Goal: Information Seeking & Learning: Check status

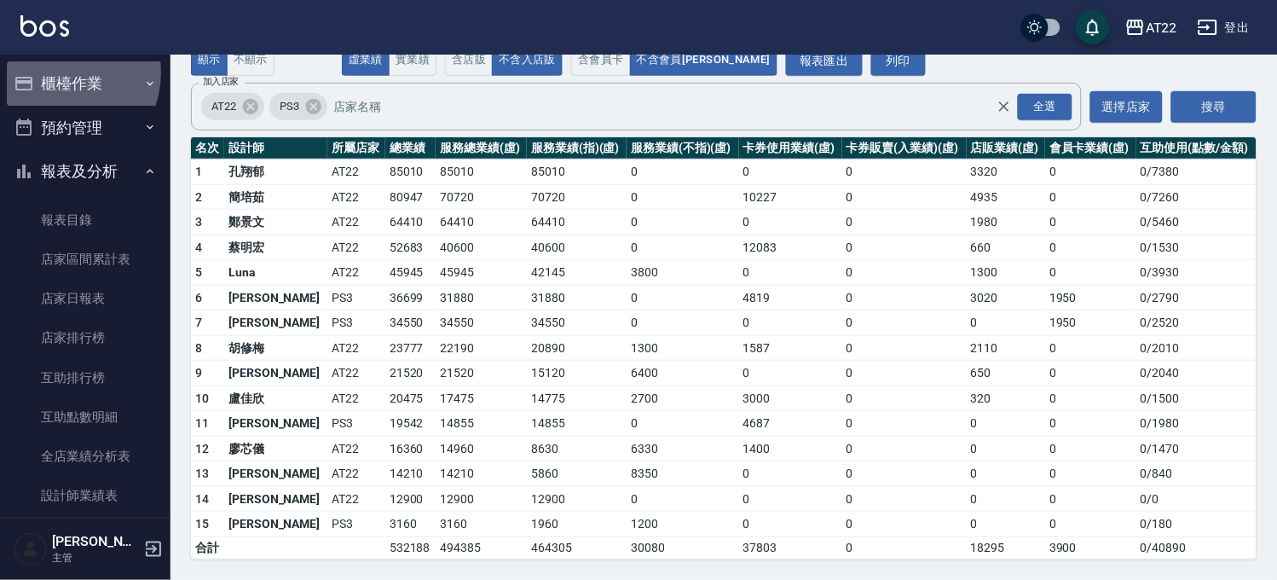
click at [57, 72] on button "櫃檯作業" at bounding box center [85, 83] width 157 height 44
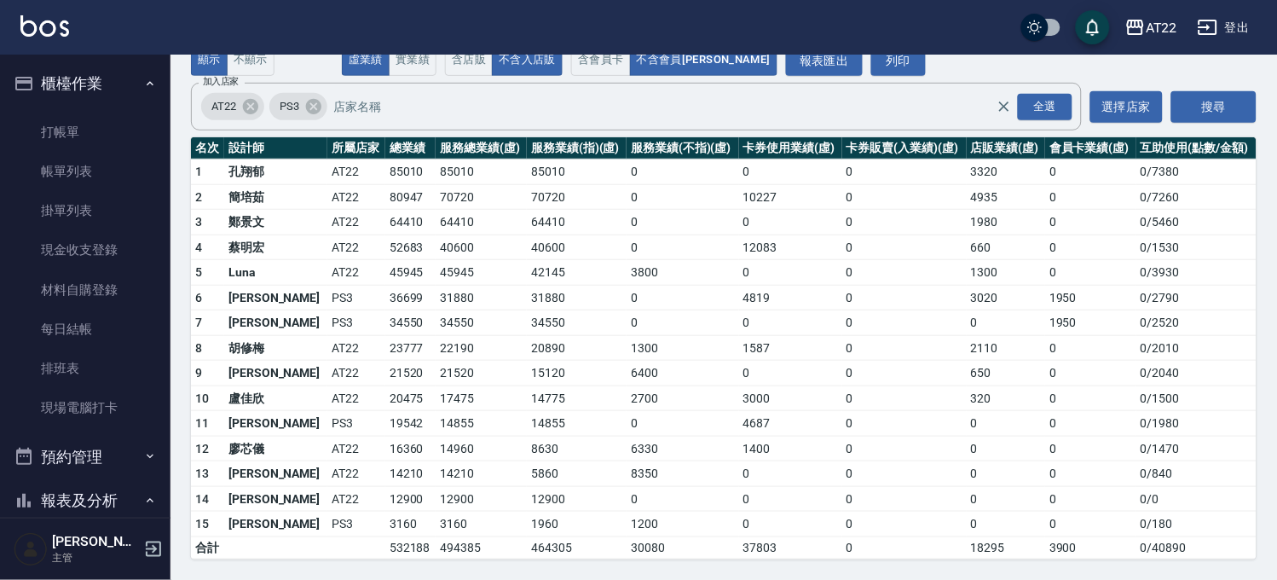
click at [125, 121] on link "打帳單" at bounding box center [85, 132] width 157 height 39
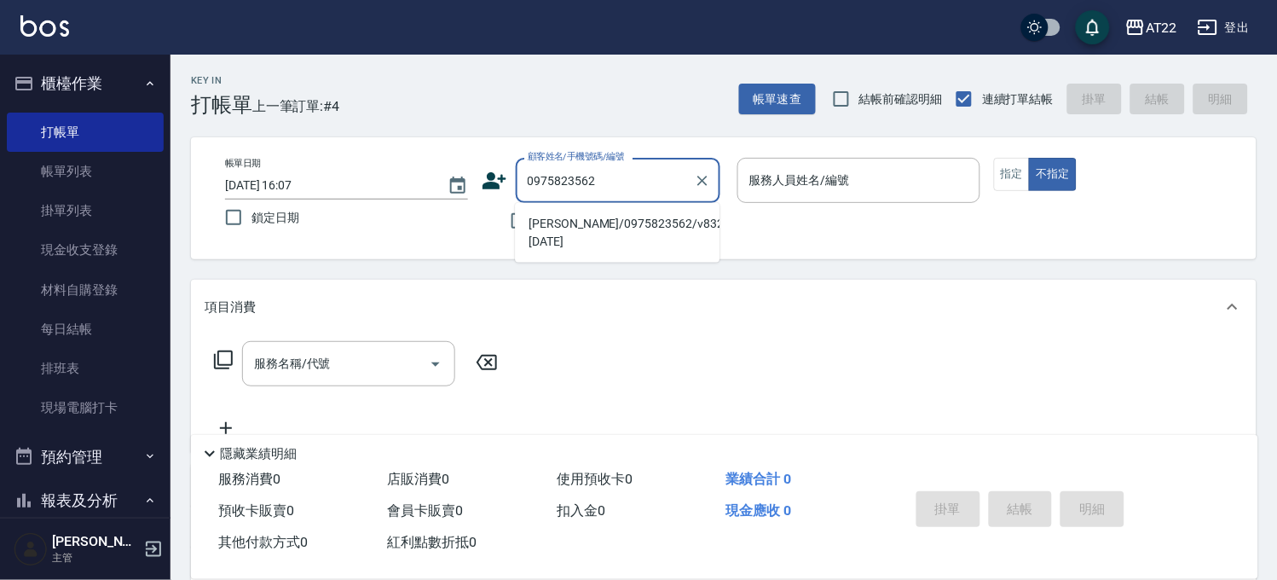
click at [618, 226] on li "[PERSON_NAME]/0975823562/v83201 [DATE]" at bounding box center [617, 233] width 205 height 46
type input "[PERSON_NAME]/0975823562/v83201 [DATE]"
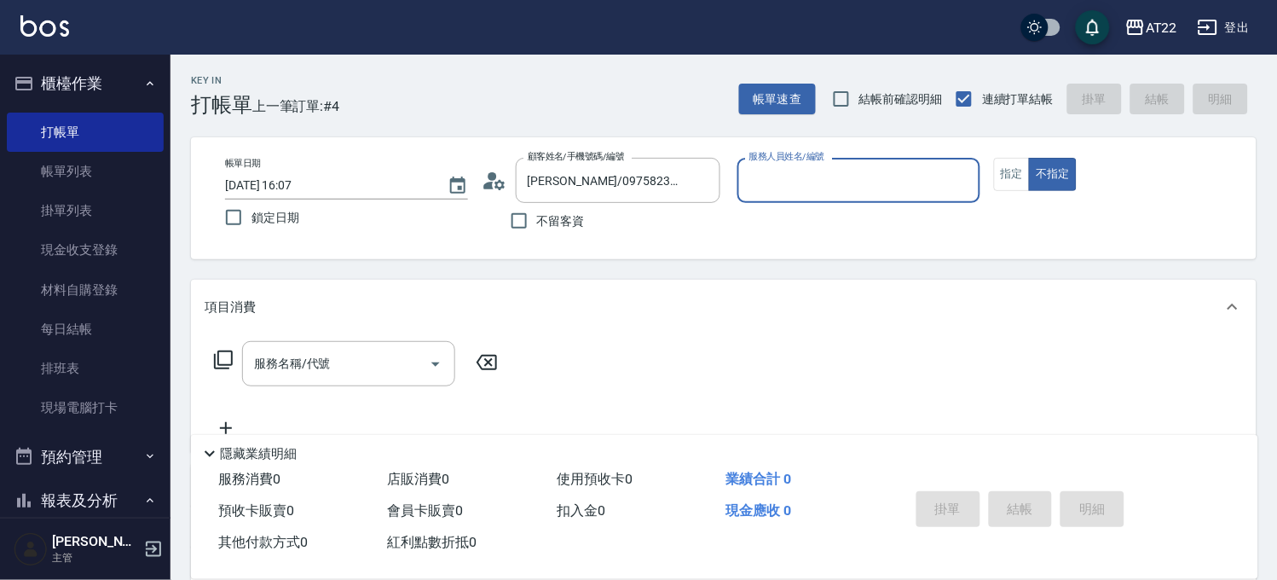
type input "SINDY-6"
click at [496, 177] on icon at bounding box center [495, 181] width 26 height 26
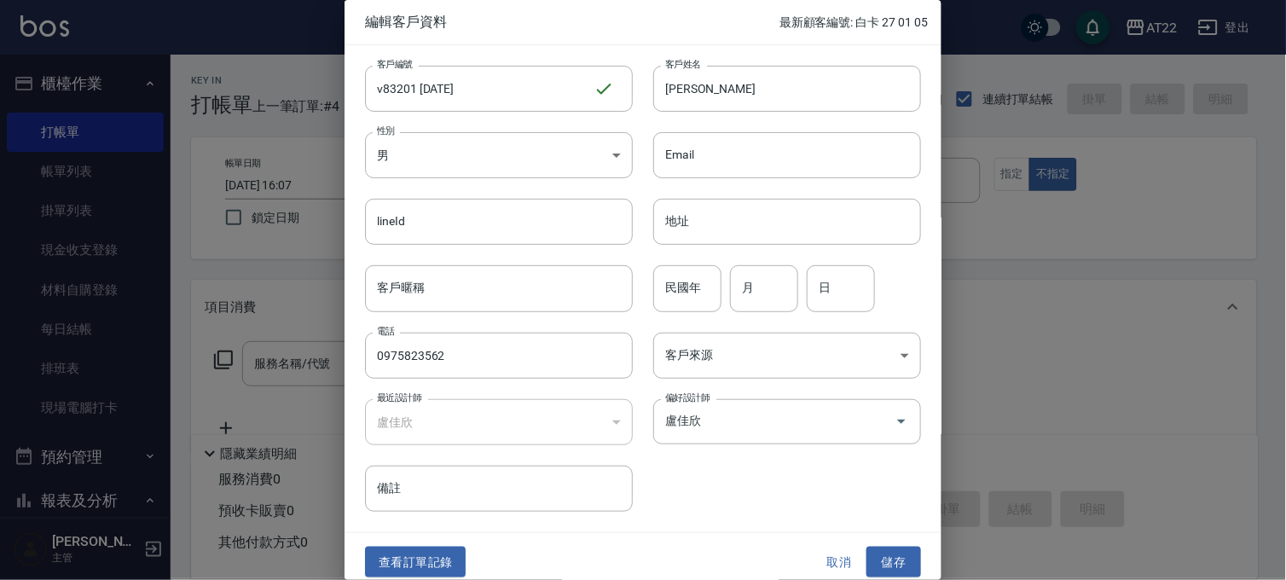
click at [828, 566] on button "取消" at bounding box center [839, 562] width 55 height 32
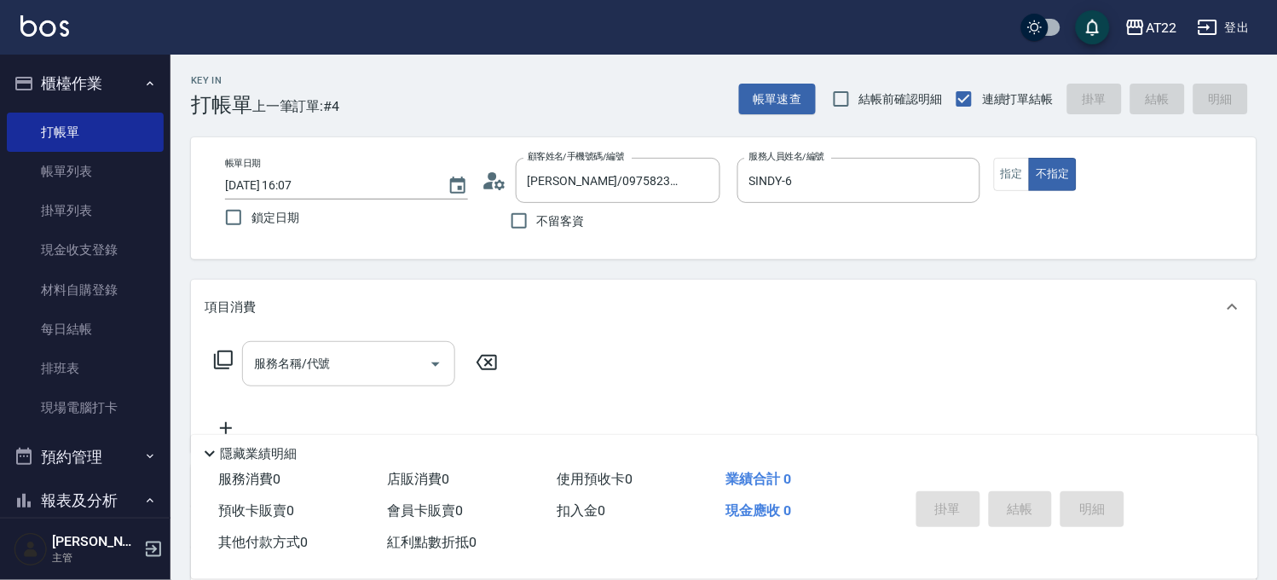
click at [321, 372] on input "服務名稱/代號" at bounding box center [336, 364] width 172 height 30
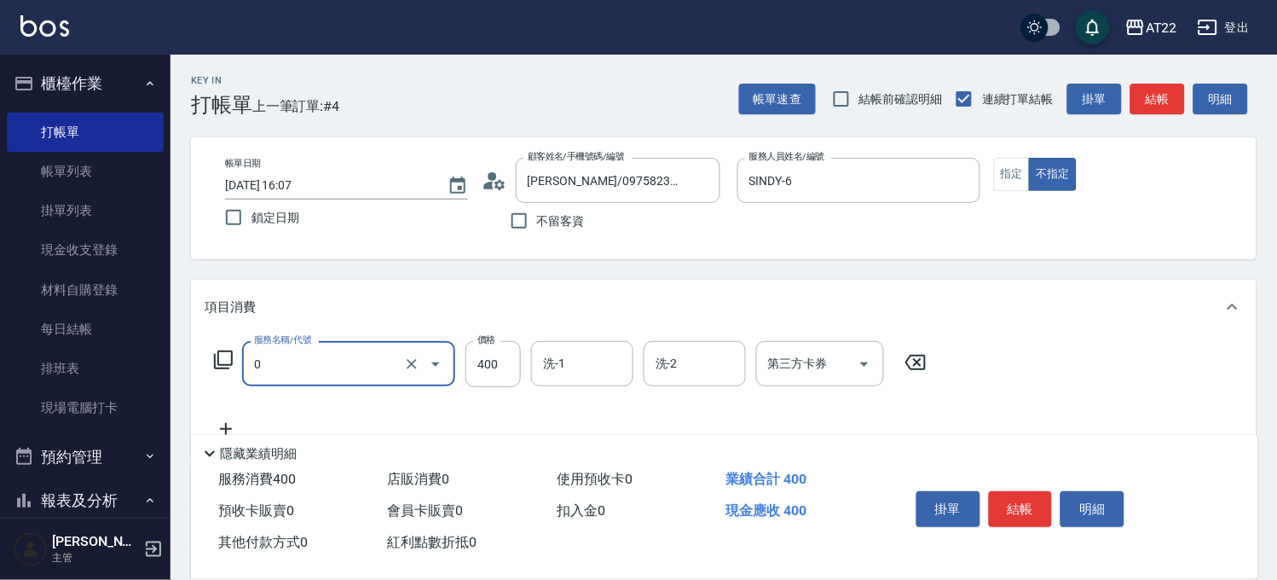
type input "有機洗髮(0)"
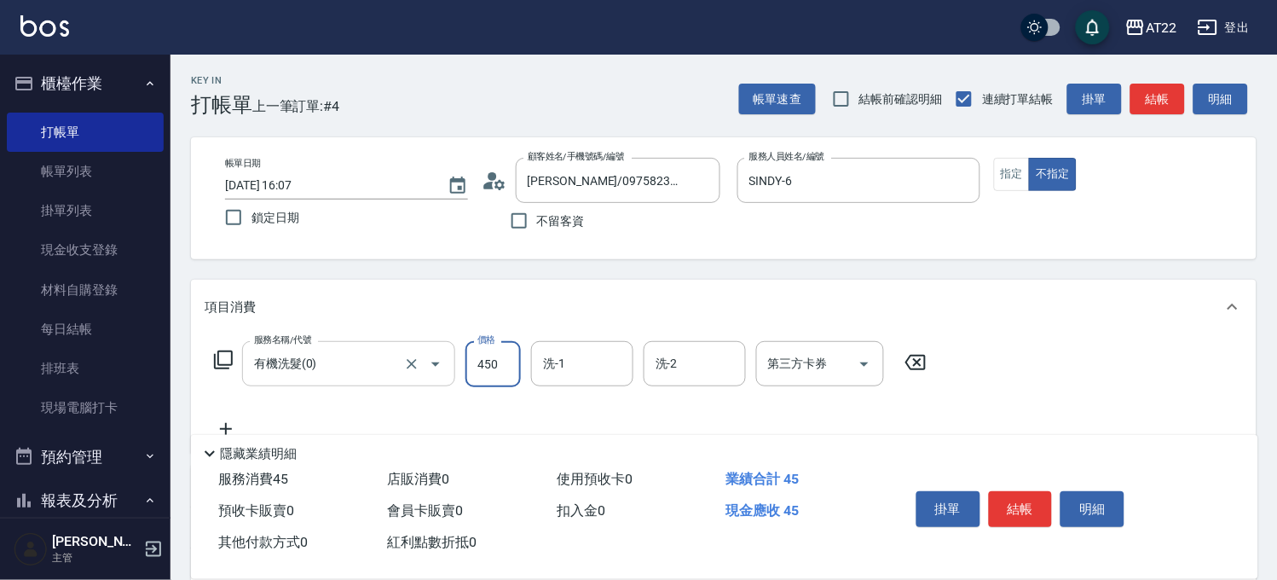
type input "450"
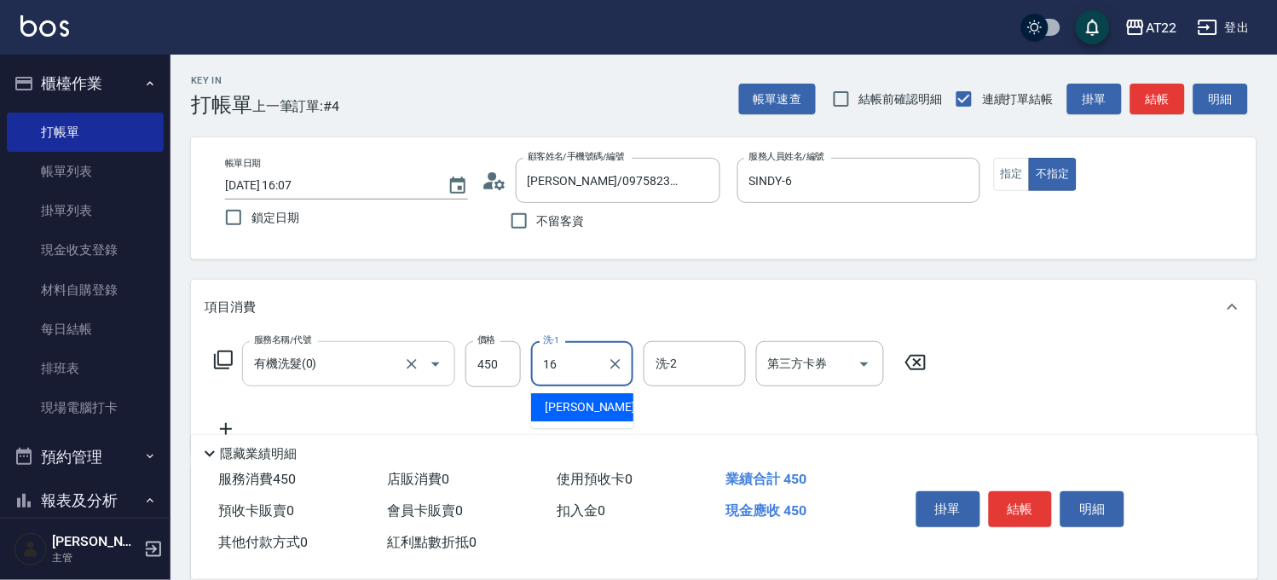
type input "[PERSON_NAME]-16"
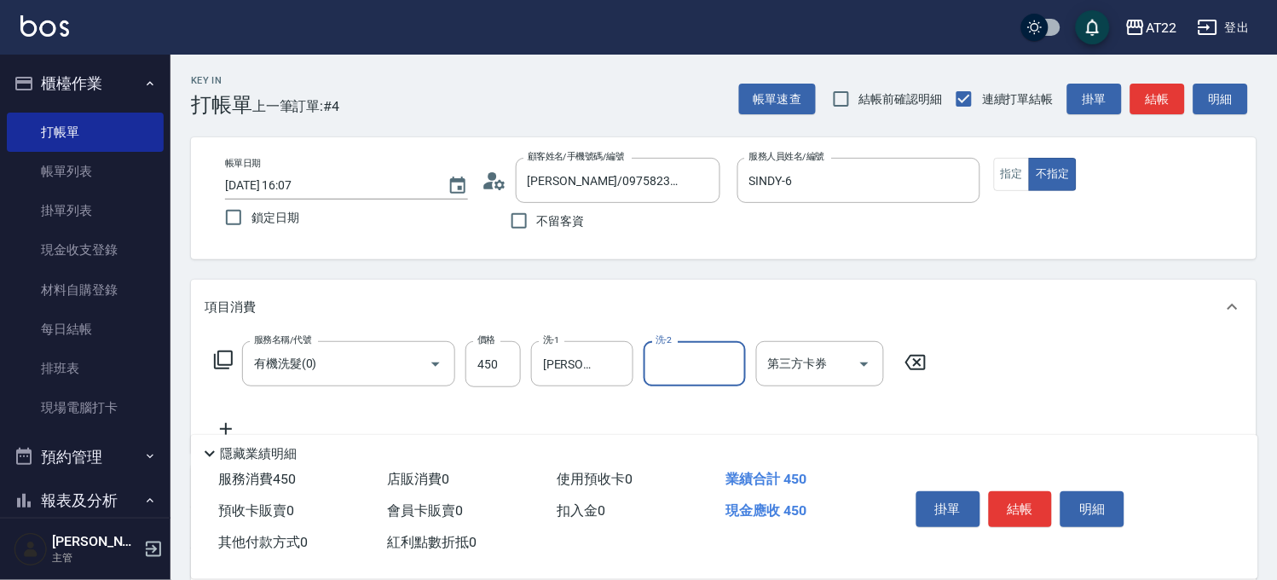
click at [232, 422] on icon at bounding box center [226, 429] width 43 height 20
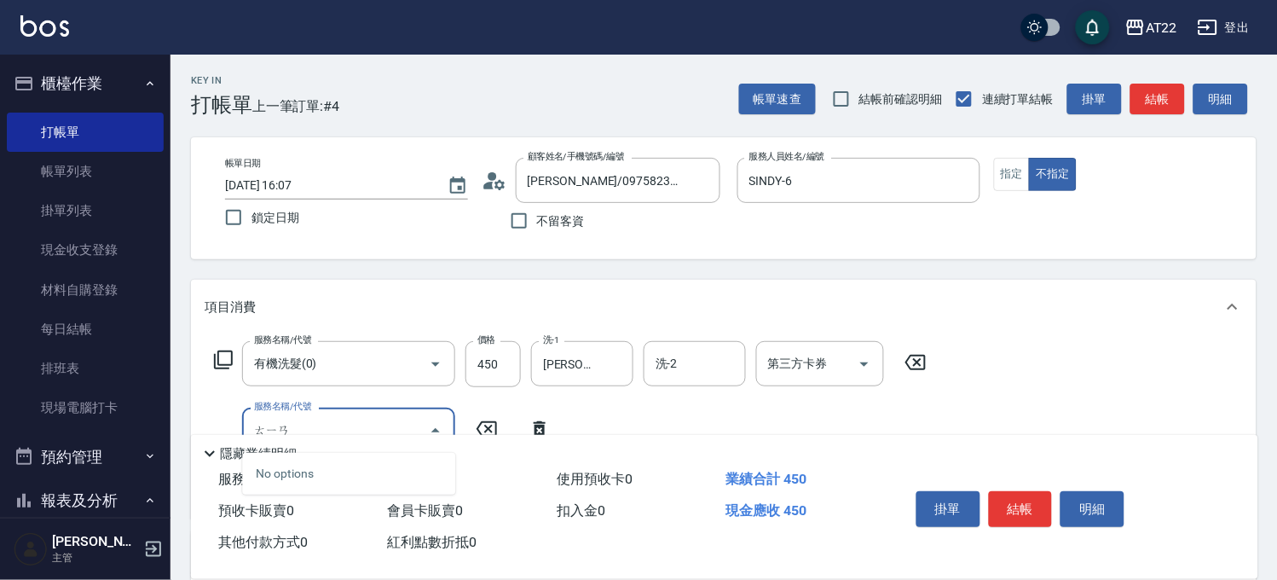
type input "天"
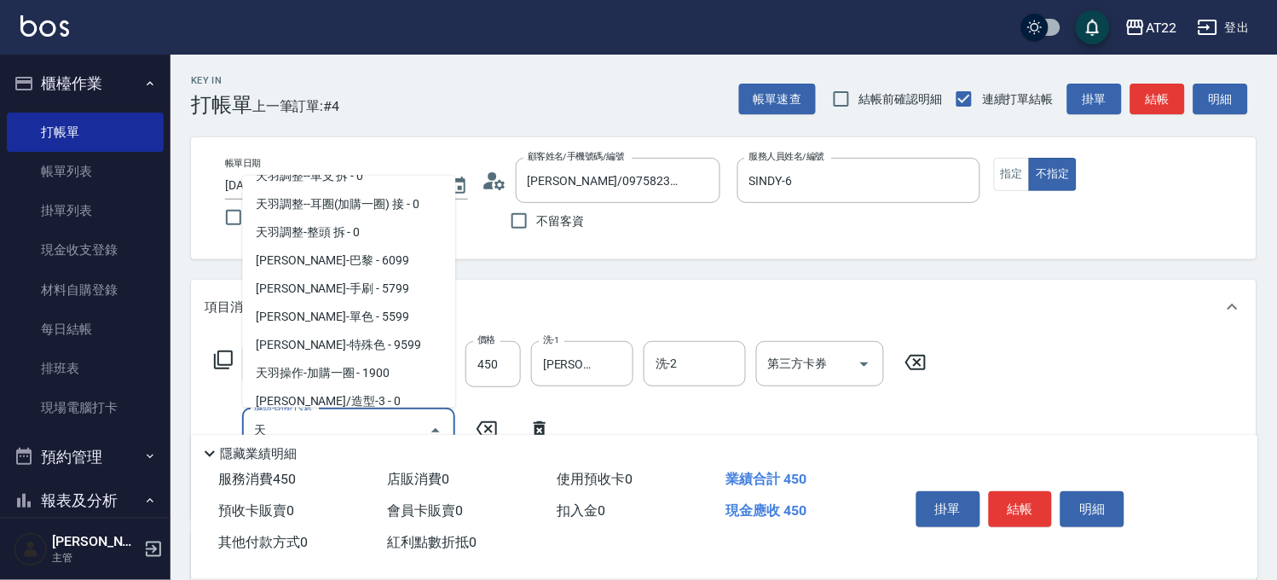
scroll to position [428, 0]
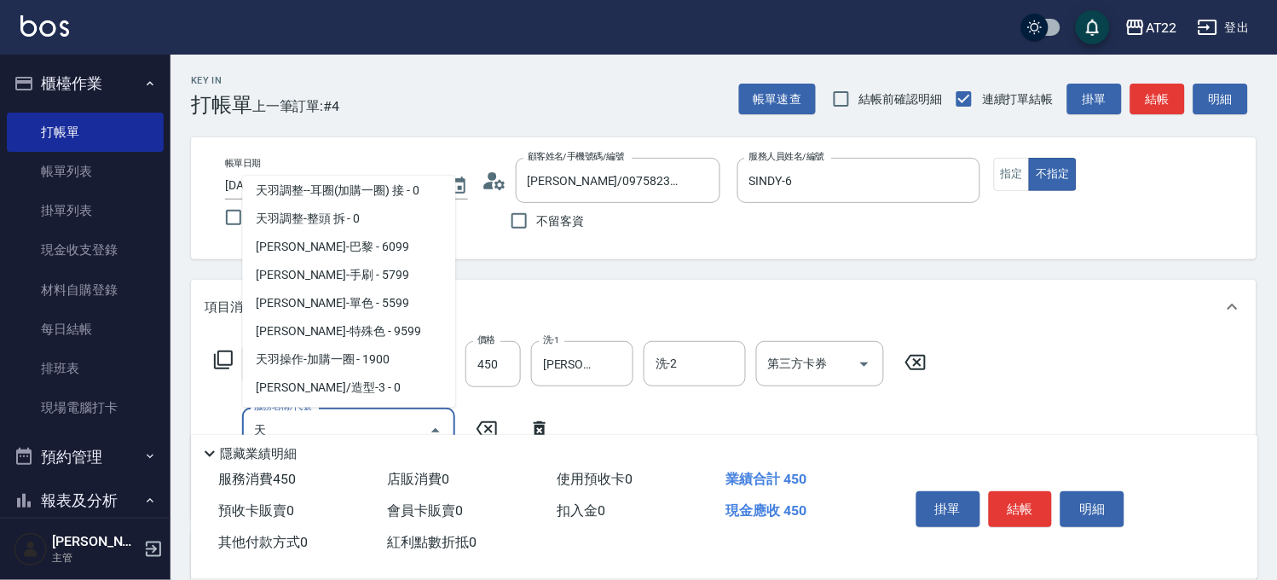
click at [355, 422] on input "天" at bounding box center [336, 430] width 172 height 30
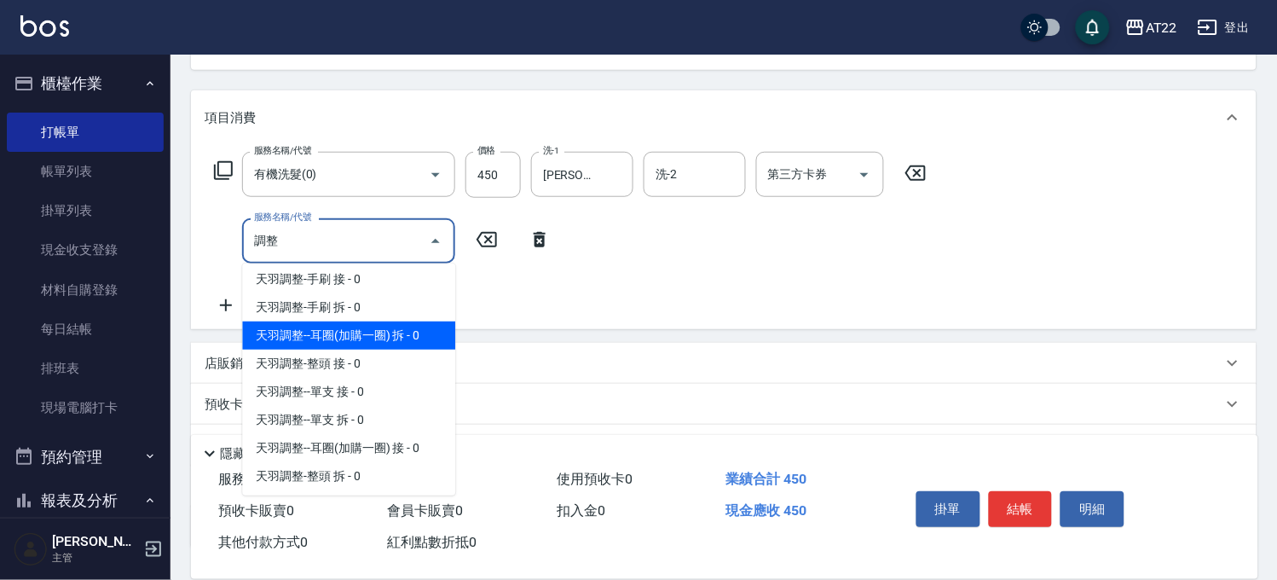
scroll to position [6, 0]
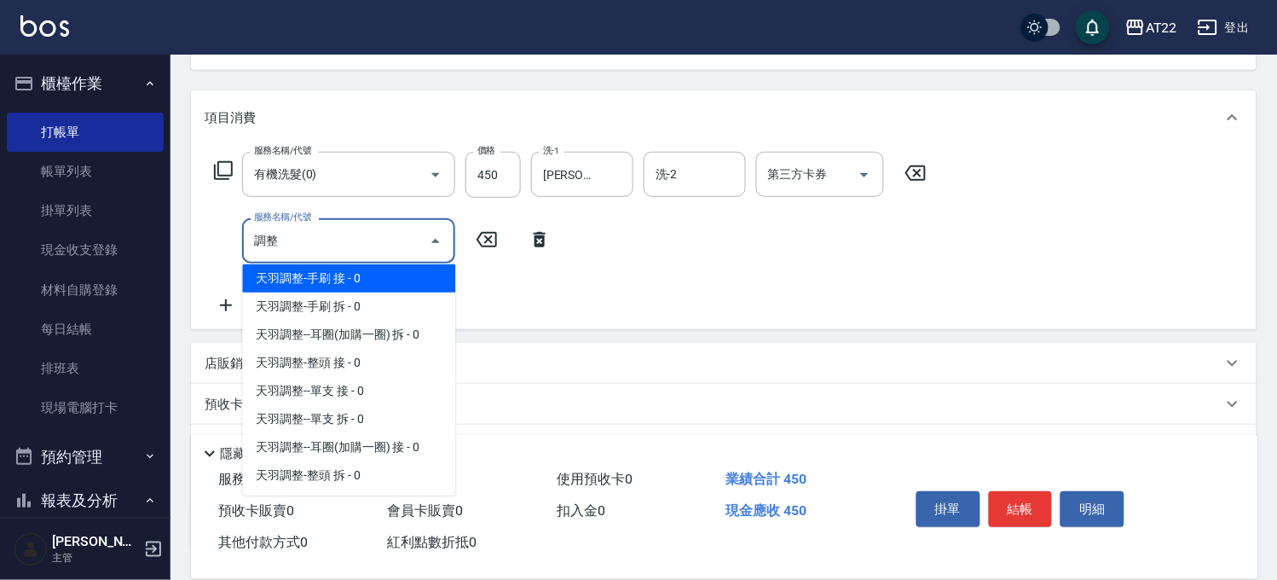
click at [370, 275] on span "天羽調整-手刷 接 - 0" at bounding box center [348, 278] width 213 height 28
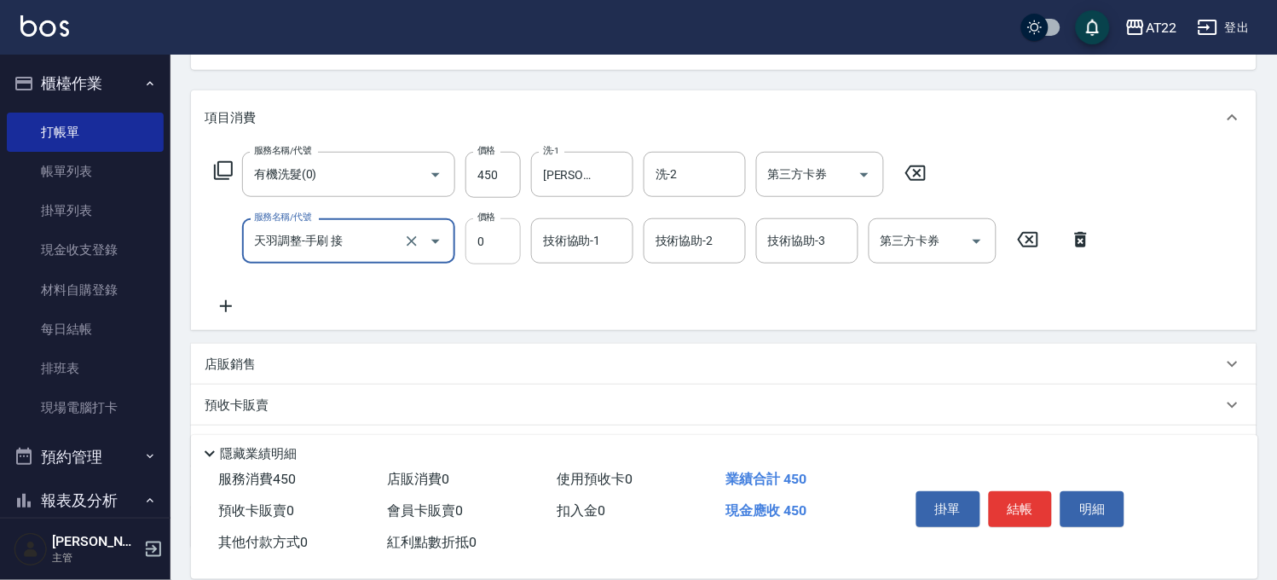
type input "天羽調整-手刷 接"
click at [500, 235] on input "0" at bounding box center [492, 241] width 55 height 46
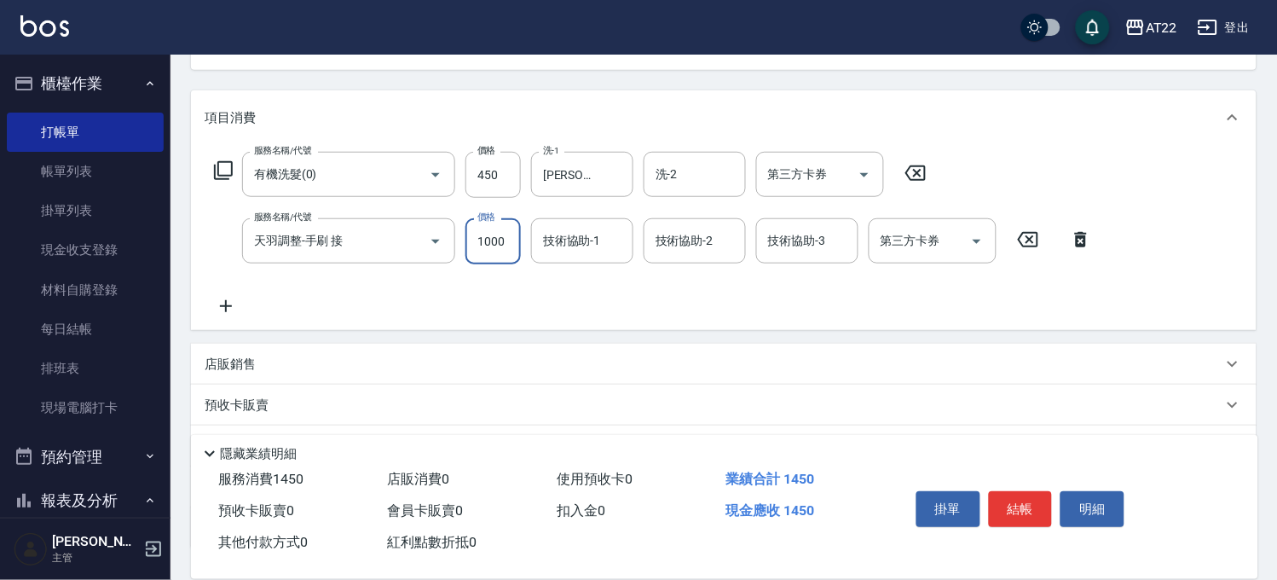
type input "1000"
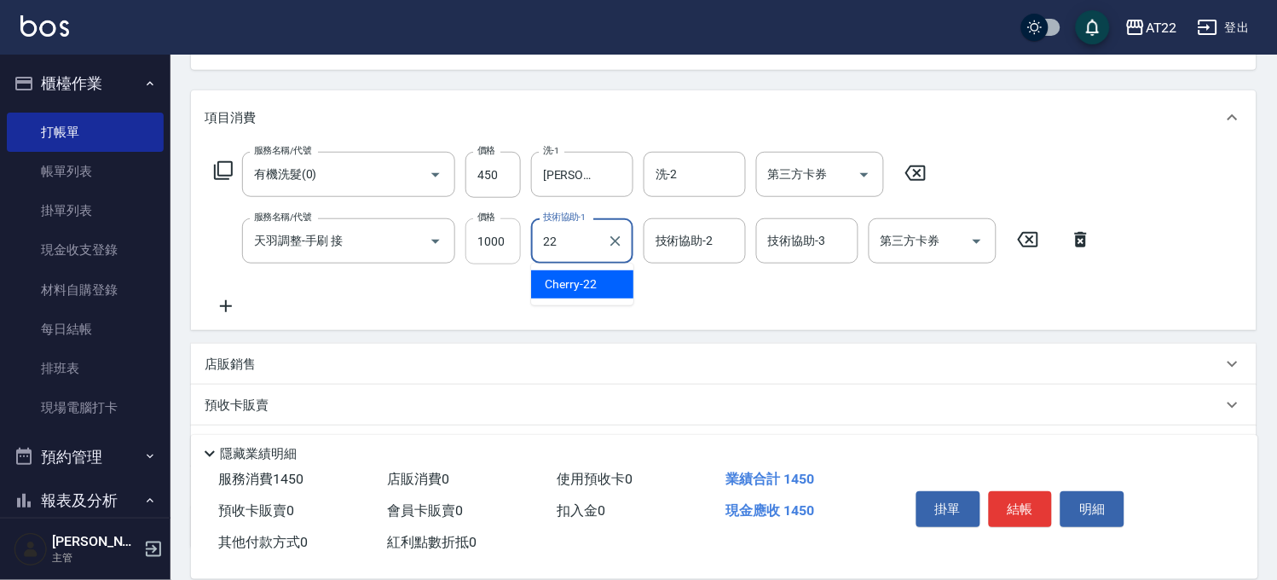
type input "Cherry-22"
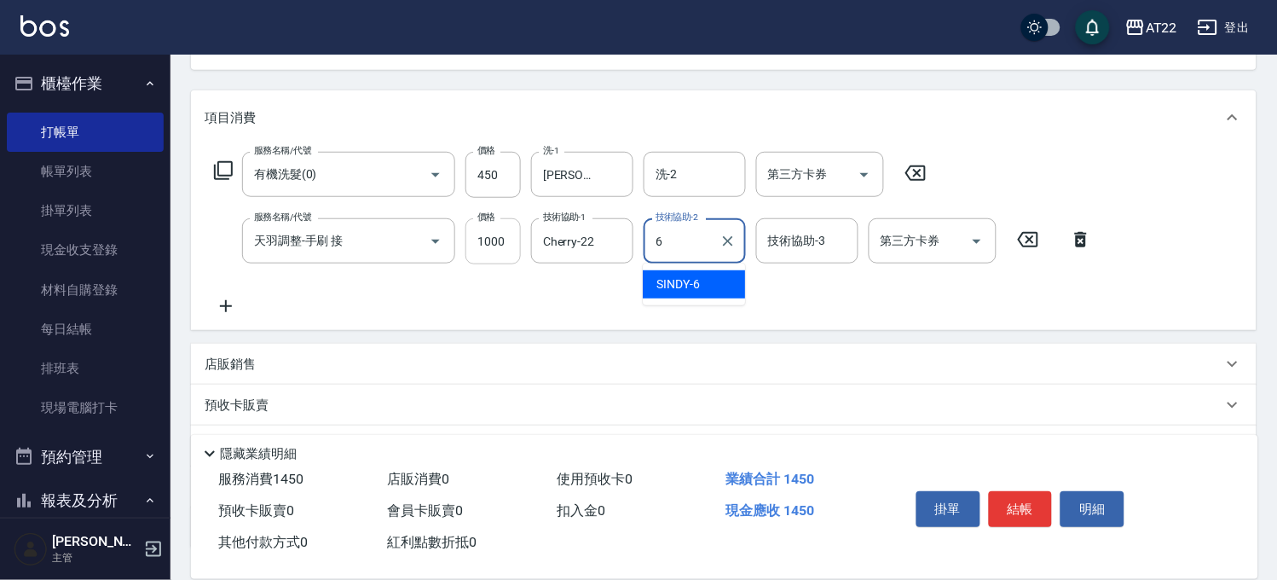
type input "SINDY-6"
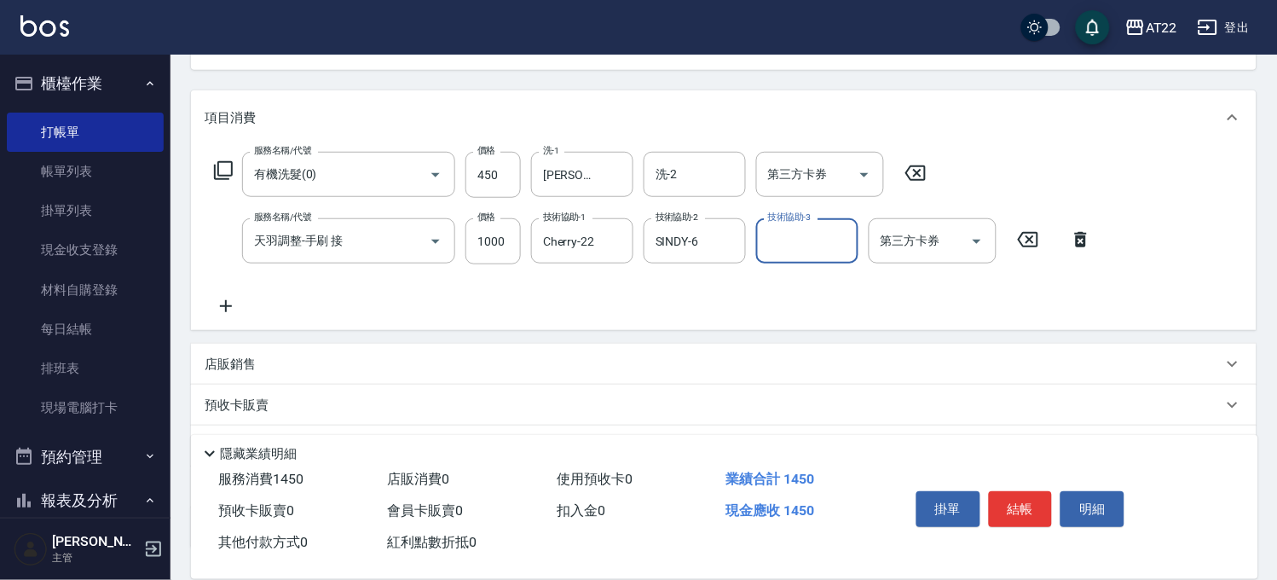
click at [223, 311] on icon at bounding box center [226, 306] width 43 height 20
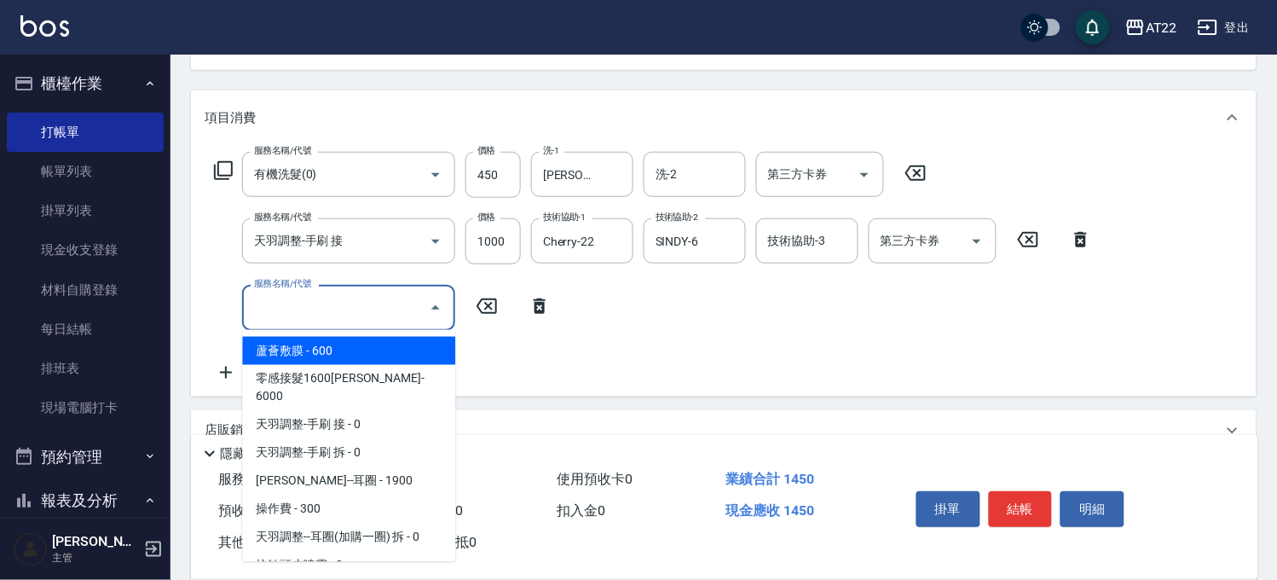
click at [327, 314] on input "服務名稱/代號" at bounding box center [336, 307] width 172 height 30
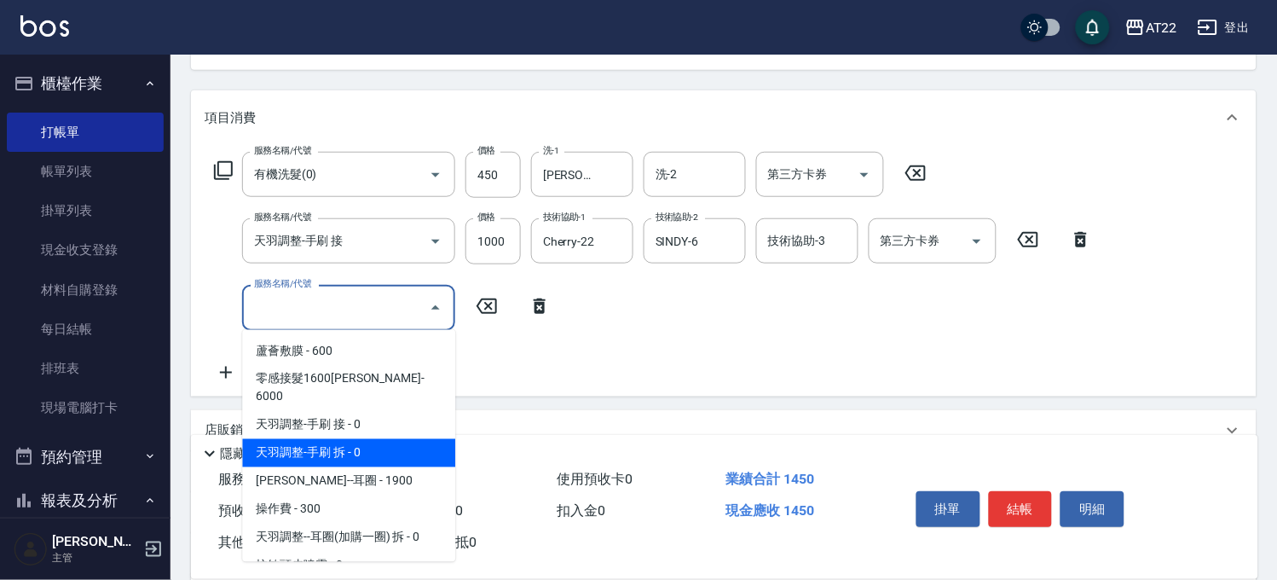
click at [365, 439] on span "天羽調整-手刷 拆 - 0" at bounding box center [348, 453] width 213 height 28
type input "天羽調整-手刷 拆"
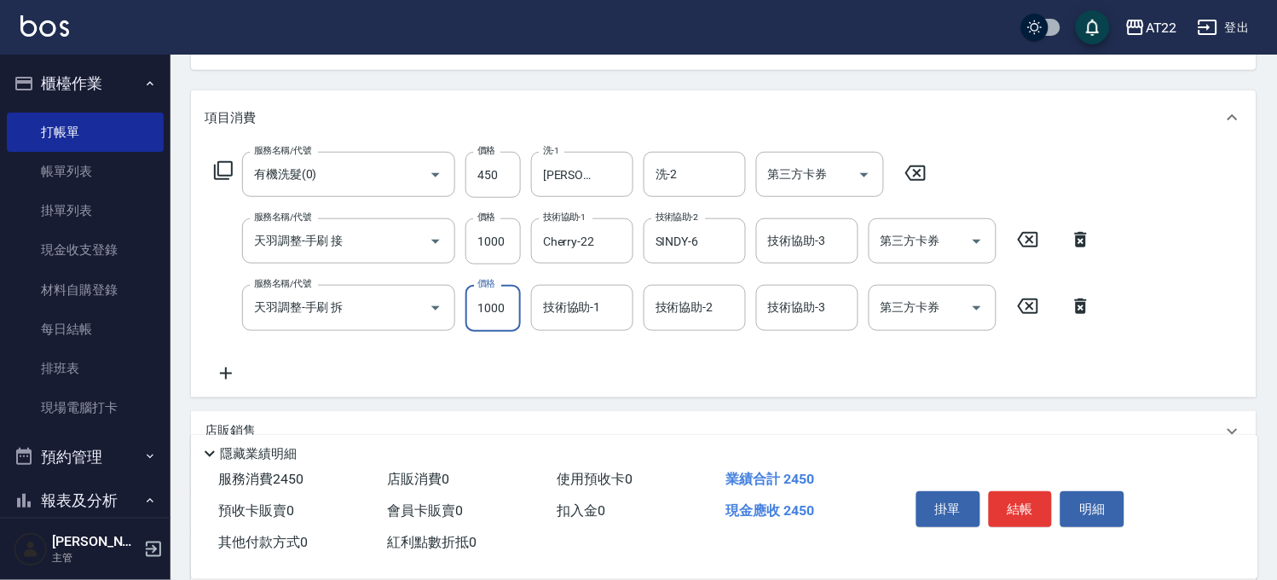
type input "1000"
type input "Cherry-22"
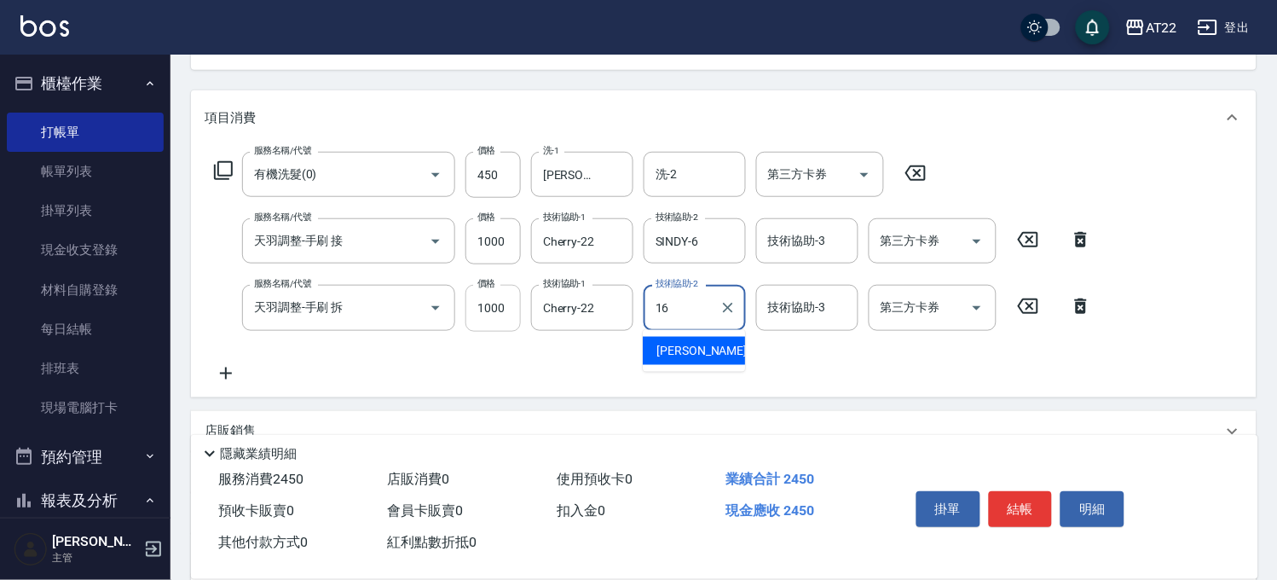
type input "[PERSON_NAME]-16"
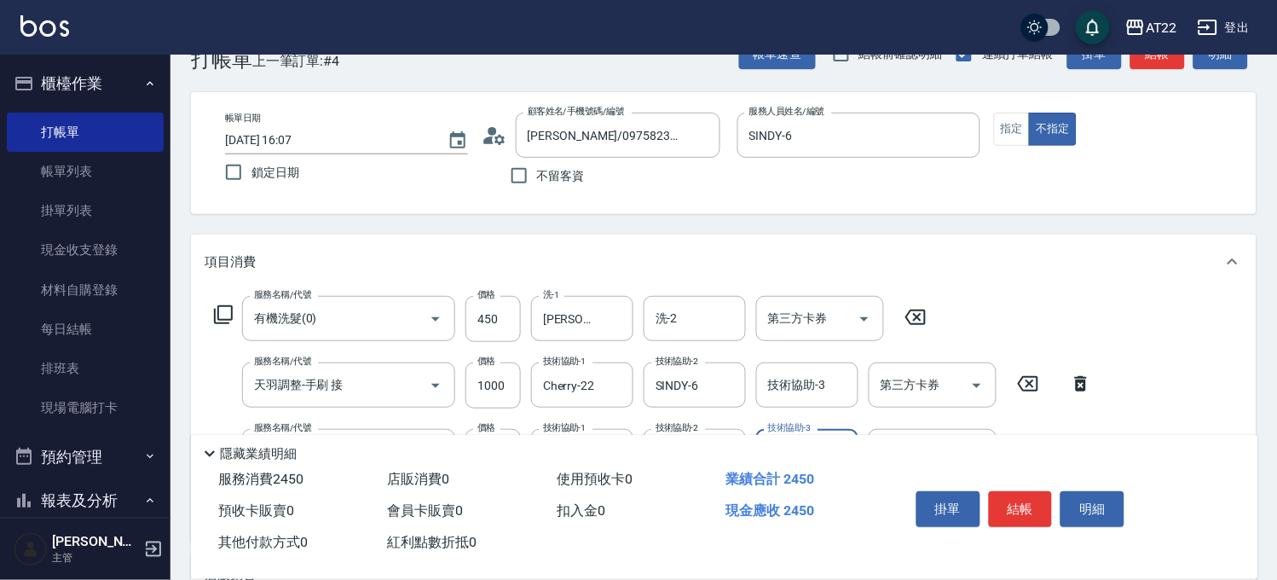
scroll to position [0, 0]
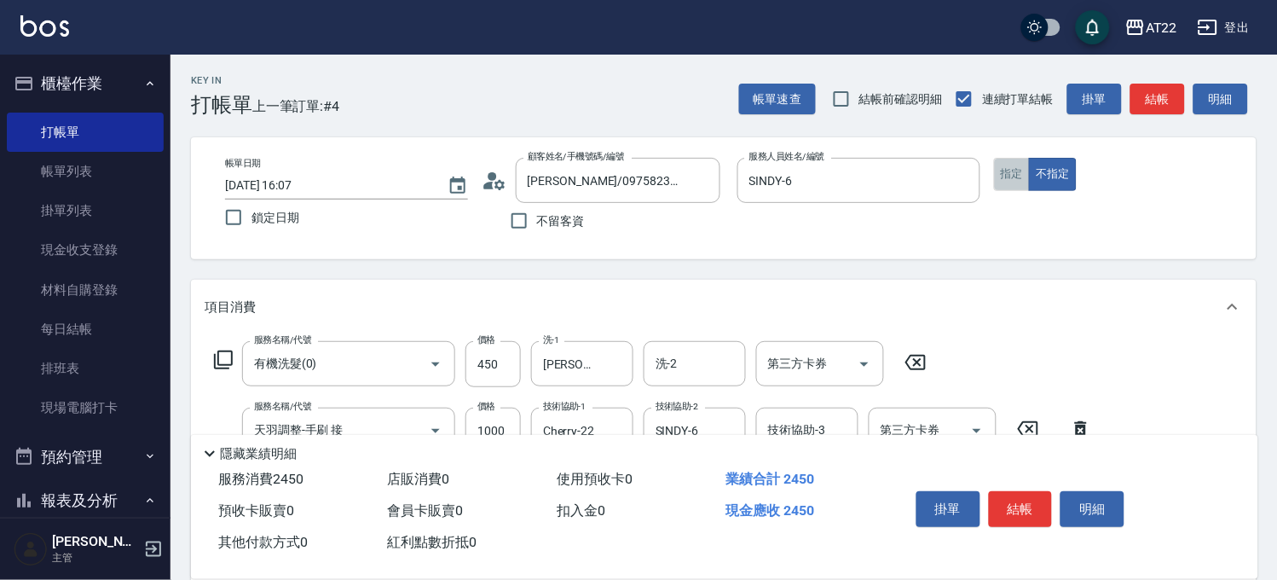
click at [1027, 174] on button "指定" at bounding box center [1012, 174] width 37 height 33
type button "true"
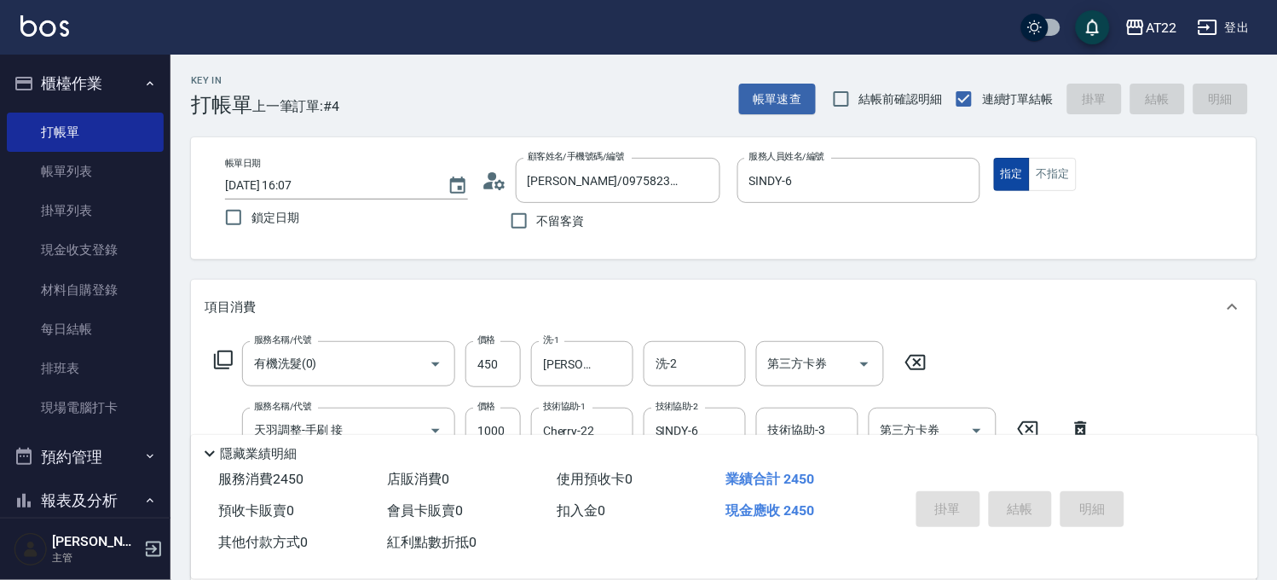
type input "[DATE] 16:09"
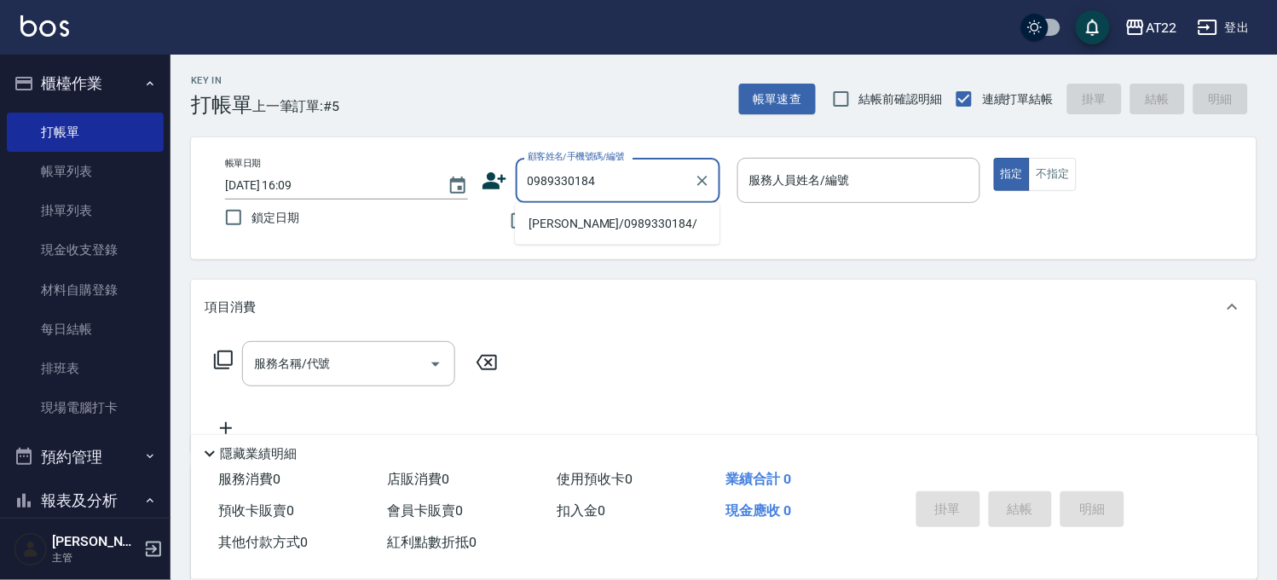
click at [643, 216] on li "[PERSON_NAME]/0989330184/" at bounding box center [617, 224] width 205 height 28
type input "[PERSON_NAME]/0989330184/"
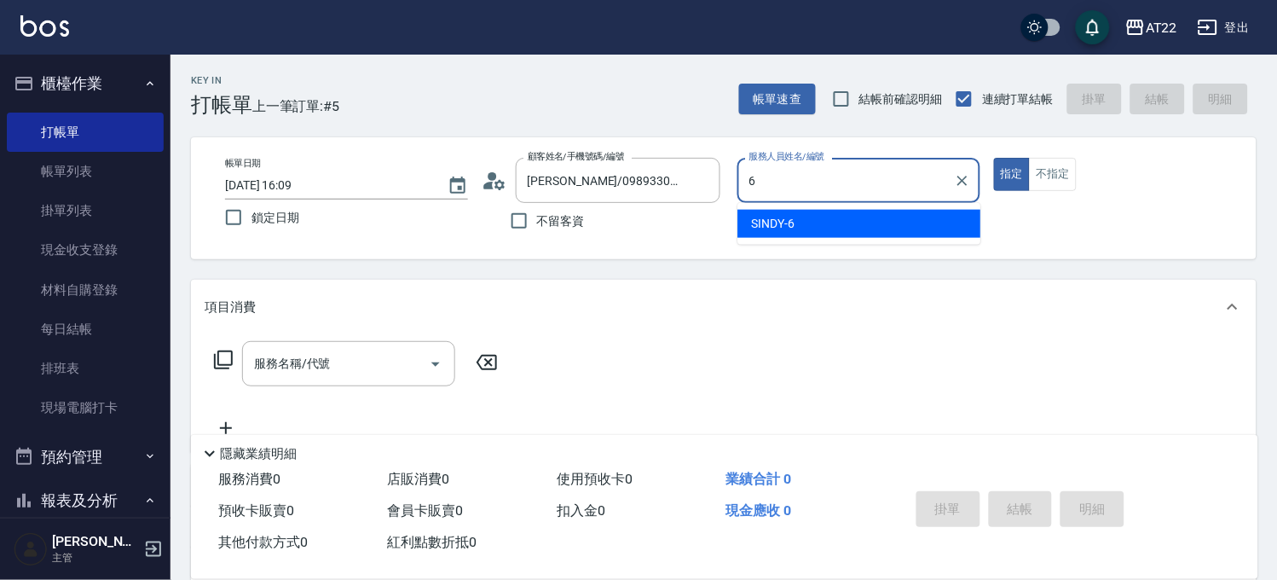
type input "SINDY-6"
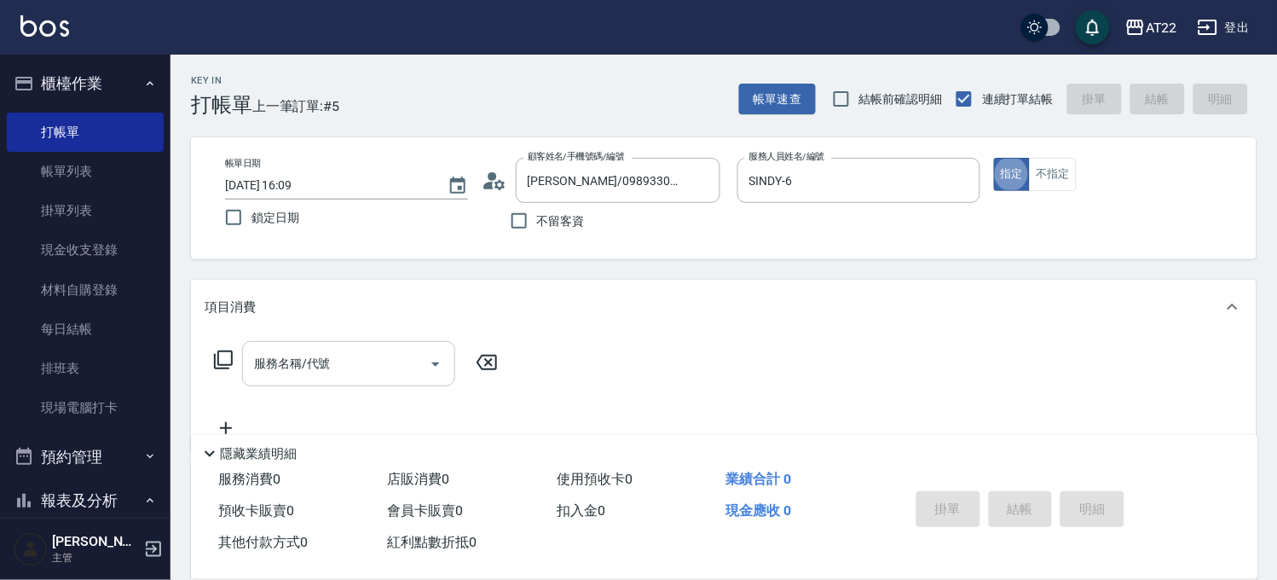
click at [404, 372] on input "服務名稱/代號" at bounding box center [336, 364] width 172 height 30
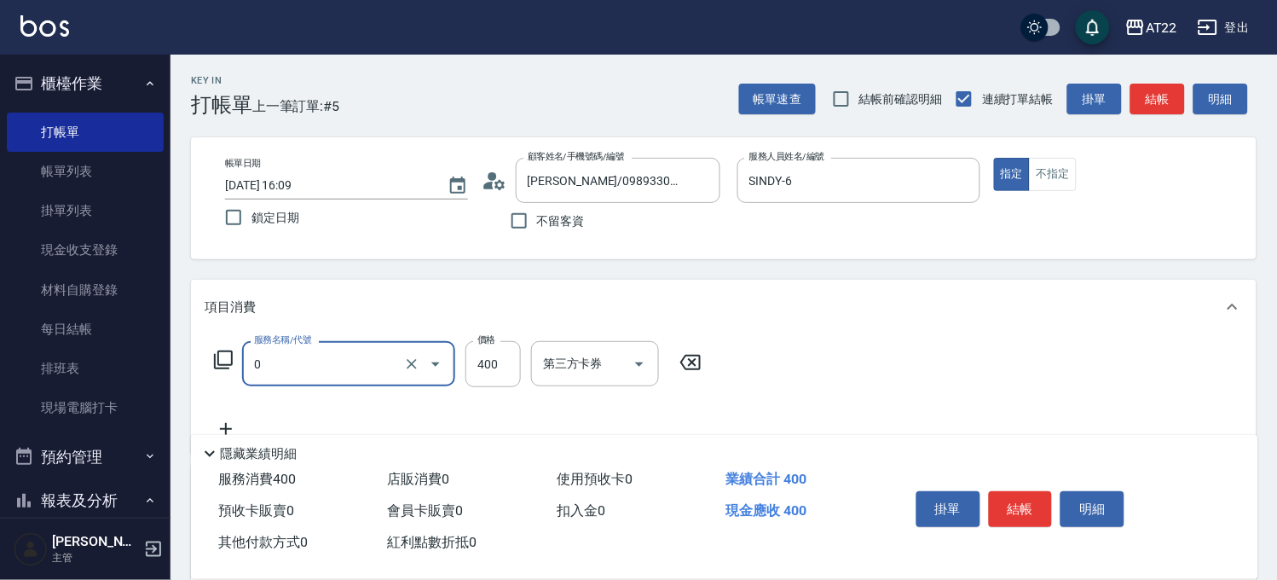
type input "有機洗髮(0)"
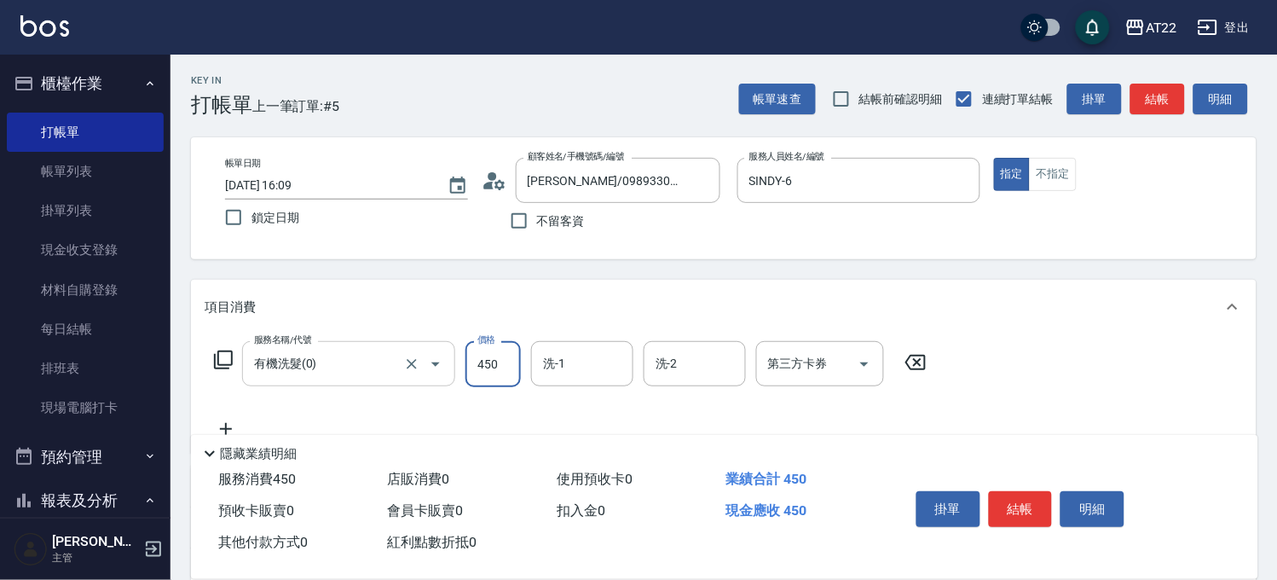
type input "450"
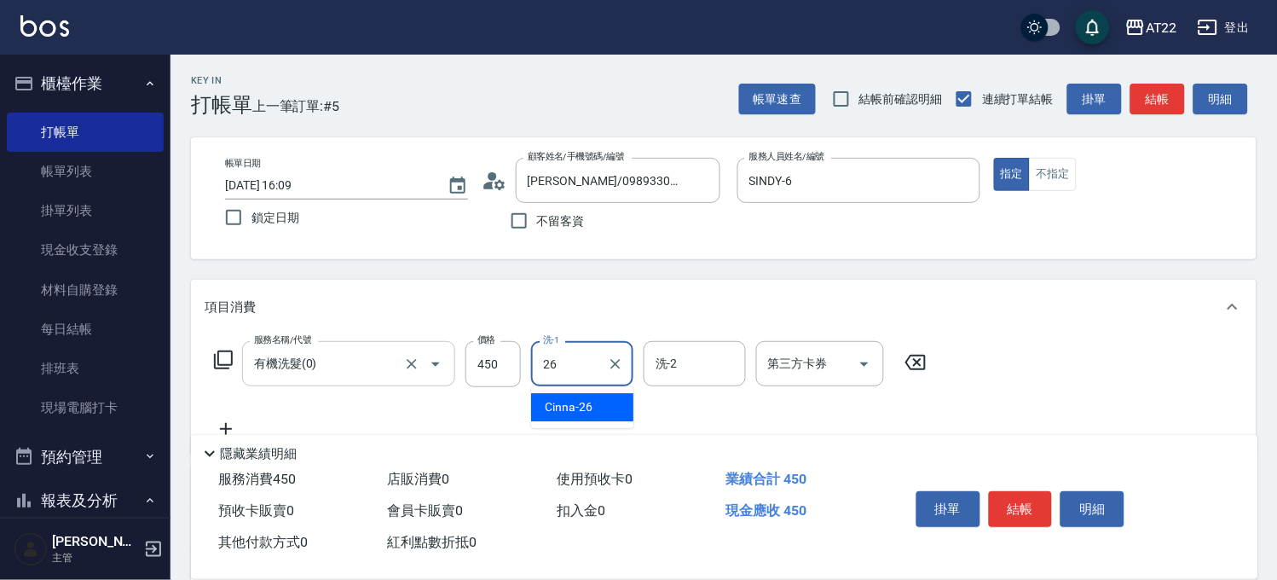
type input "Cinna-26"
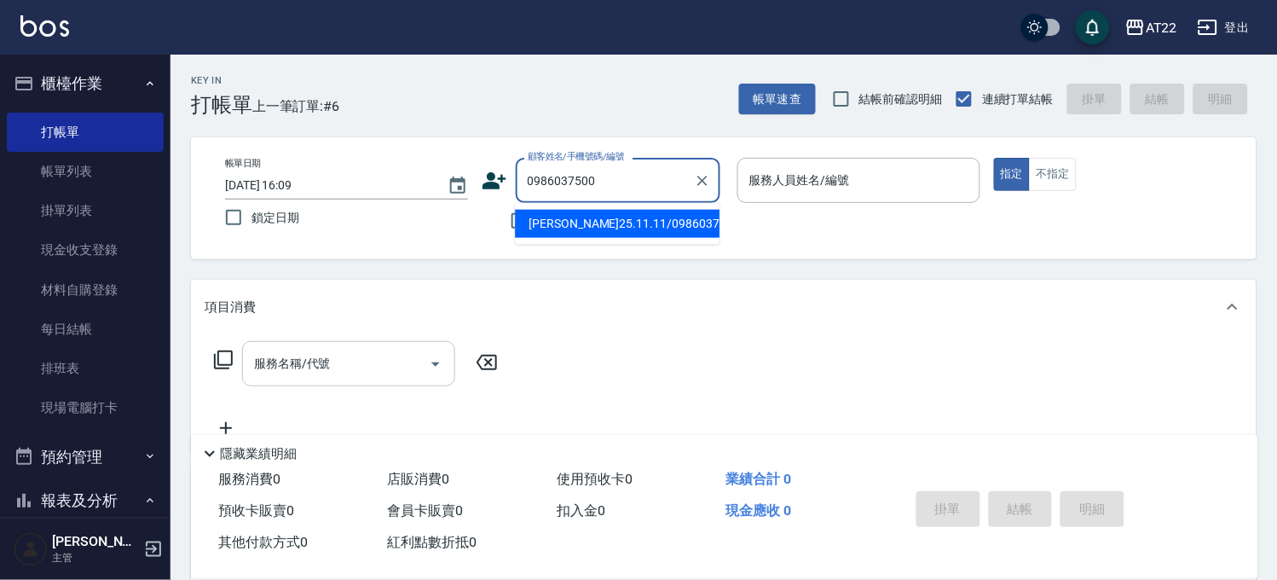
type input "[PERSON_NAME]25.11.11/0986037500/T83779/A0174"
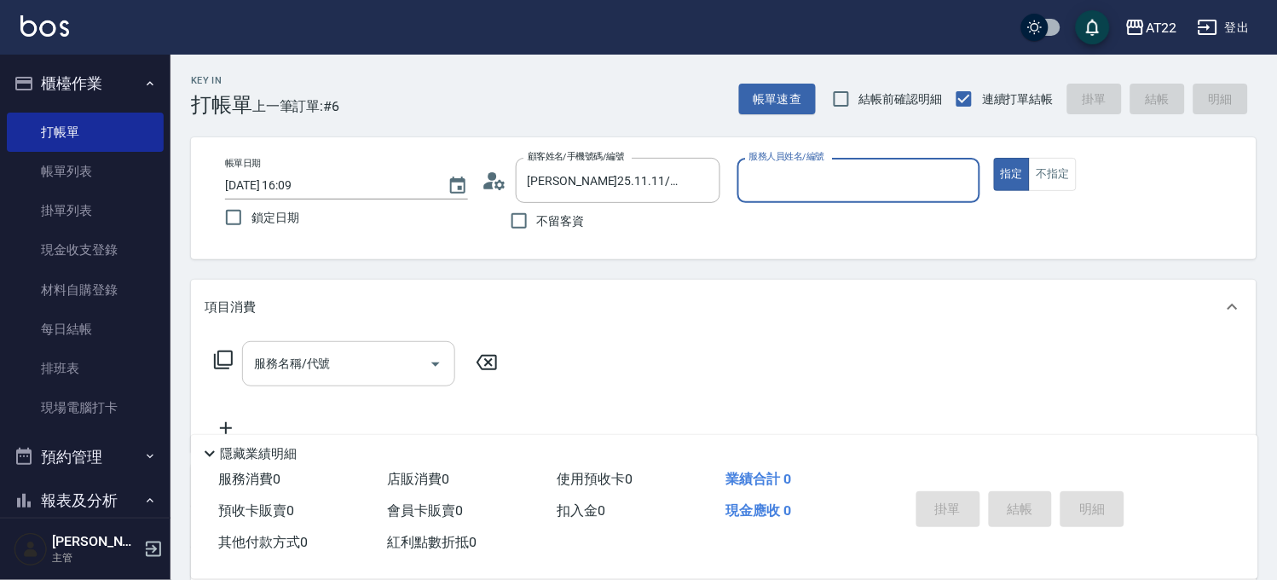
type input "Miu-10"
click at [350, 378] on input "服務名稱/代號" at bounding box center [336, 364] width 172 height 30
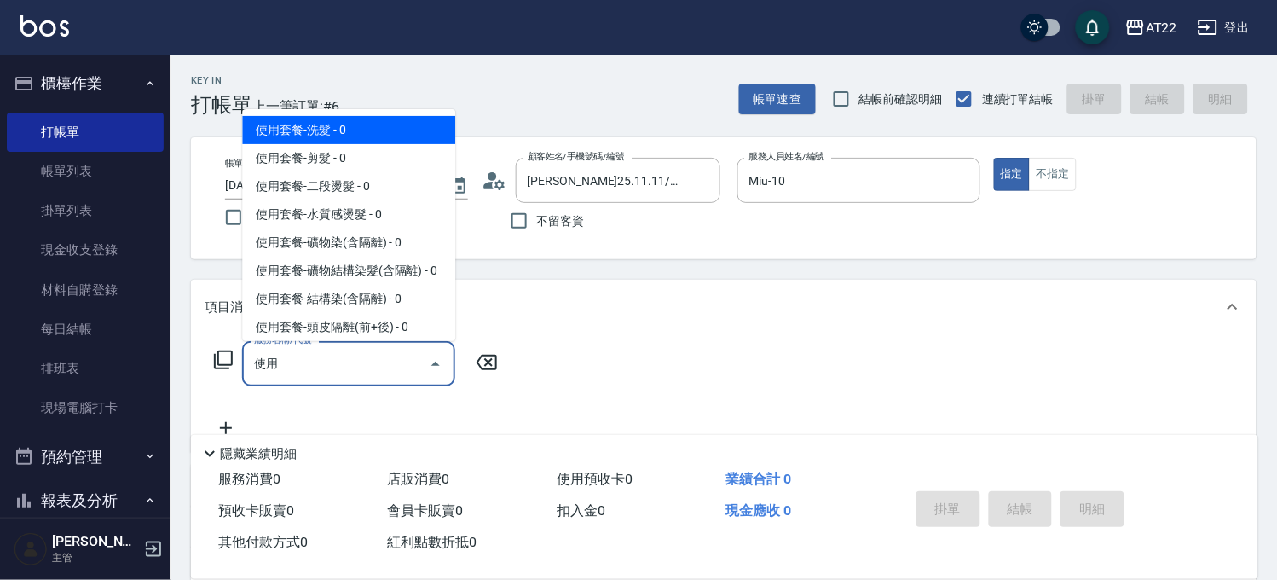
click at [350, 377] on input "使用" at bounding box center [336, 364] width 172 height 30
click at [410, 123] on span "使用套餐-洗髮 - 0" at bounding box center [348, 130] width 213 height 28
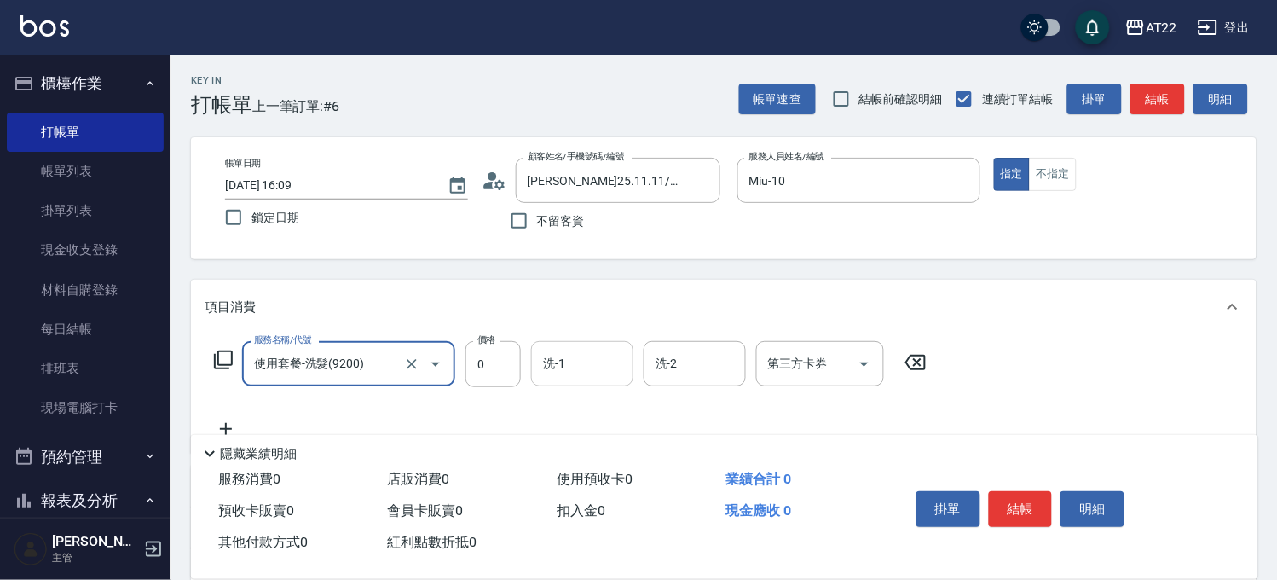
type input "使用套餐-洗髮(9200)"
click at [588, 352] on input "洗-1" at bounding box center [582, 364] width 87 height 30
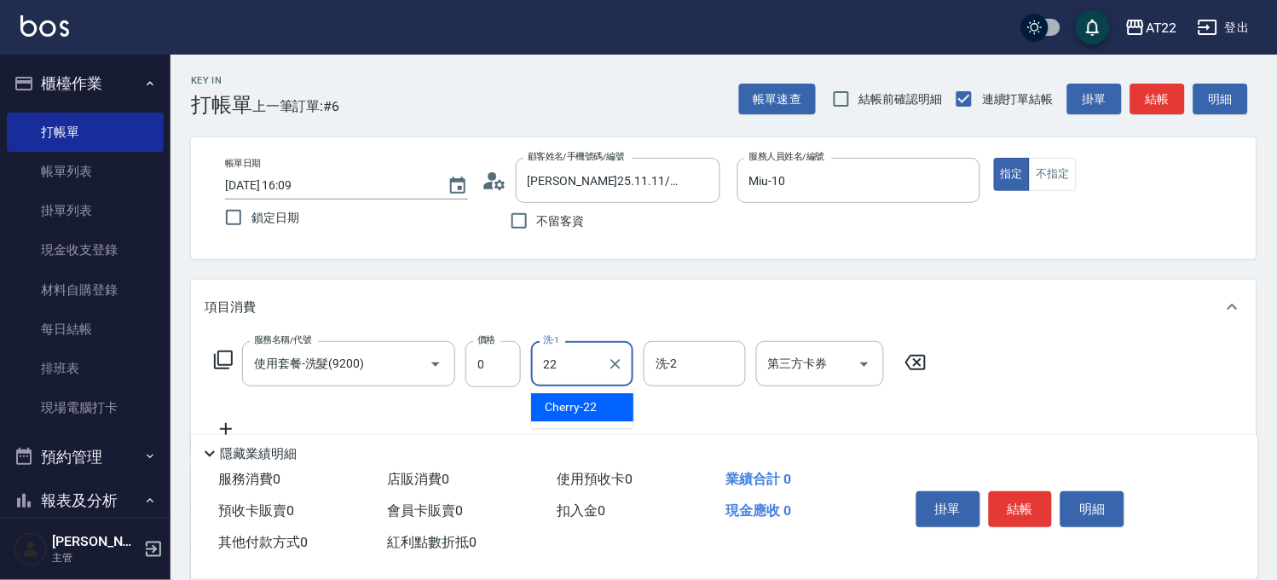
type input "Cherry-22"
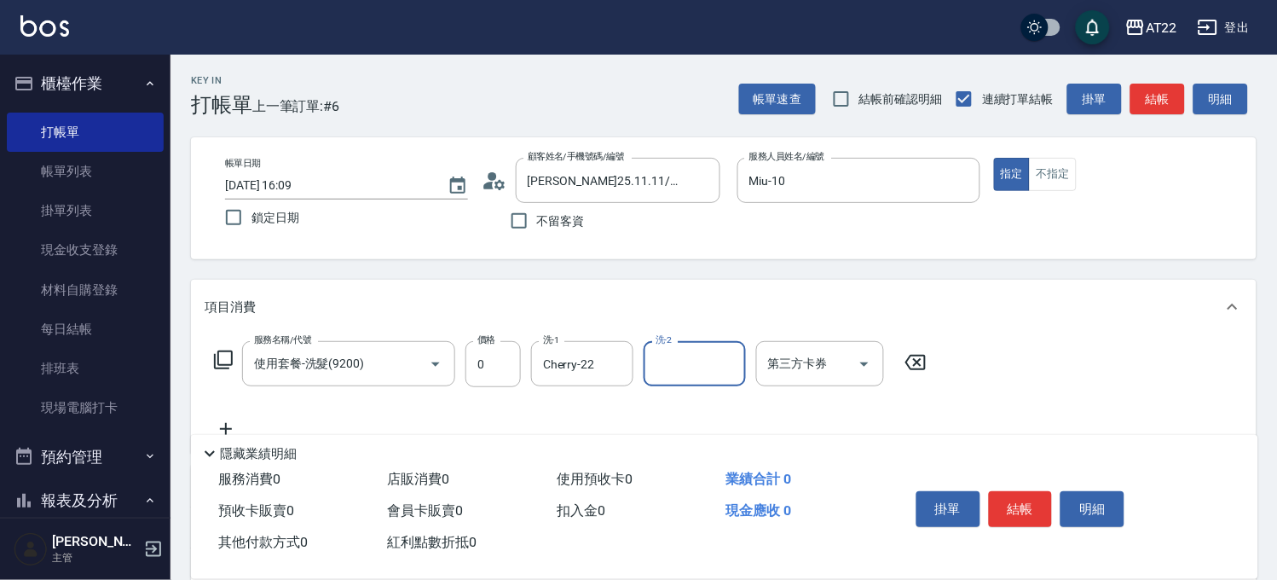
scroll to position [95, 0]
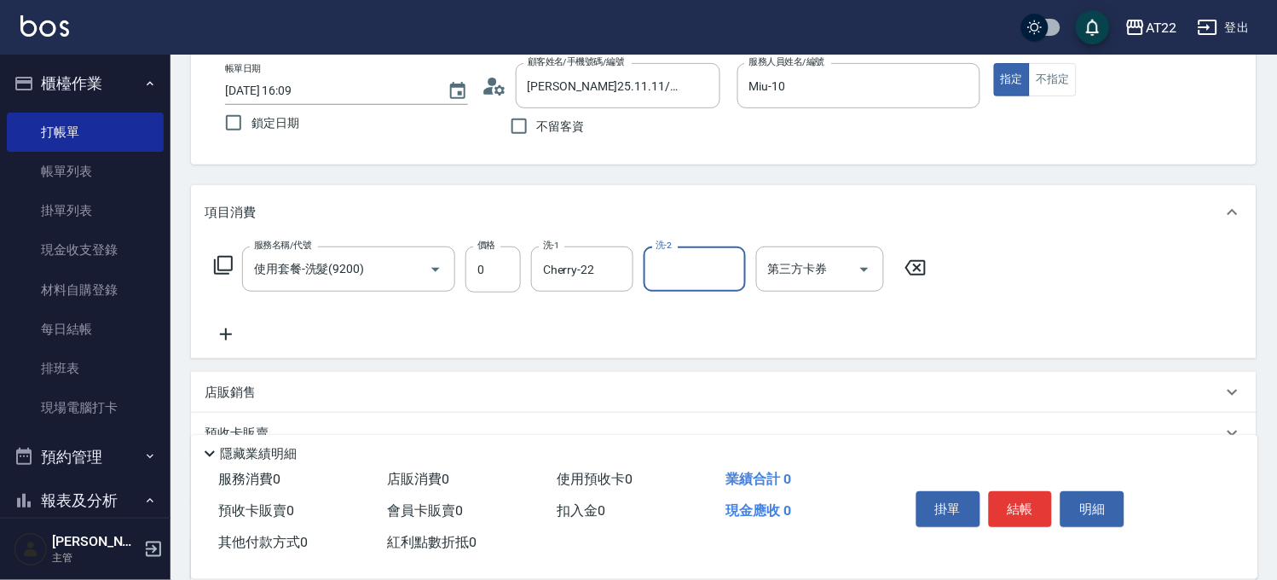
click at [222, 328] on icon at bounding box center [226, 334] width 43 height 20
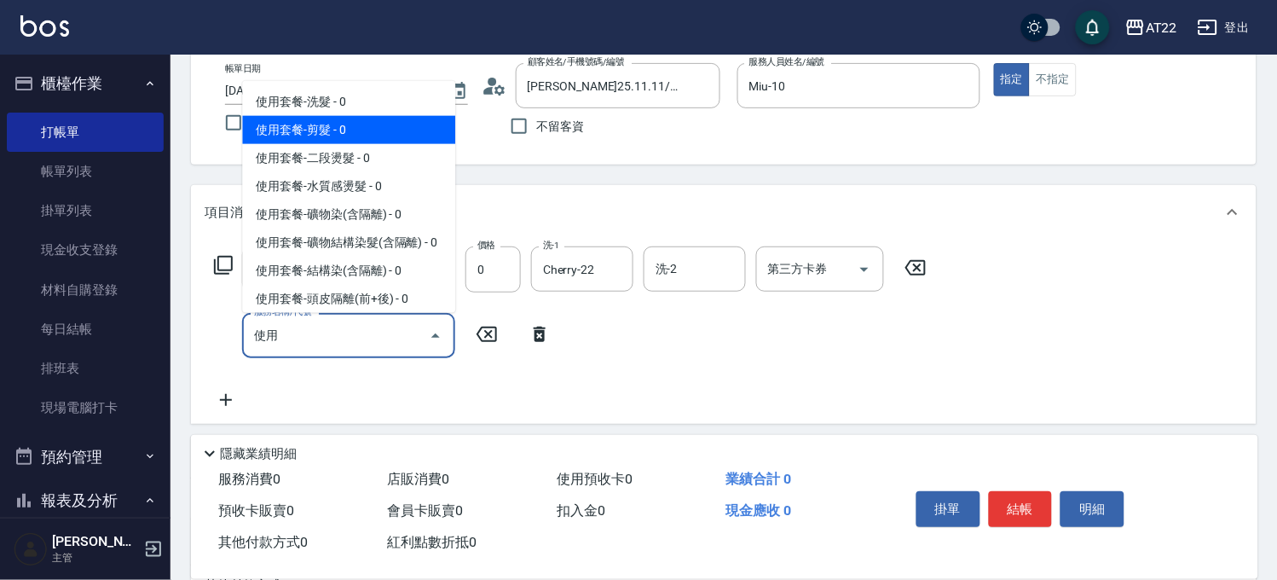
click at [347, 138] on span "使用套餐-剪髮 - 0" at bounding box center [348, 130] width 213 height 28
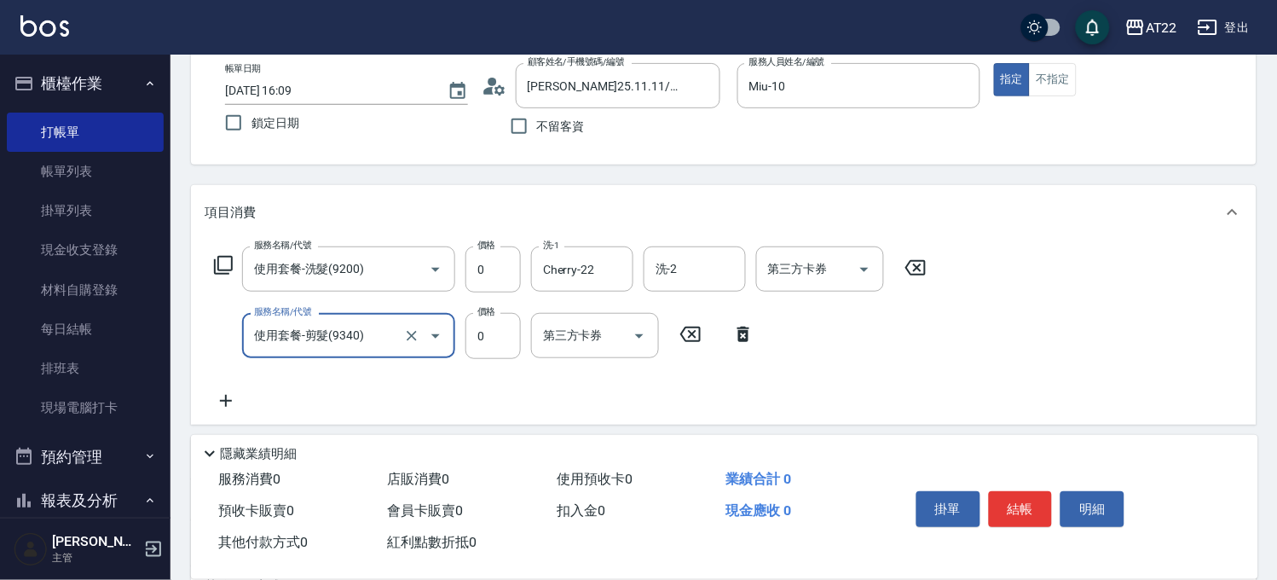
type input "使用套餐-剪髮(9340)"
click at [207, 394] on icon at bounding box center [226, 400] width 43 height 20
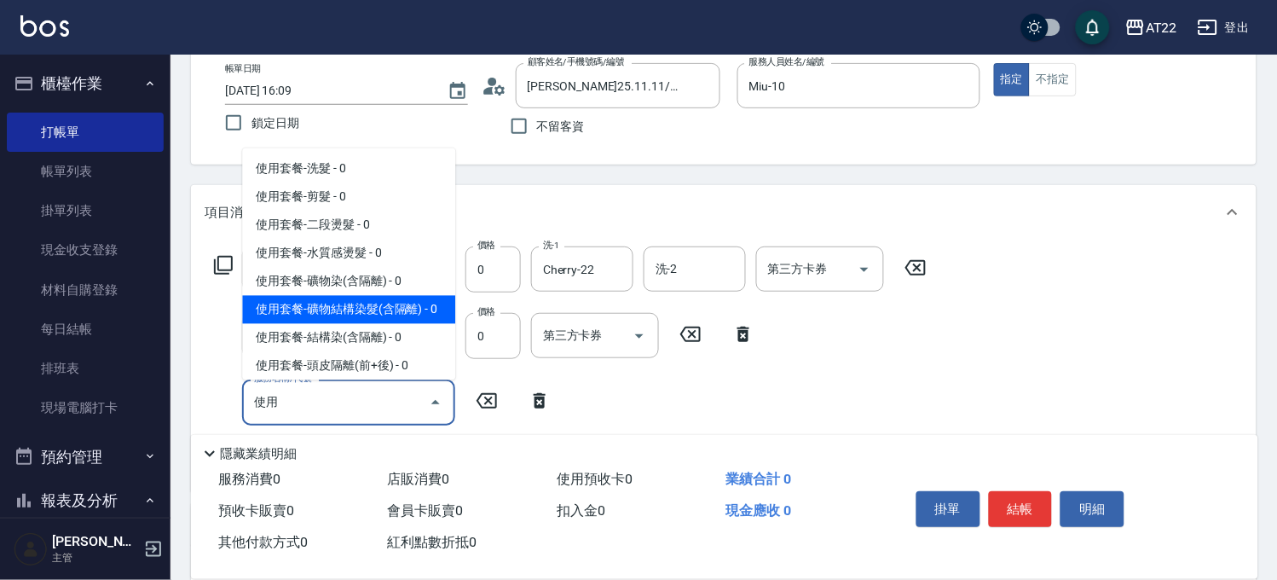
click at [404, 324] on span "使用套餐-礦物結構染髮(含隔離) - 0" at bounding box center [348, 310] width 213 height 28
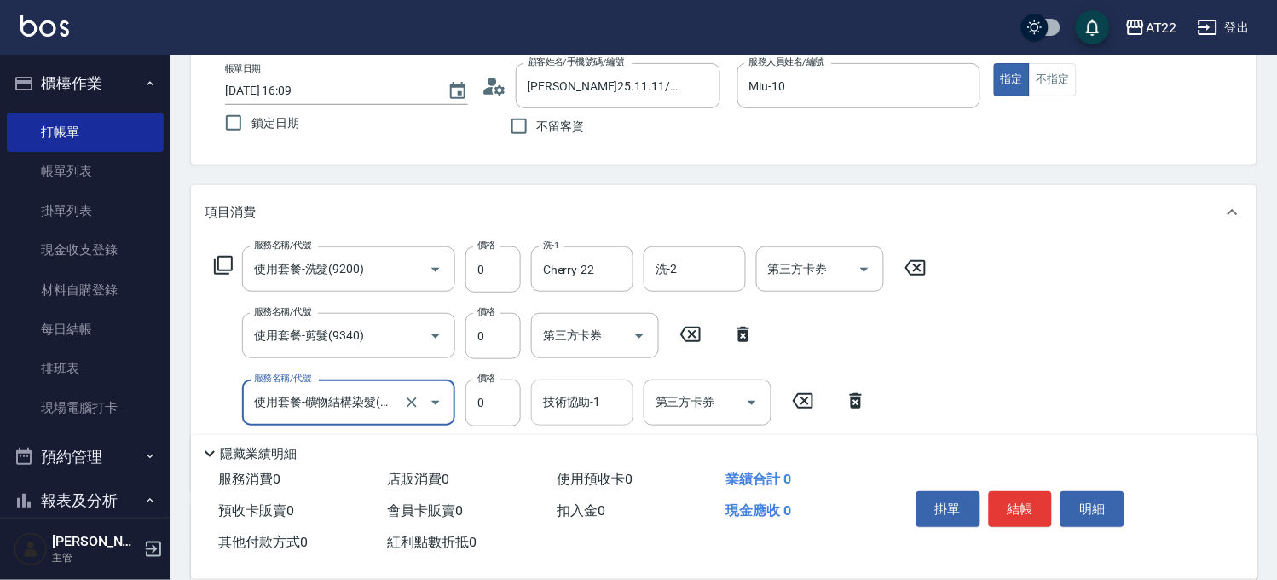
type input "使用套餐-礦物結構染髮(含隔離)(91002)"
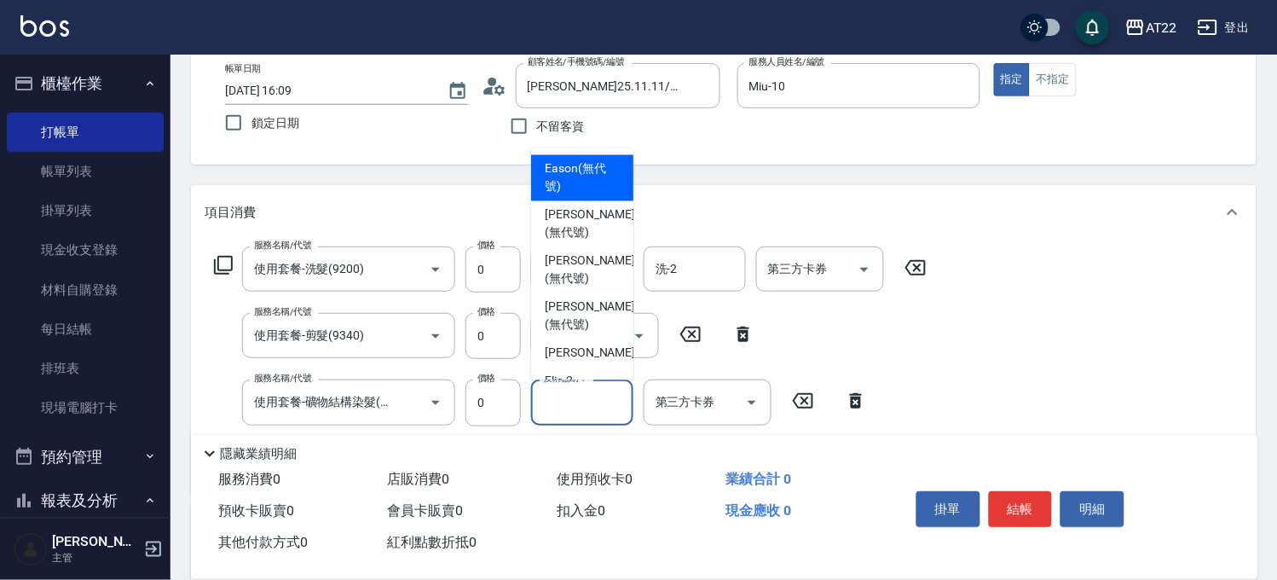
click at [565, 402] on div "技術協助-1 技術協助-1" at bounding box center [582, 401] width 102 height 45
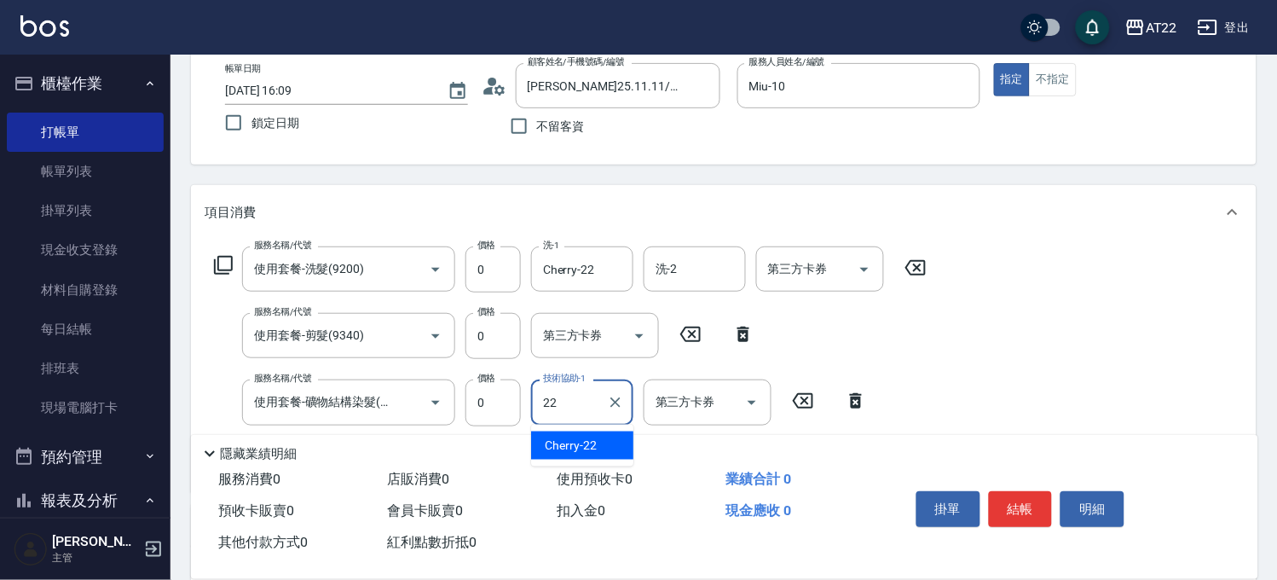
type input "Cherry-22"
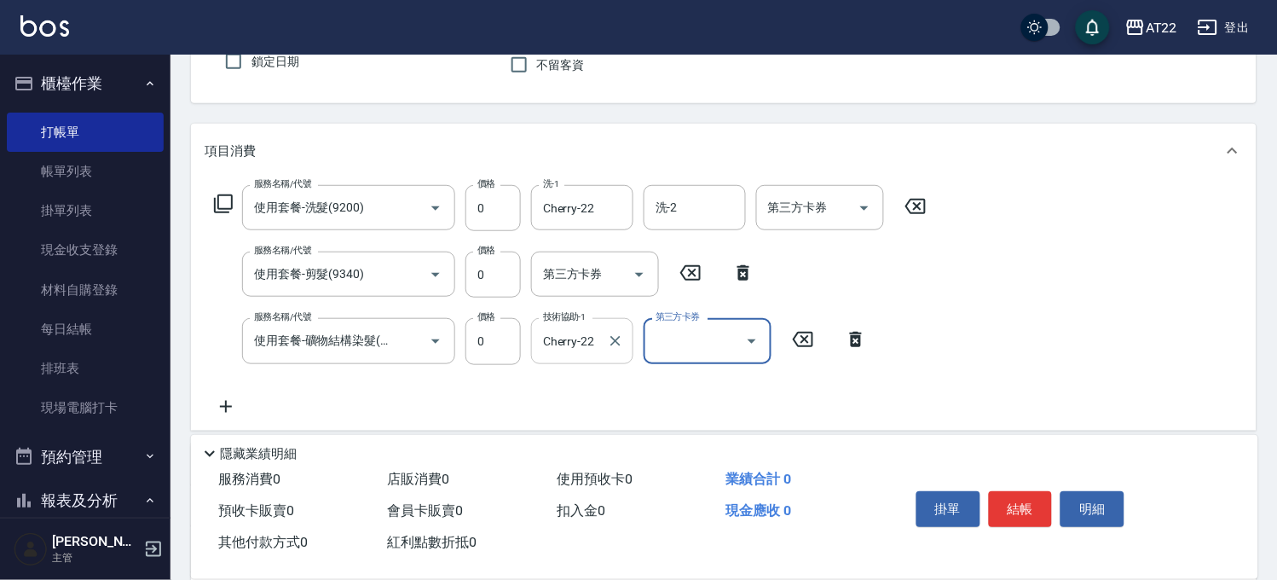
scroll to position [189, 0]
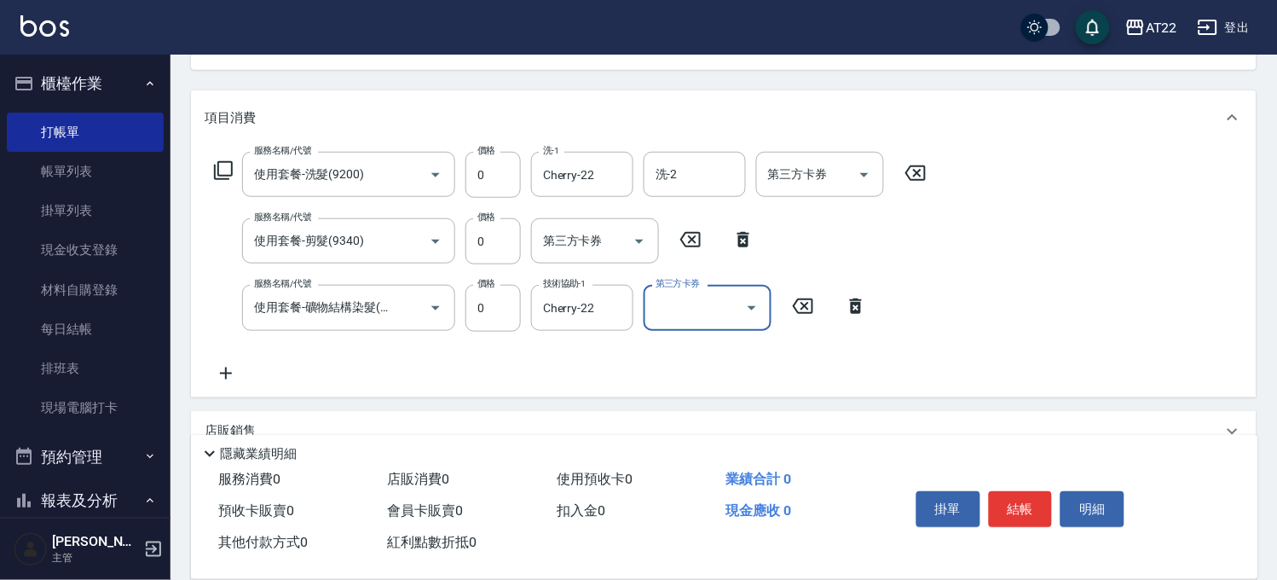
click at [223, 371] on icon at bounding box center [226, 373] width 43 height 20
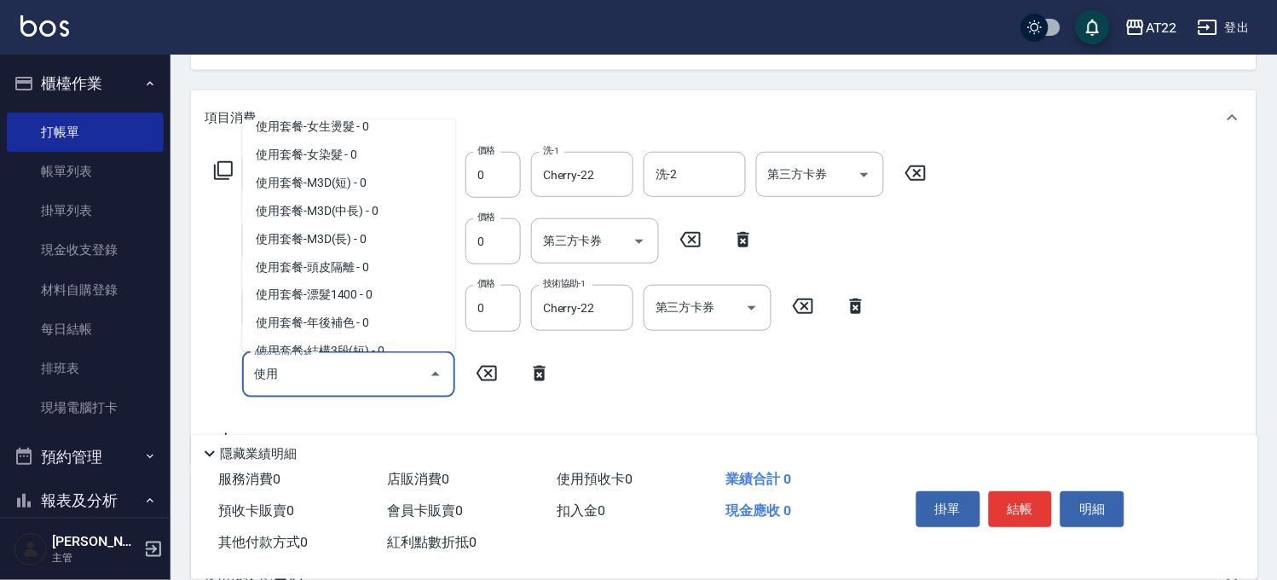
scroll to position [568, 0]
click at [337, 167] on span "使用套餐-女染髮 - 0" at bounding box center [348, 153] width 213 height 28
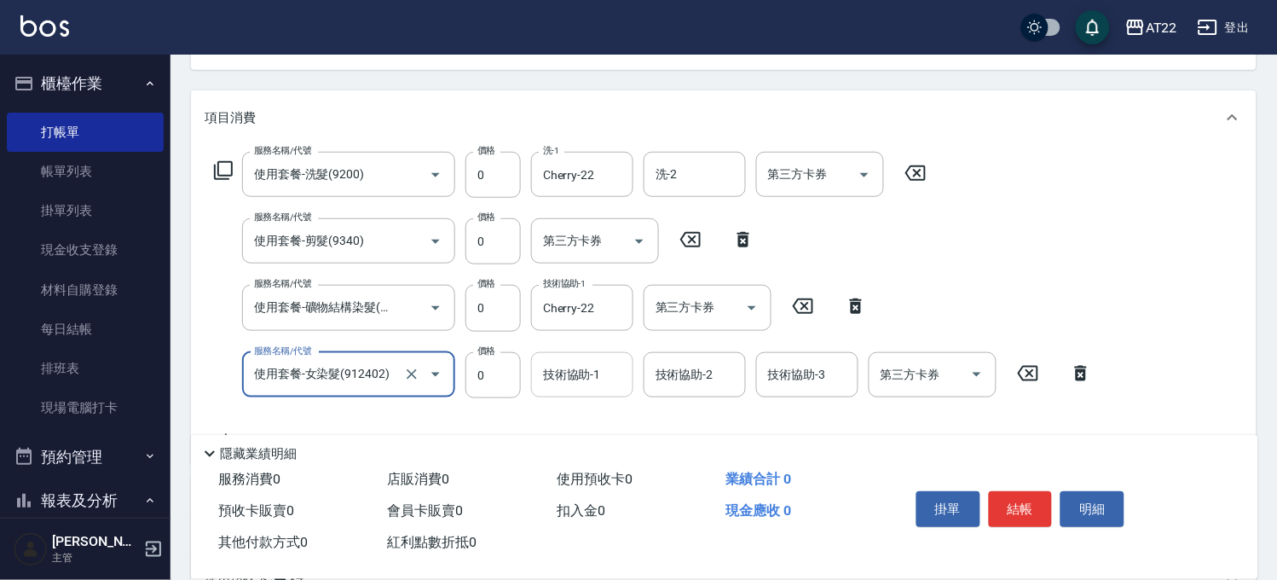
type input "使用套餐-女染髮(912402)"
click at [572, 386] on input "技術協助-1" at bounding box center [582, 375] width 87 height 30
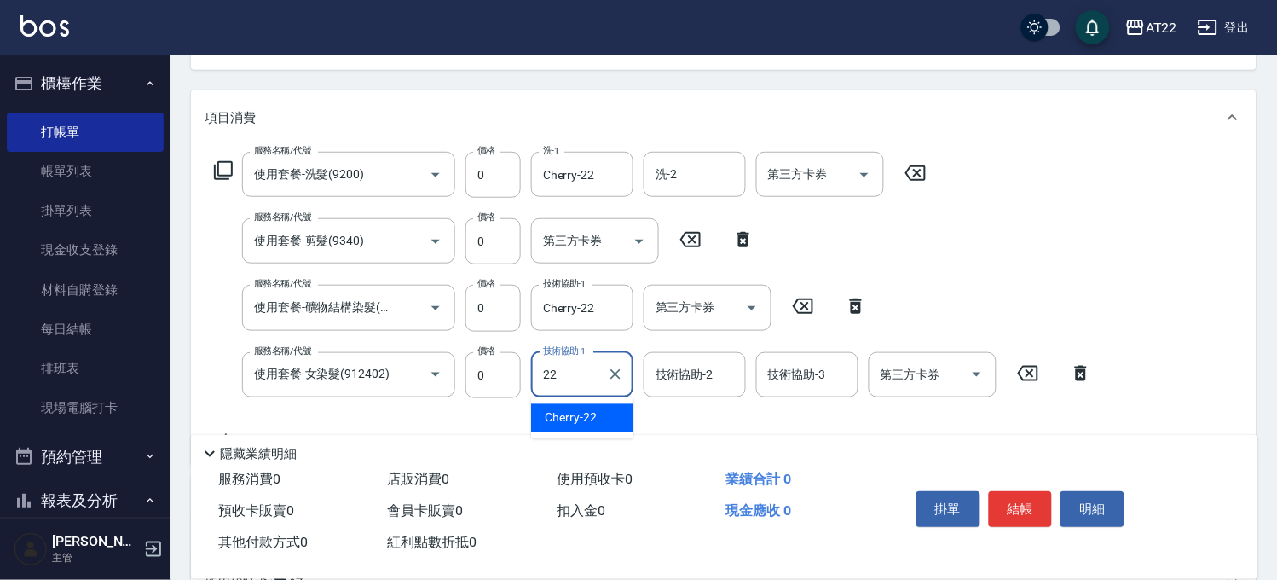
type input "Cherry-22"
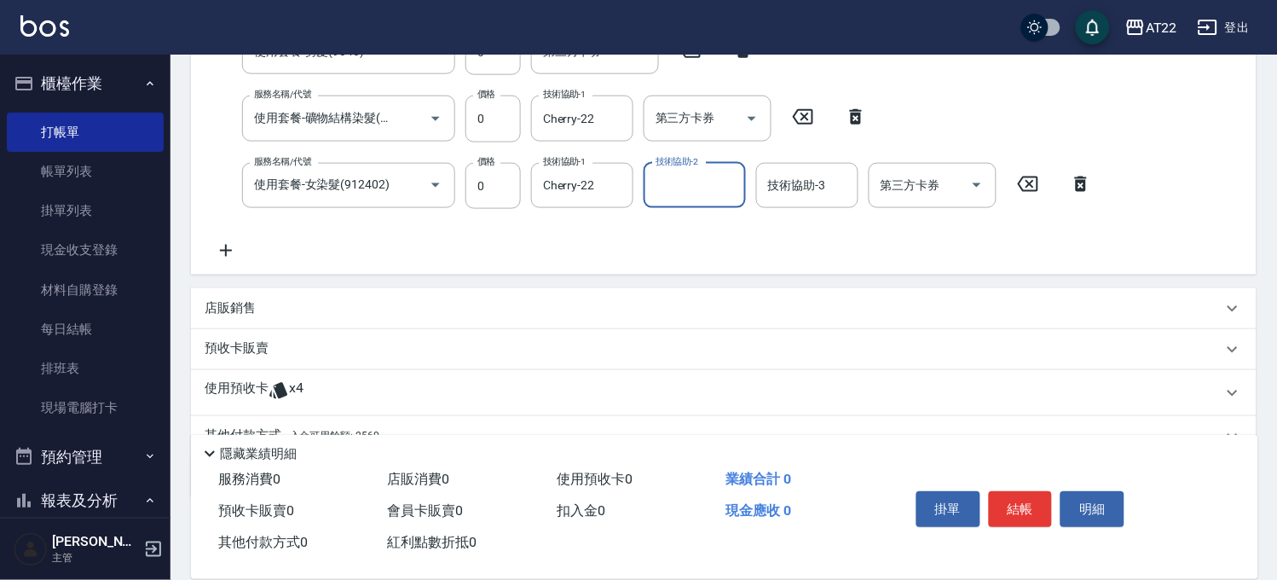
click at [237, 254] on icon at bounding box center [226, 250] width 43 height 20
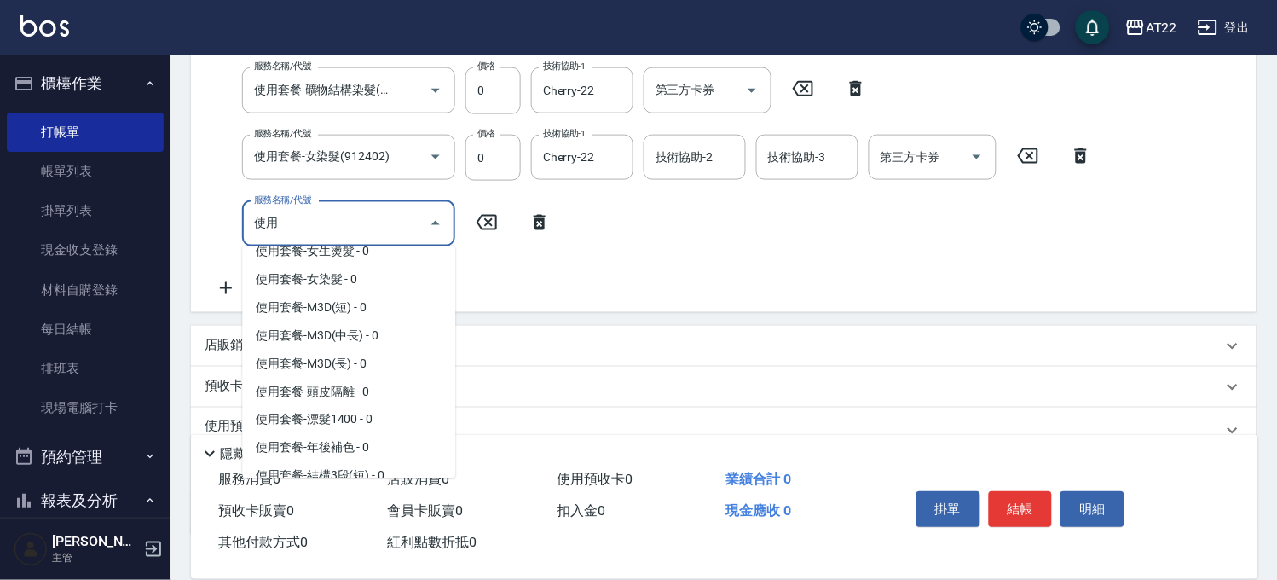
scroll to position [662, 0]
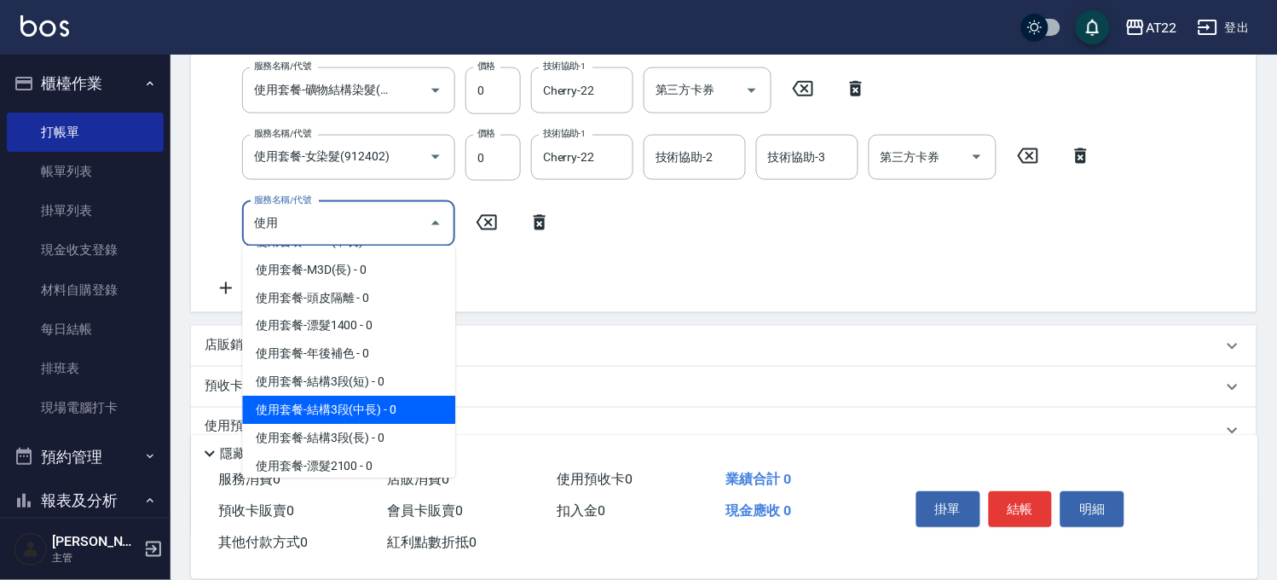
click at [416, 425] on span "使用套餐-結構3段(中長) - 0" at bounding box center [348, 410] width 213 height 28
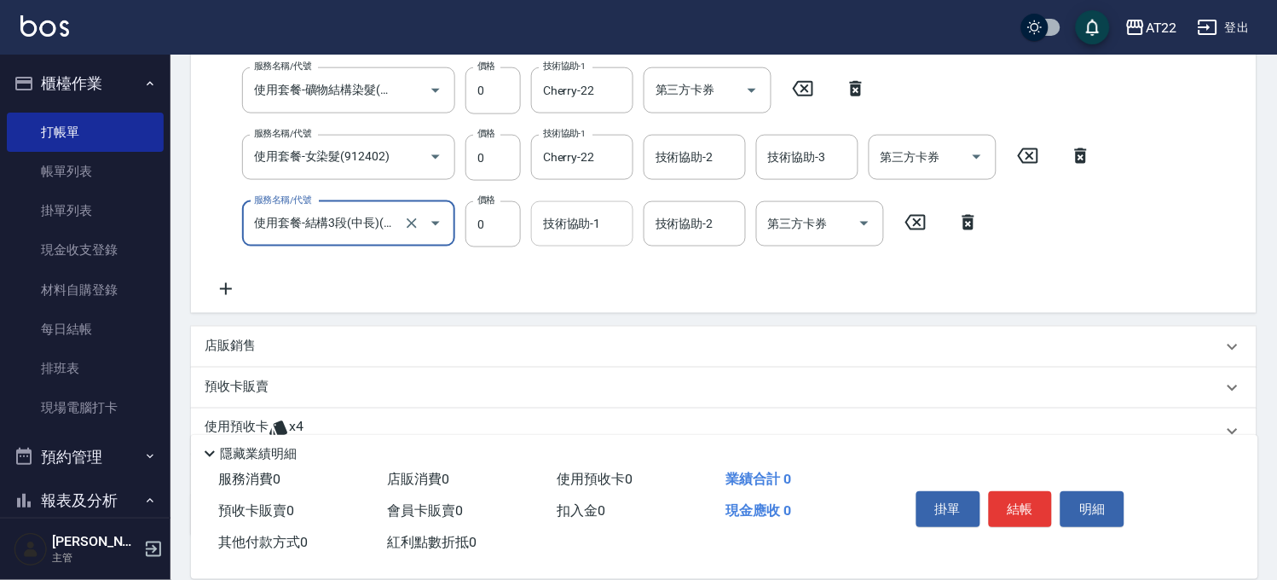
type input "使用套餐-結構3段(中長)(9222300)"
click at [581, 231] on input "技術協助-1" at bounding box center [582, 224] width 87 height 30
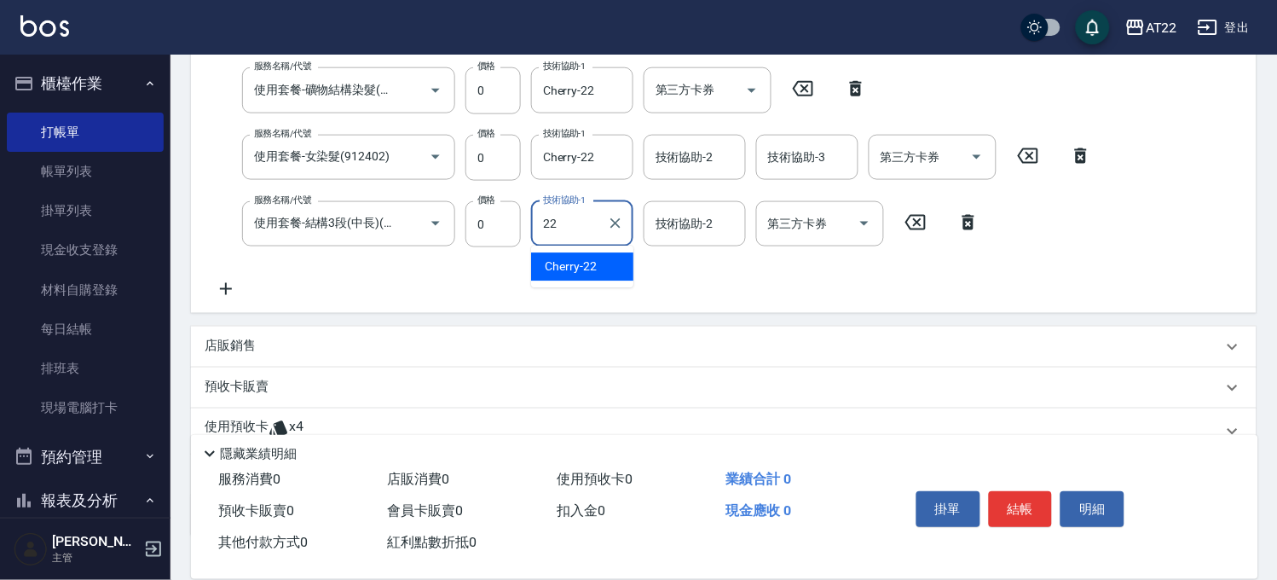
type input "Cherry-22"
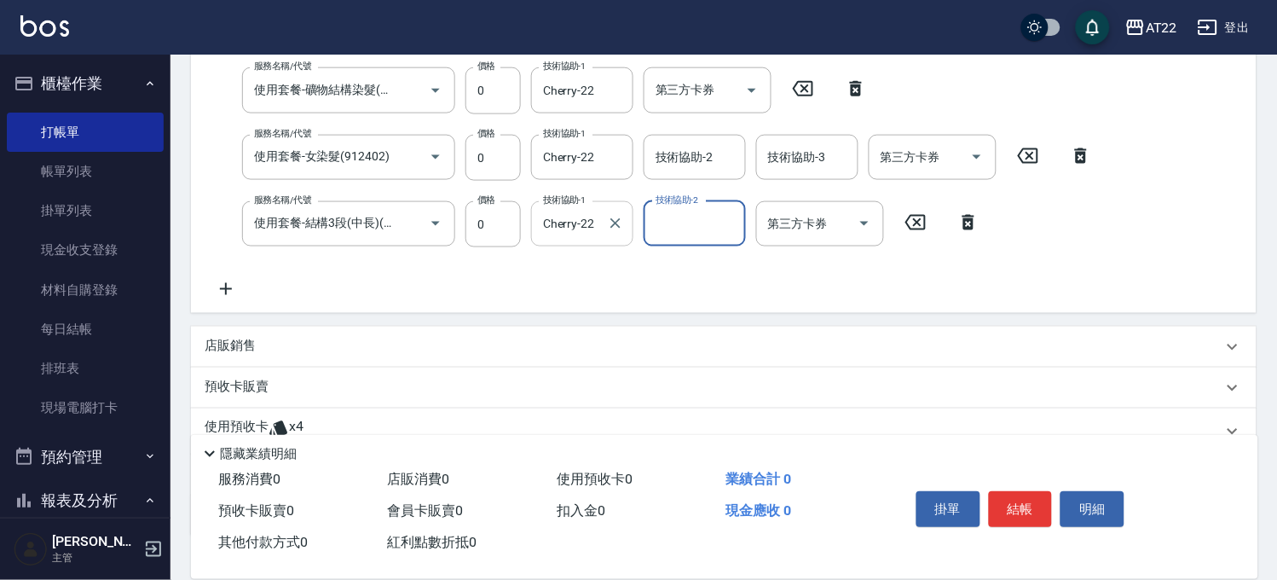
type input "2"
type input "[PERSON_NAME]-16"
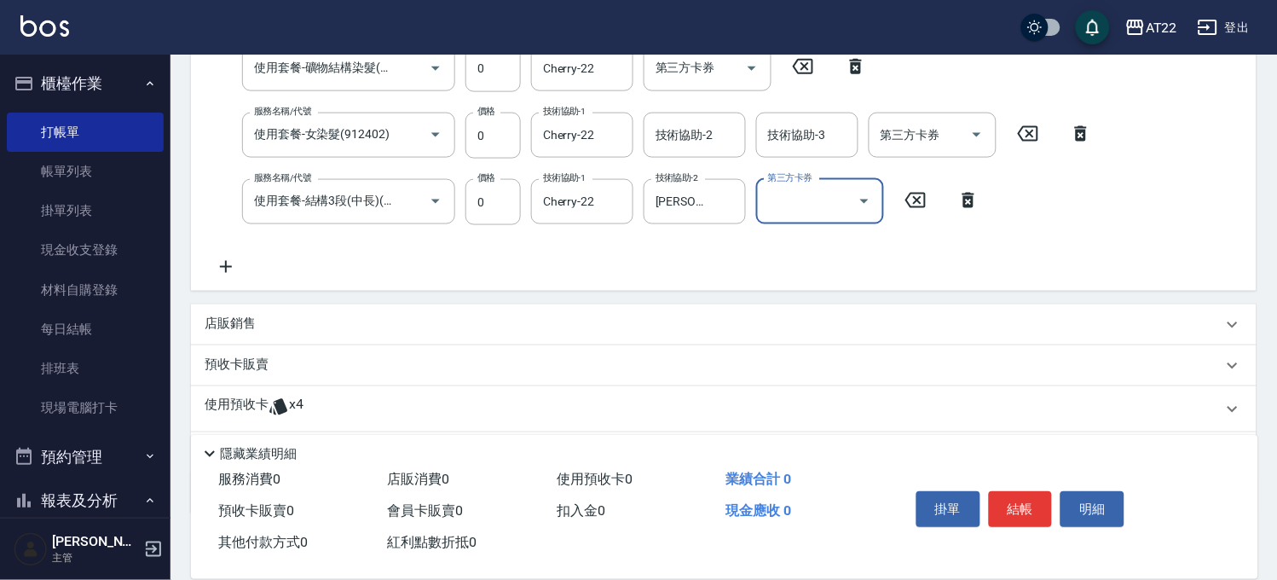
scroll to position [312, 0]
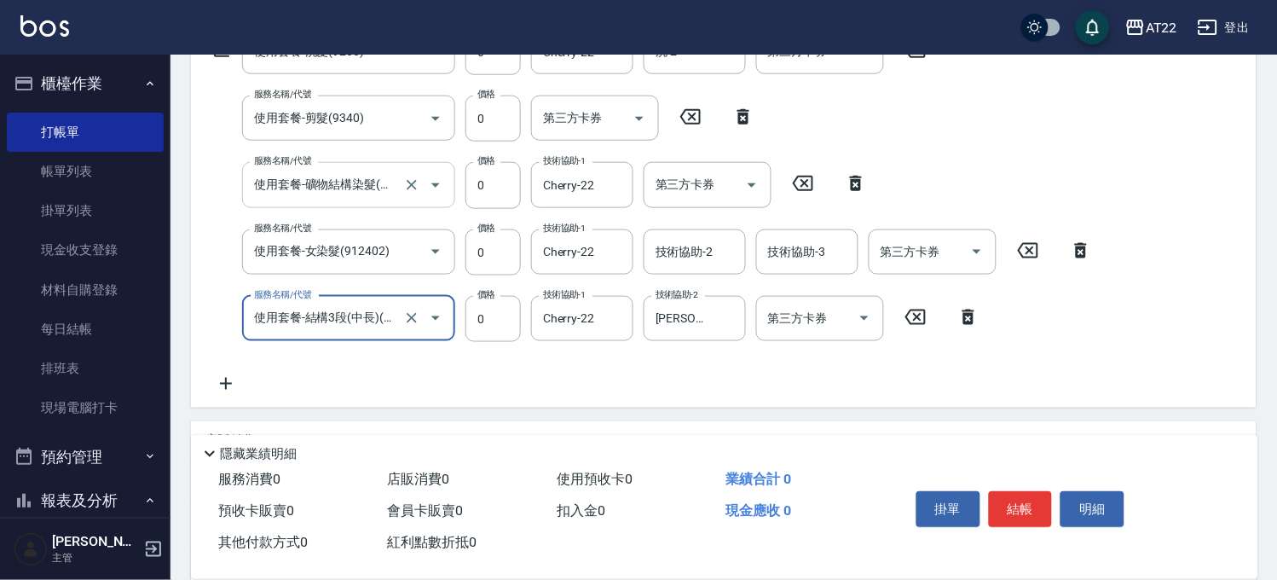
click at [387, 197] on input "使用套餐-礦物結構染髮(含隔離)(91002)" at bounding box center [325, 185] width 150 height 30
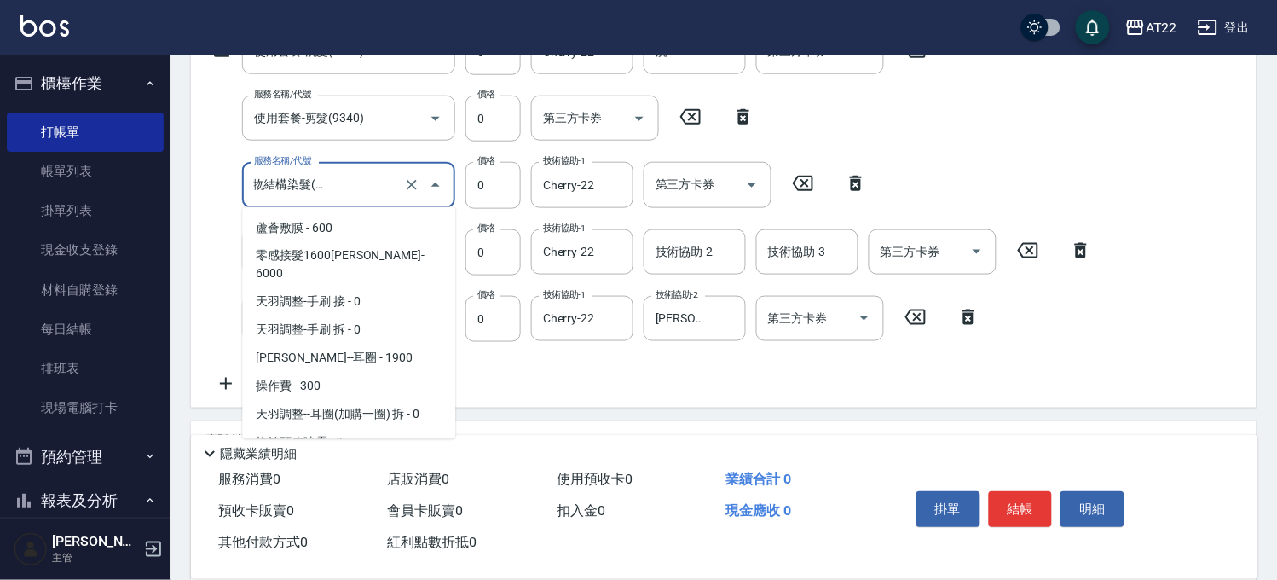
click at [364, 188] on input "使用套餐-礦物結構染髮(含隔離)(91002)" at bounding box center [325, 185] width 150 height 30
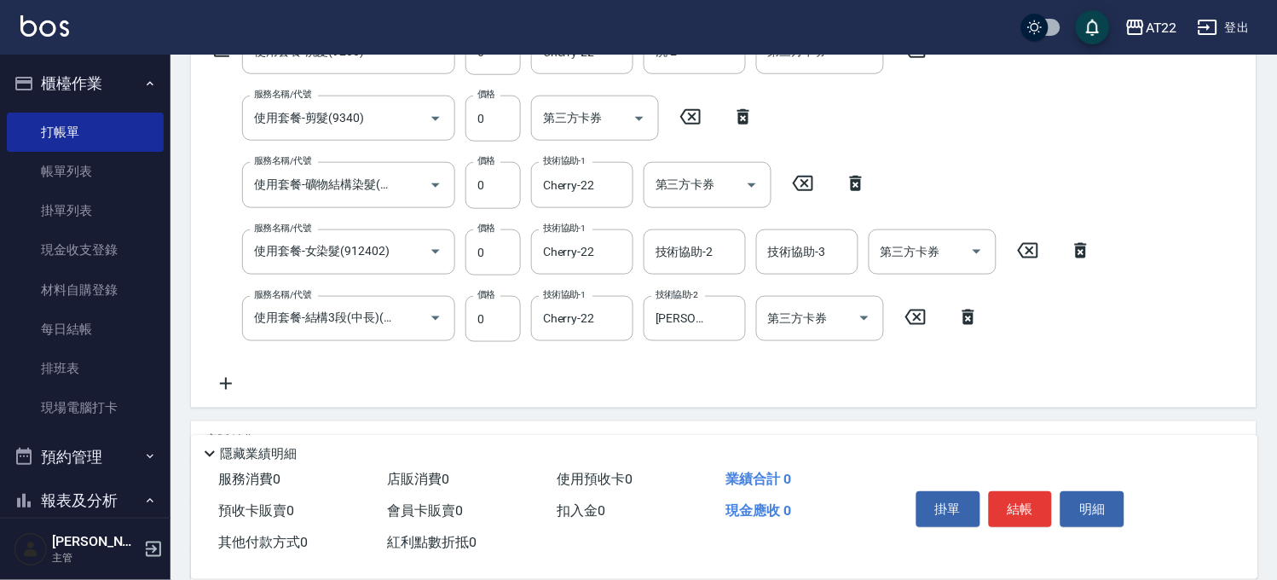
click at [627, 401] on div "服務名稱/代號 使用套餐-洗髮(9200) 服務名稱/代號 價格 0 價格 洗-1 Cherry-22 洗-1 洗-2 洗-2 第三方卡券 第三方卡券 服務名…" at bounding box center [724, 214] width 1066 height 385
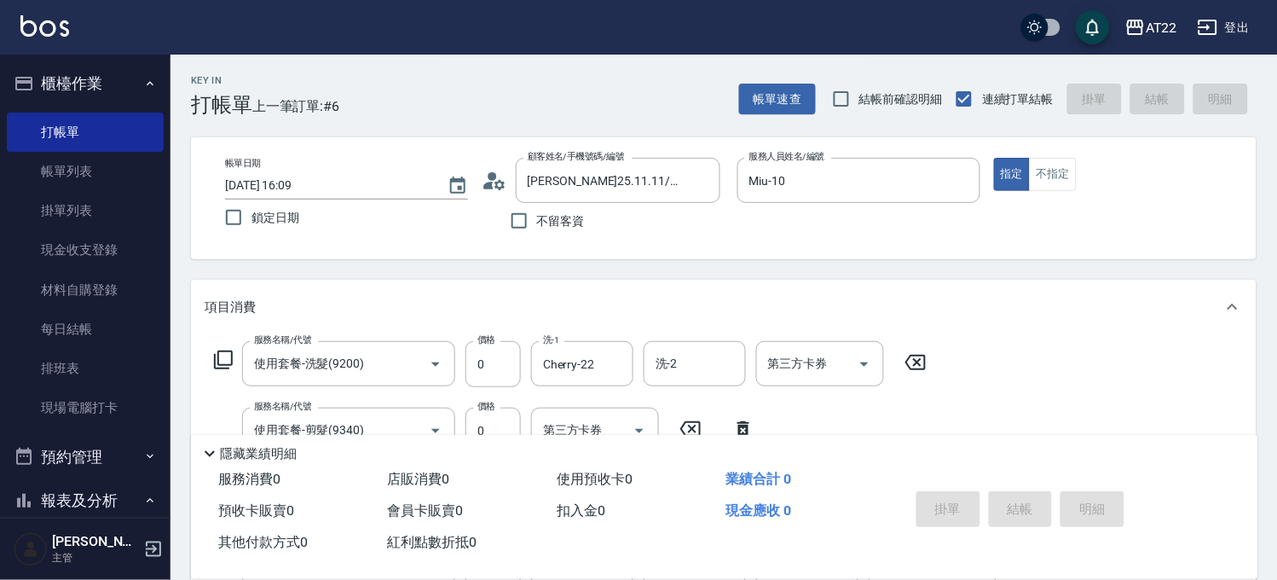
type input "[DATE] 16:11"
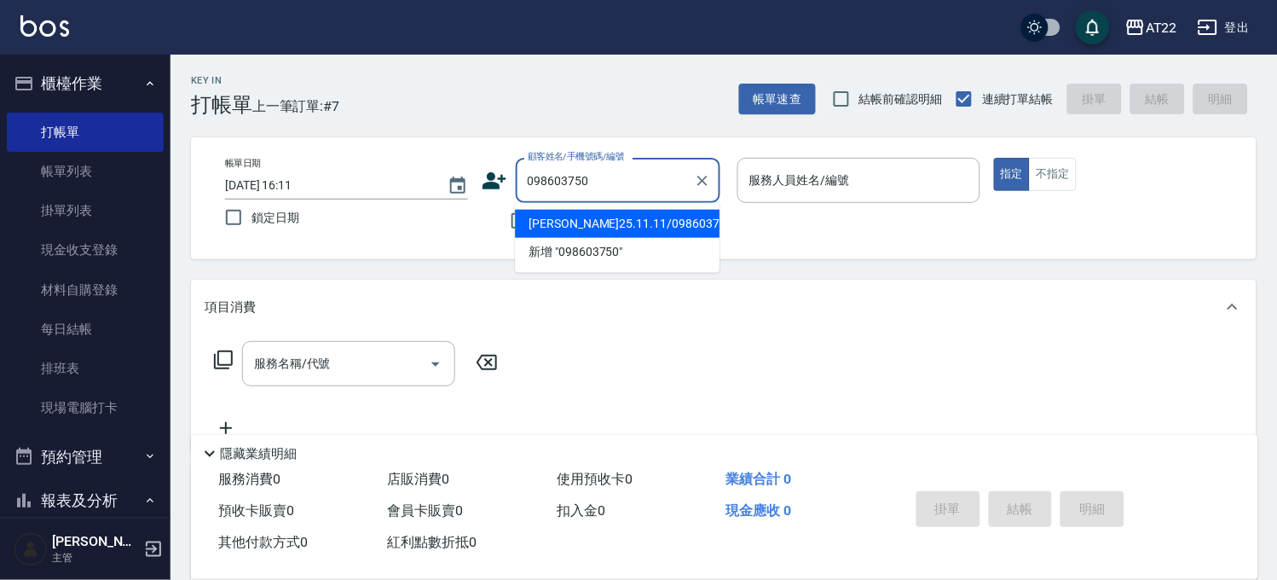
type input "[PERSON_NAME]25.11.11/0986037500/T83779/A0174"
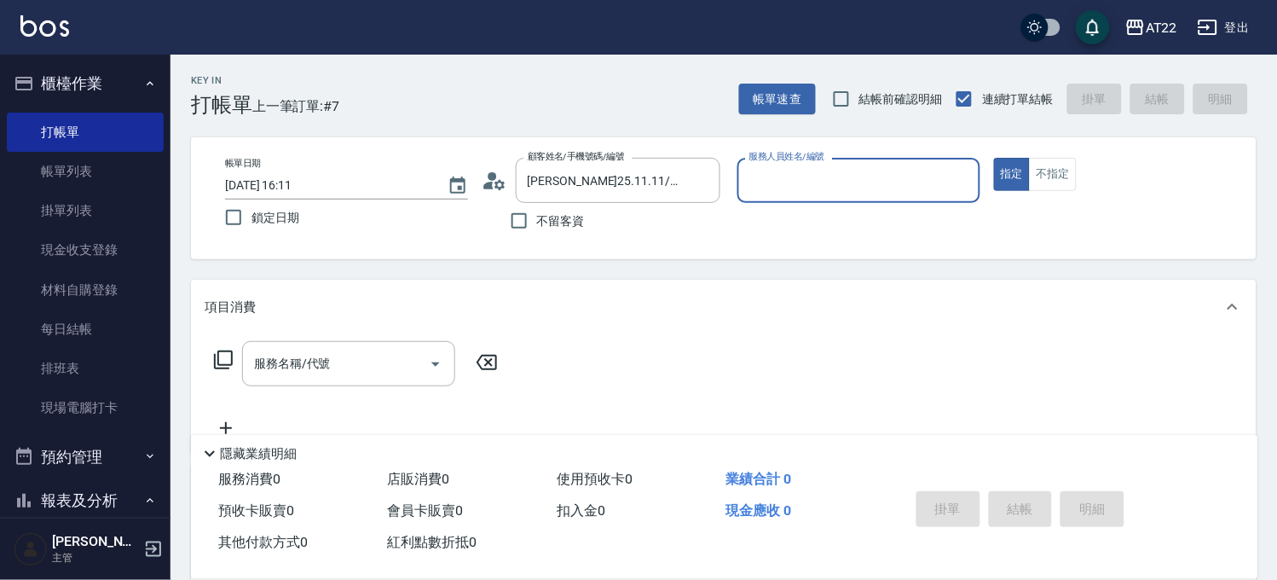
type input "Miu-10"
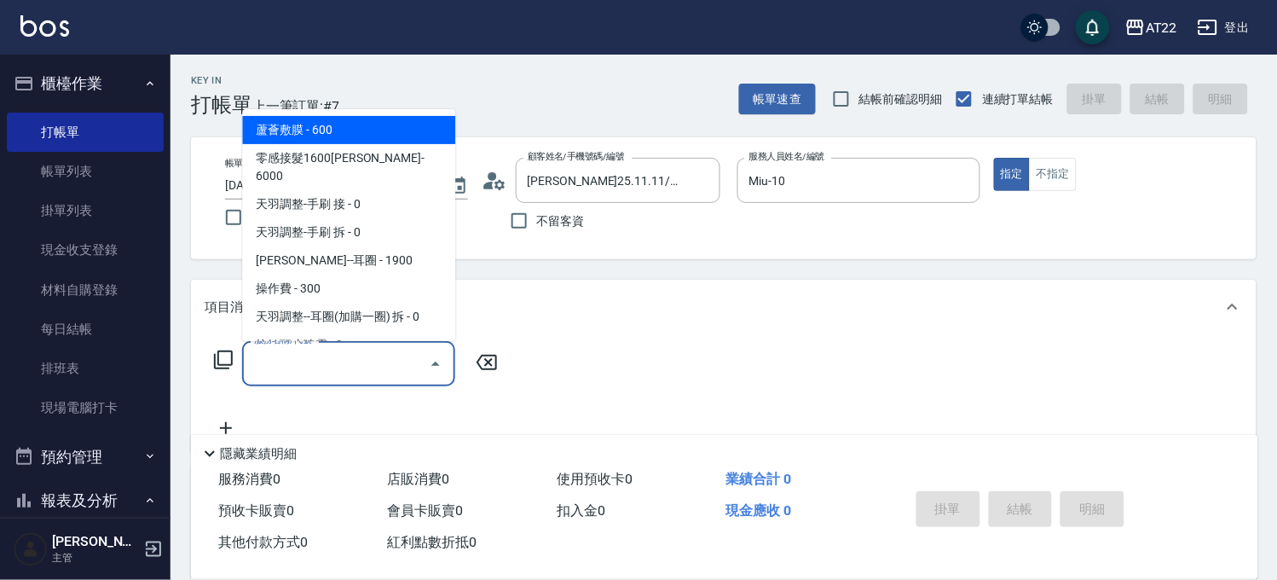
click at [365, 378] on input "服務名稱/代號" at bounding box center [336, 364] width 172 height 30
paste input "使用"
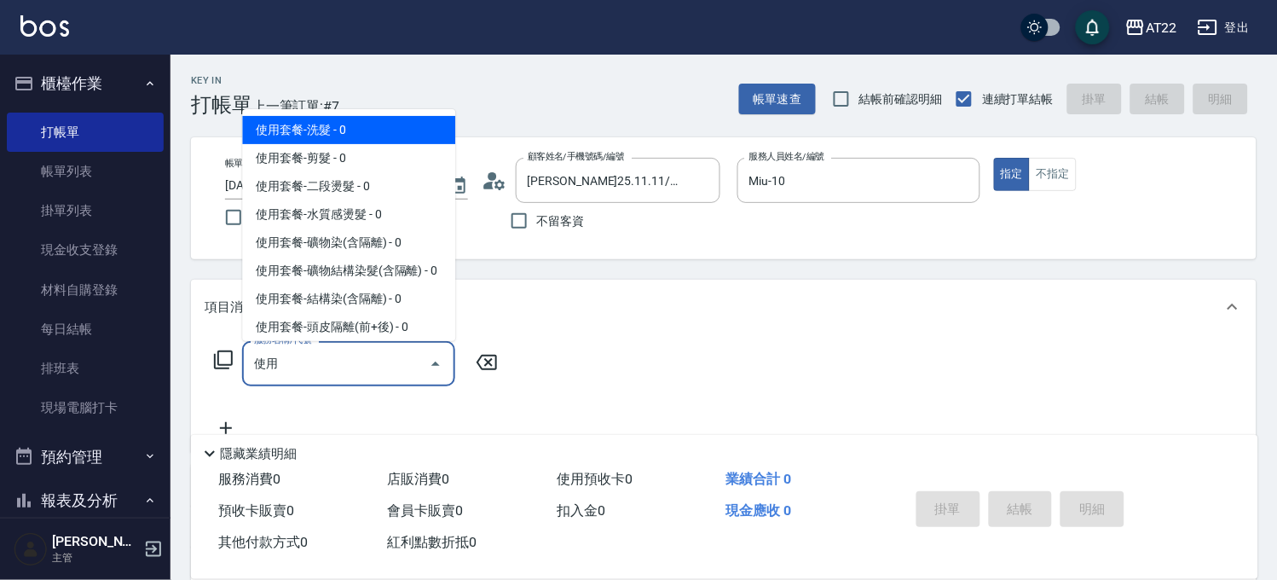
click at [313, 120] on span "使用套餐-洗髮 - 0" at bounding box center [348, 130] width 213 height 28
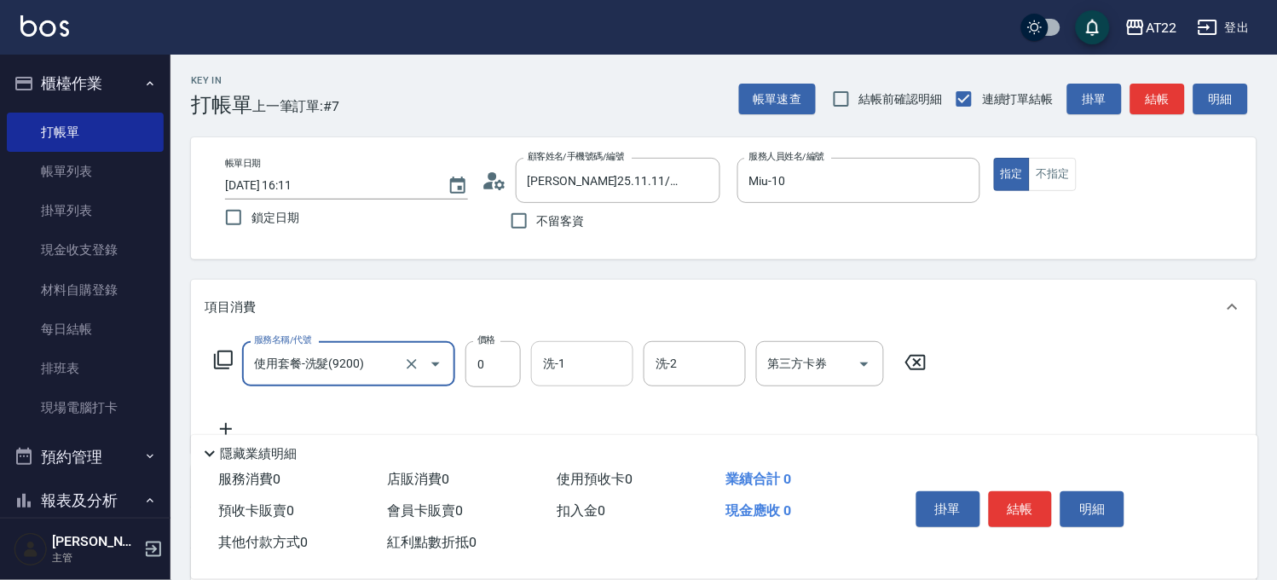
type input "使用套餐-洗髮(9200)"
click at [577, 362] on input "洗-1" at bounding box center [582, 364] width 87 height 30
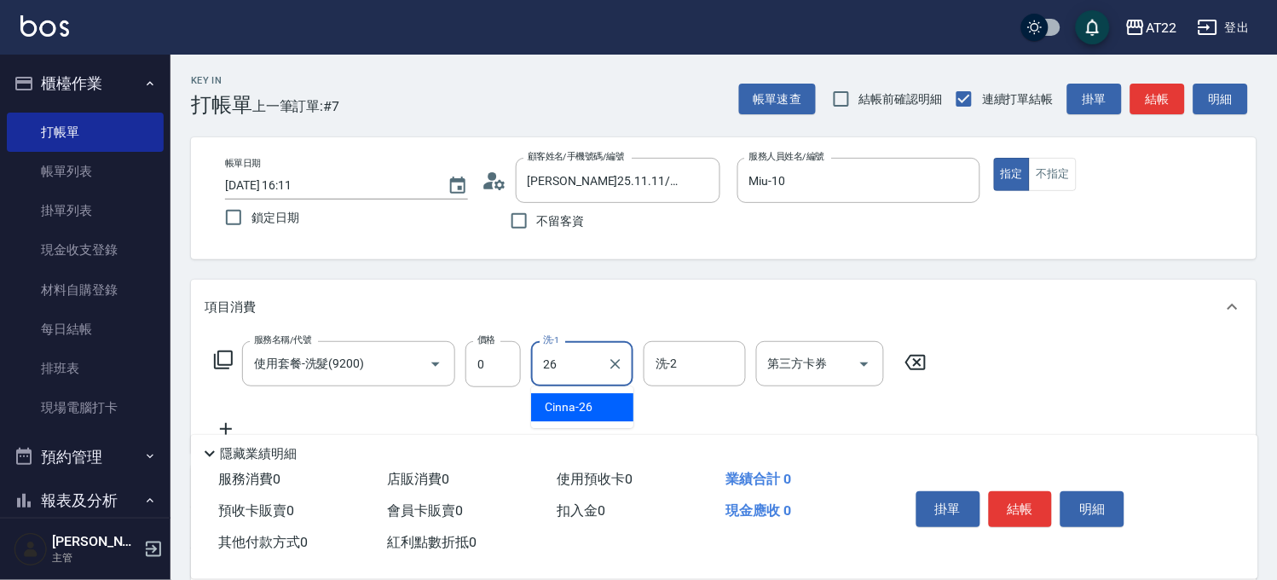
type input "Cinna-26"
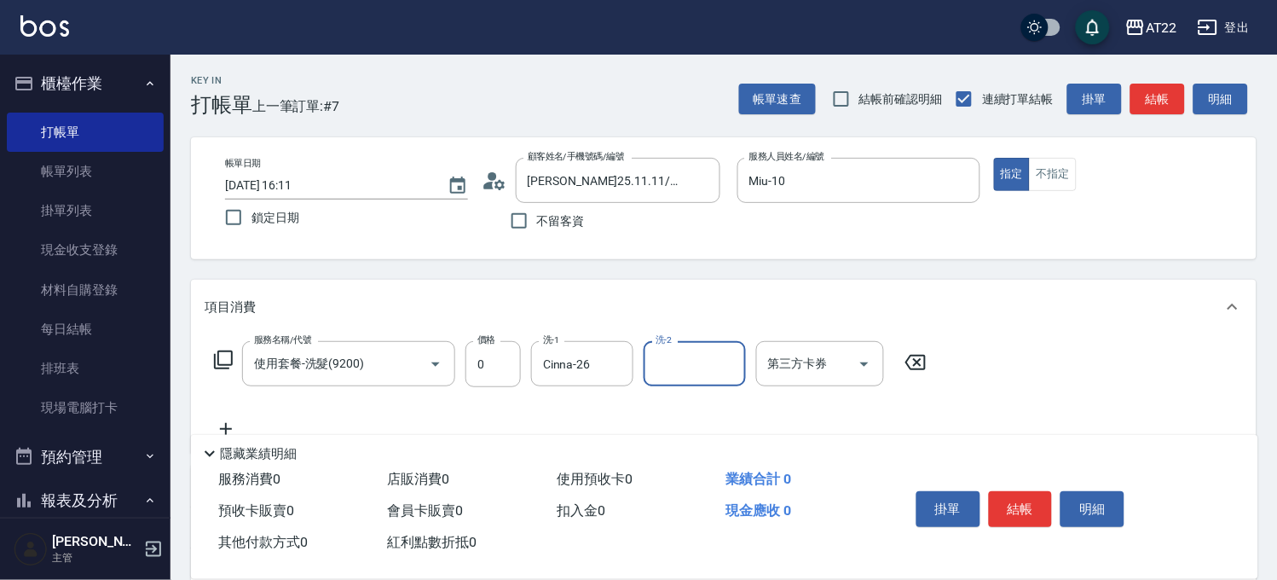
click at [226, 419] on icon at bounding box center [226, 429] width 43 height 20
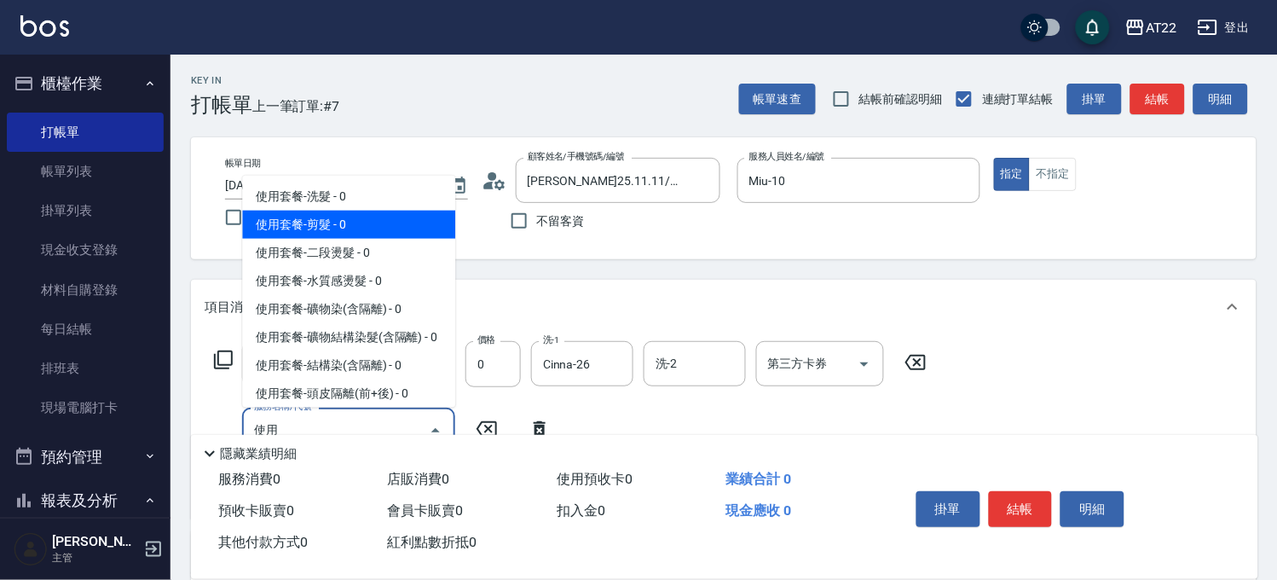
click at [337, 234] on span "使用套餐-剪髮 - 0" at bounding box center [348, 225] width 213 height 28
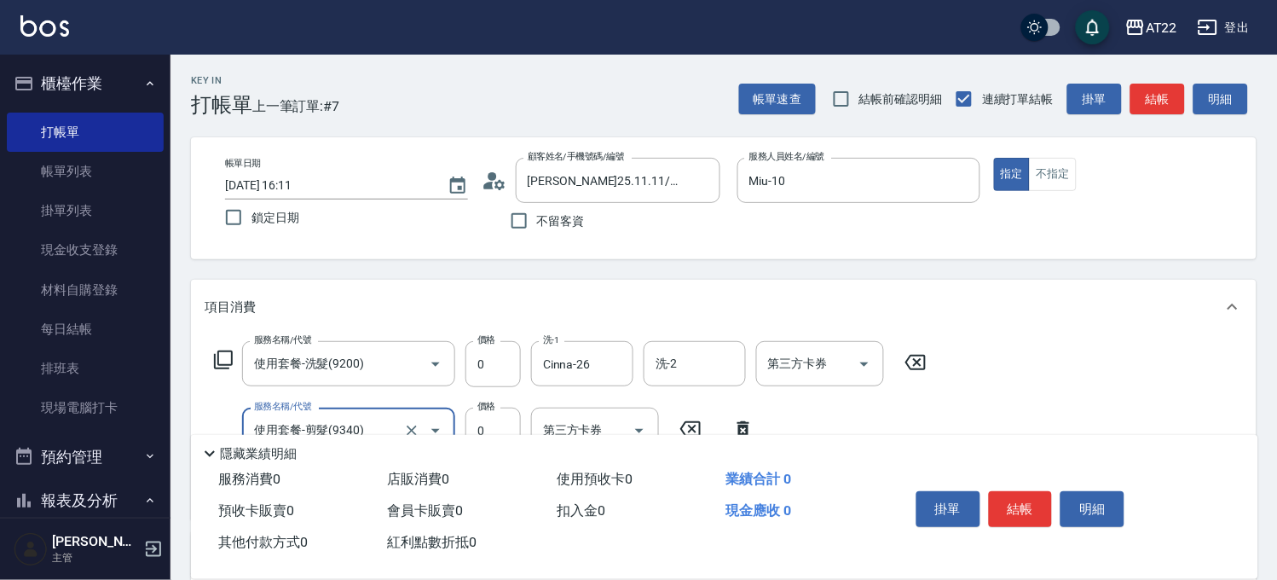
scroll to position [95, 0]
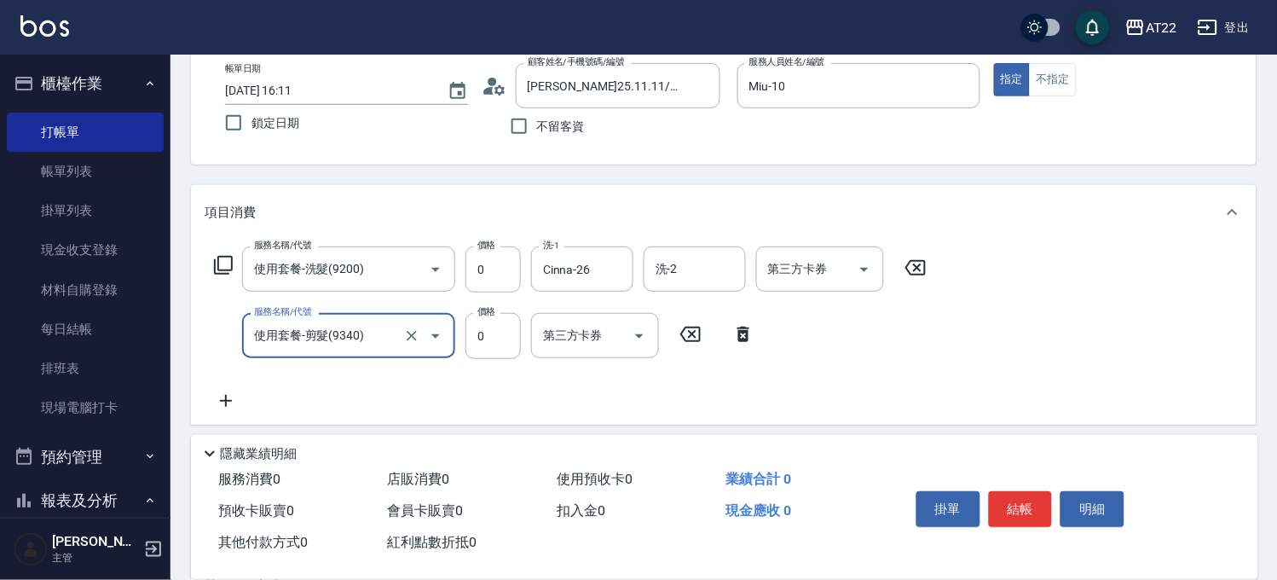
type input "使用套餐-剪髮(9340)"
click at [215, 402] on icon at bounding box center [226, 400] width 43 height 20
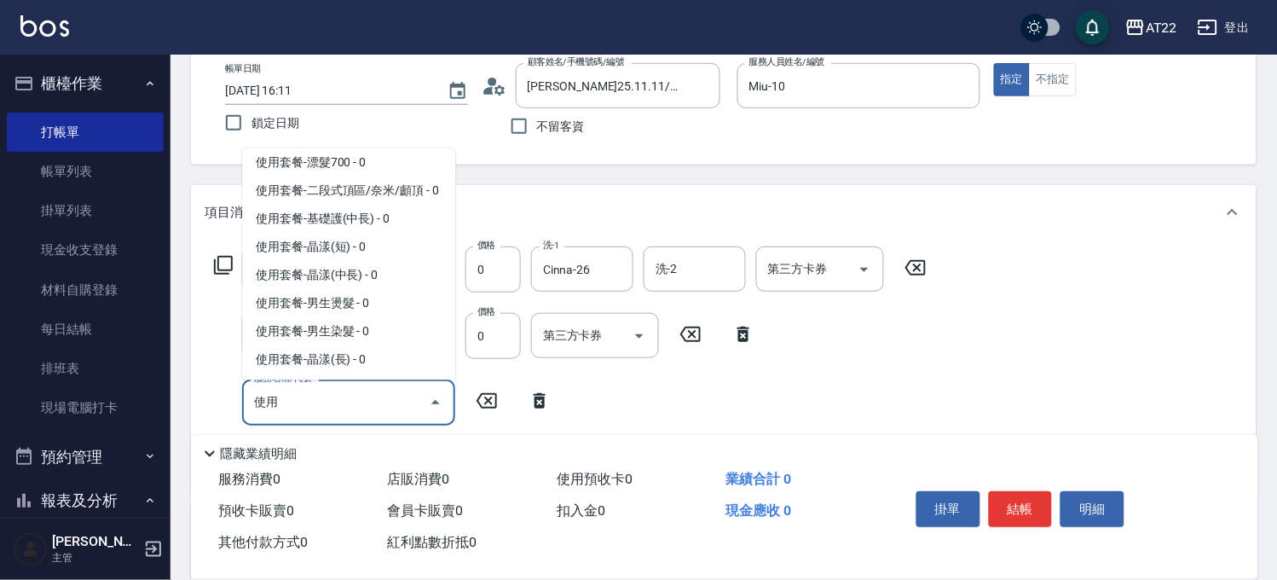
scroll to position [379, 0]
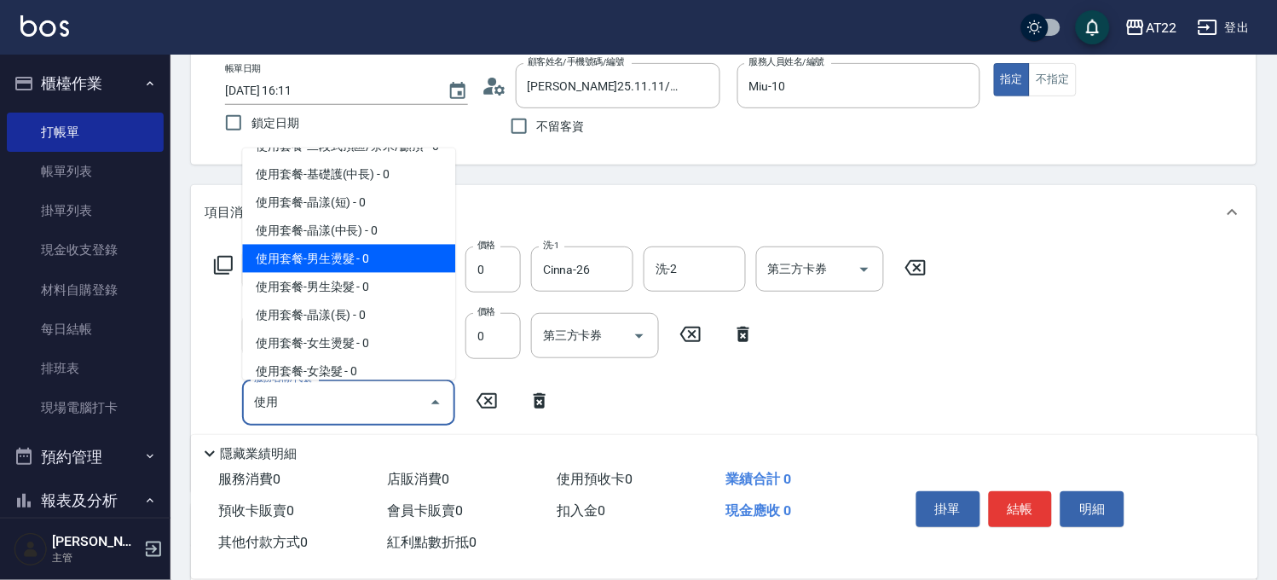
click at [369, 273] on span "使用套餐-男生燙髮 - 0" at bounding box center [348, 259] width 213 height 28
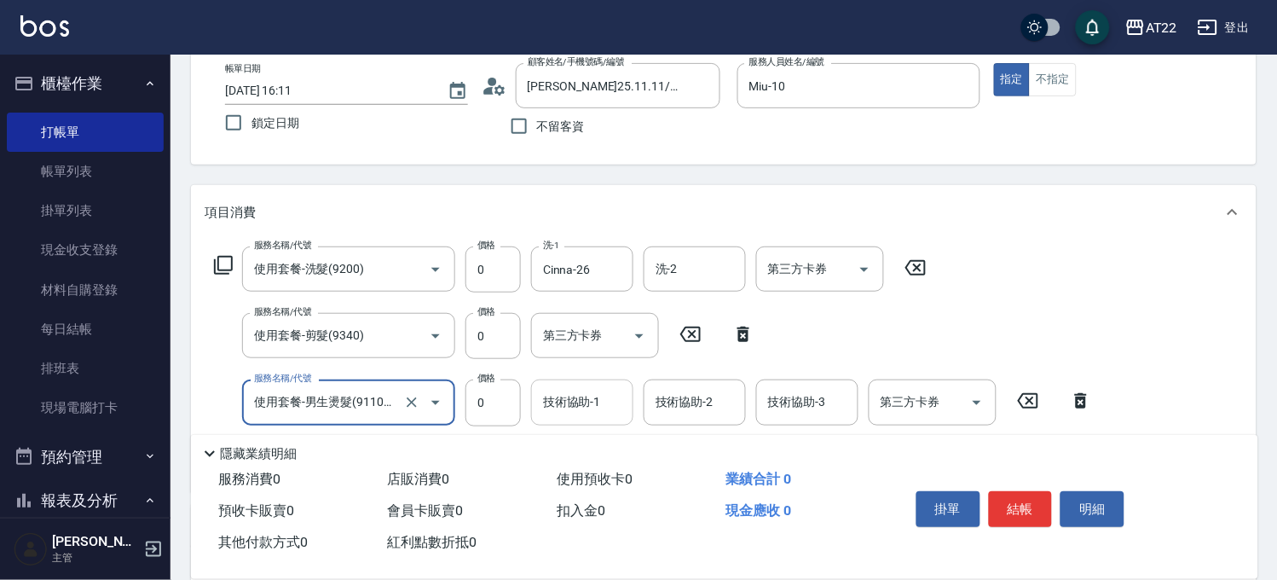
type input "使用套餐-男生燙髮(911001)"
click at [539, 409] on input "技術協助-1" at bounding box center [582, 402] width 87 height 30
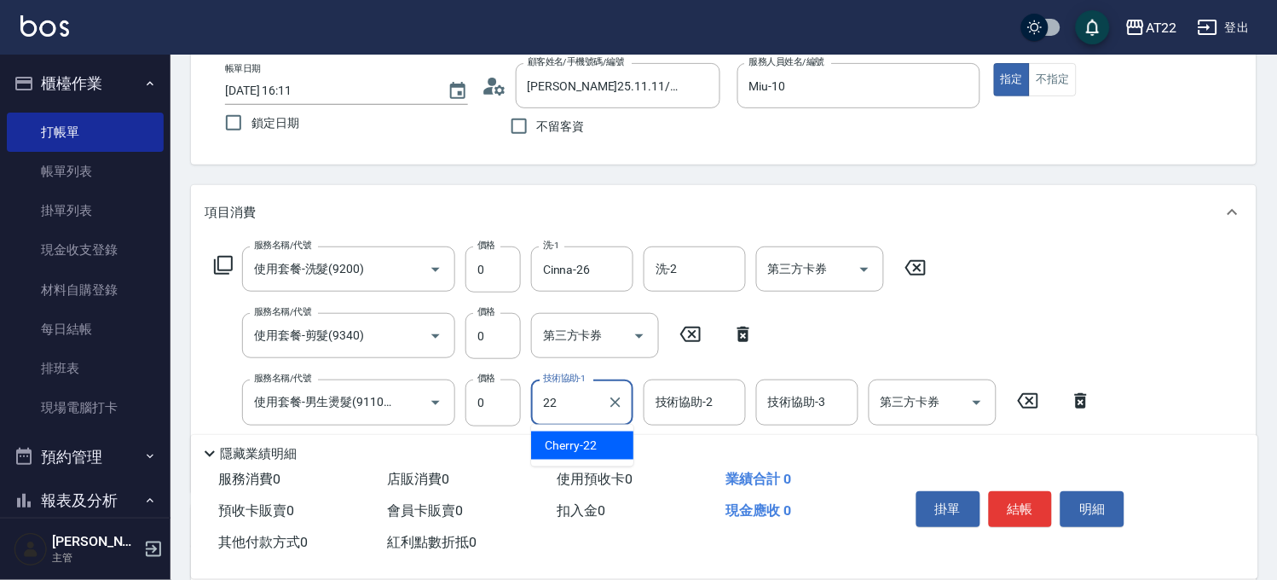
type input "Cherry-22"
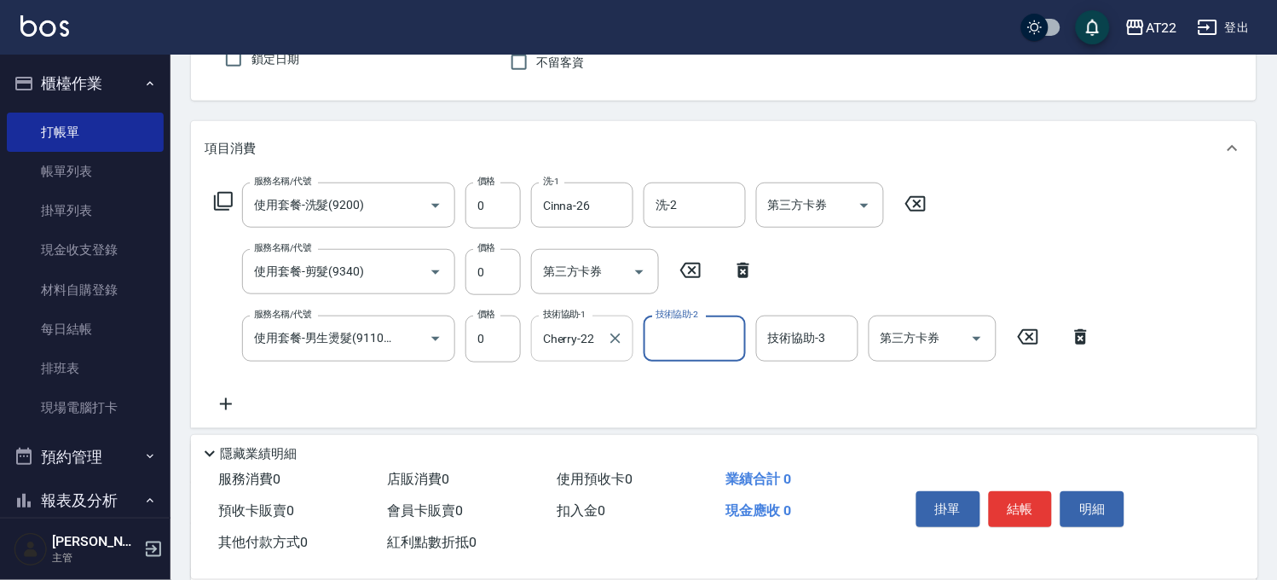
scroll to position [189, 0]
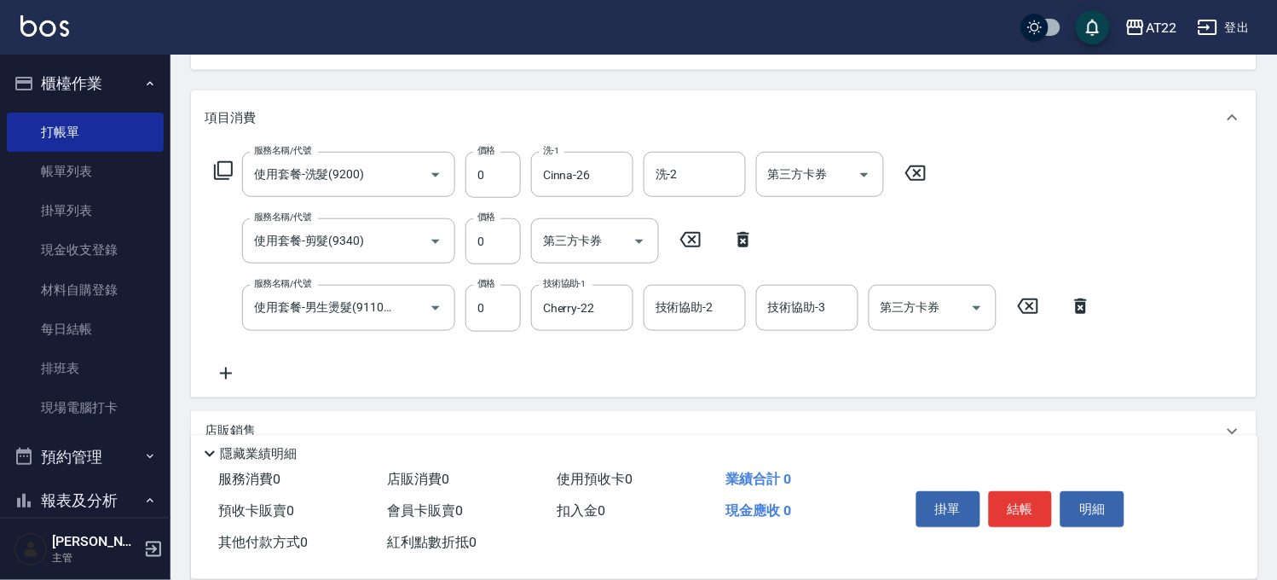
click at [226, 371] on icon at bounding box center [226, 373] width 12 height 12
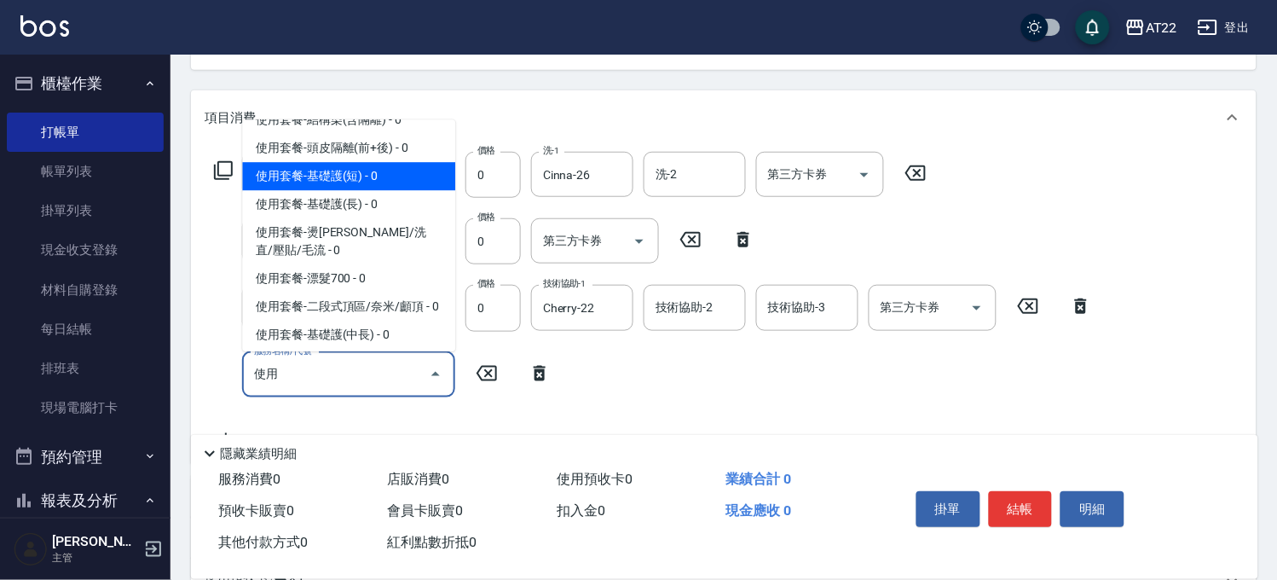
click at [344, 190] on span "使用套餐-基礎護(短) - 0" at bounding box center [348, 176] width 213 height 28
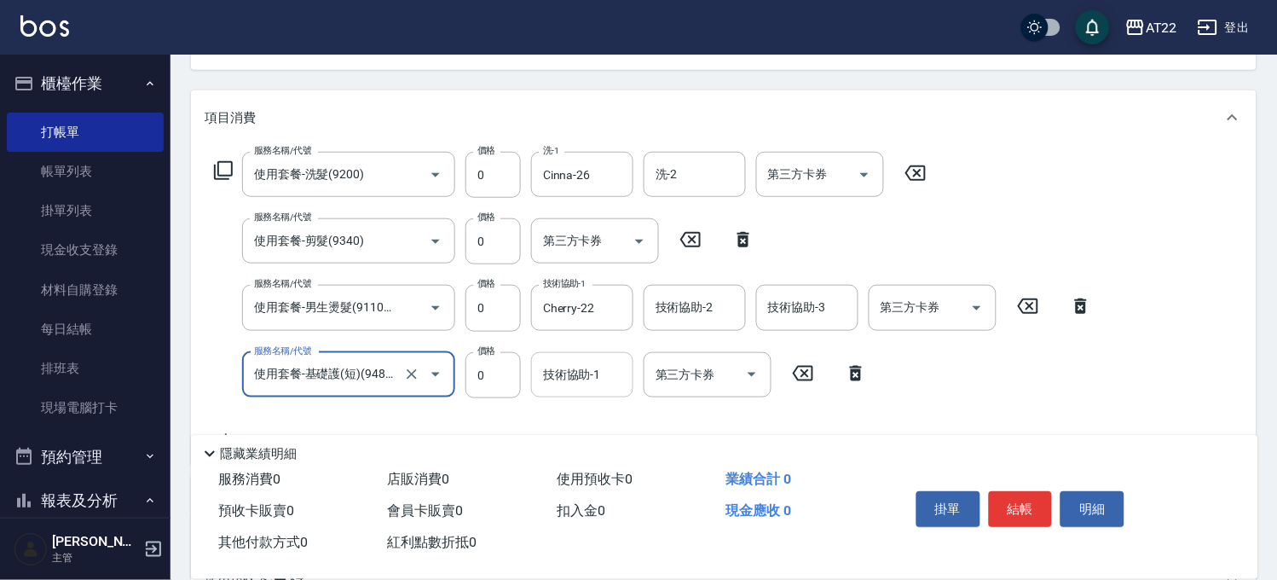
type input "使用套餐-基礎護(短)(94803)"
click at [588, 373] on input "技術協助-1" at bounding box center [582, 375] width 87 height 30
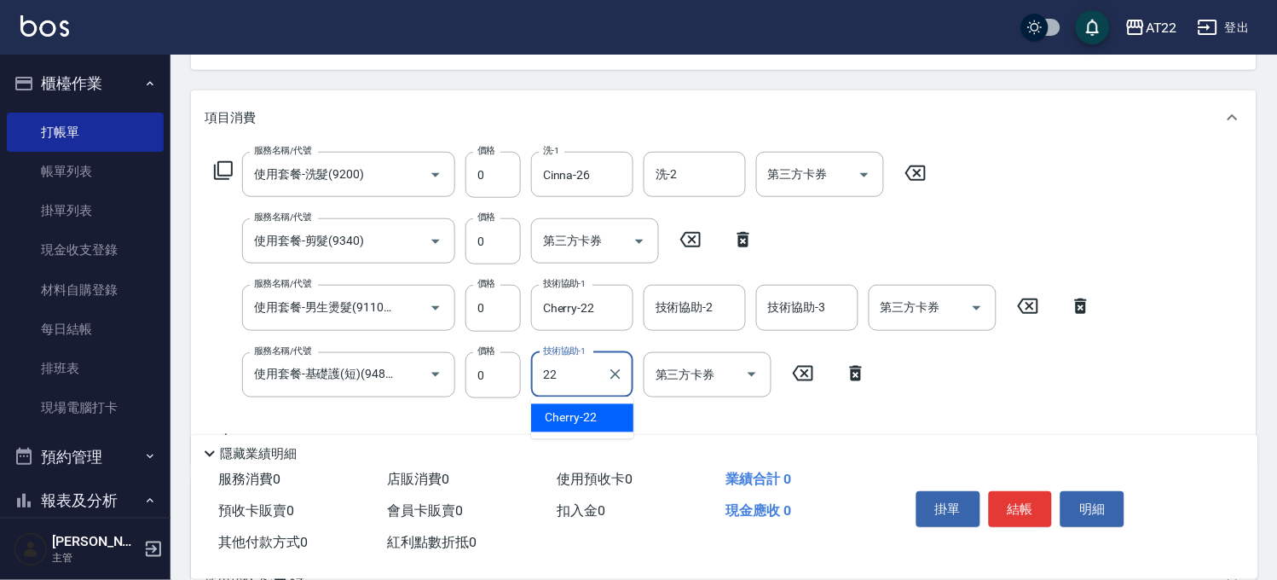
type input "Cherry-22"
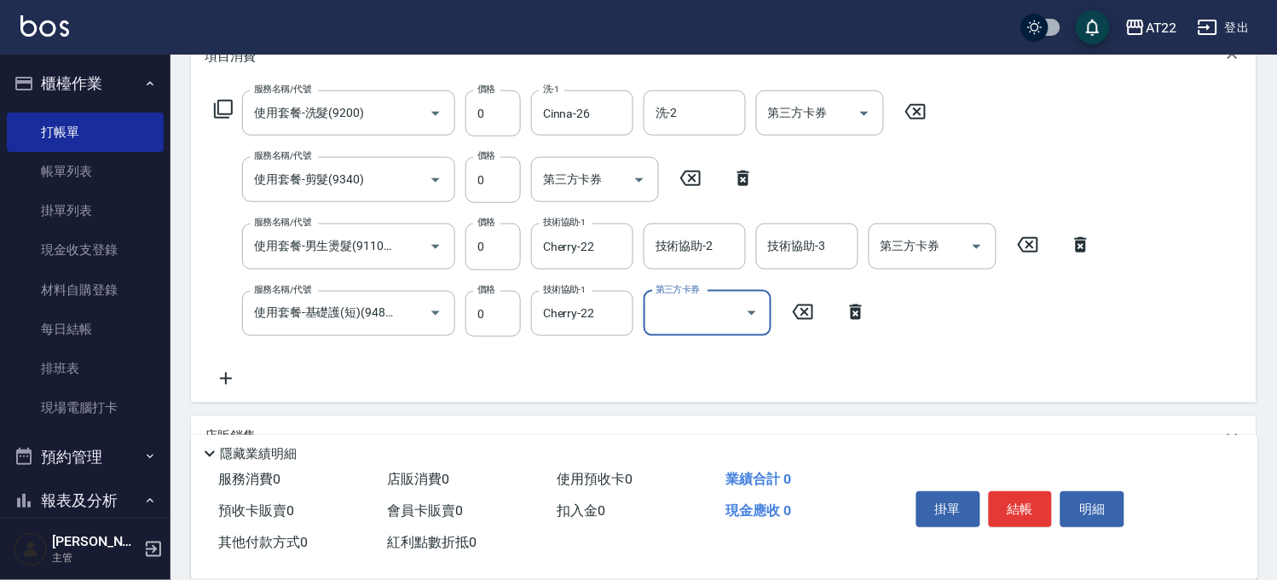
scroll to position [284, 0]
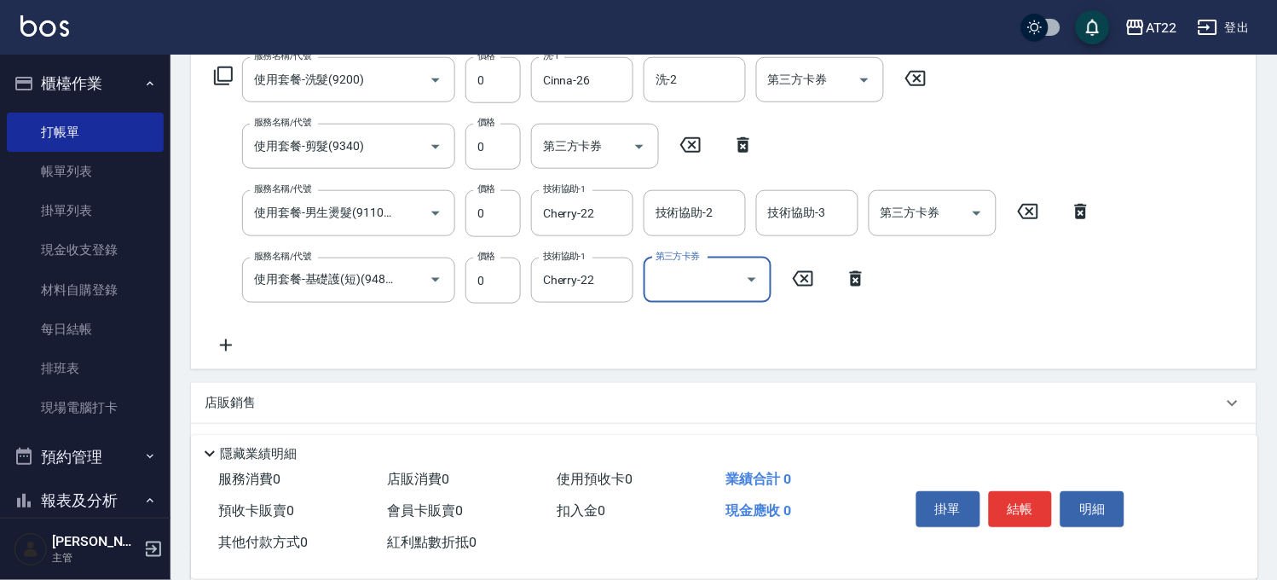
click at [239, 338] on icon at bounding box center [226, 345] width 43 height 20
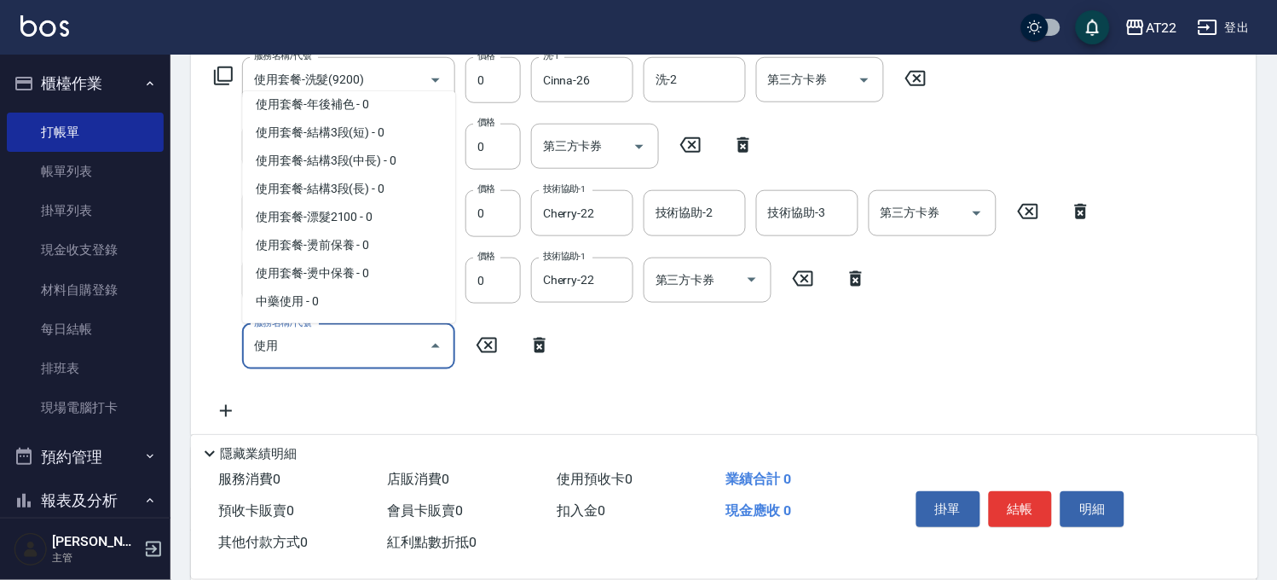
scroll to position [790, 0]
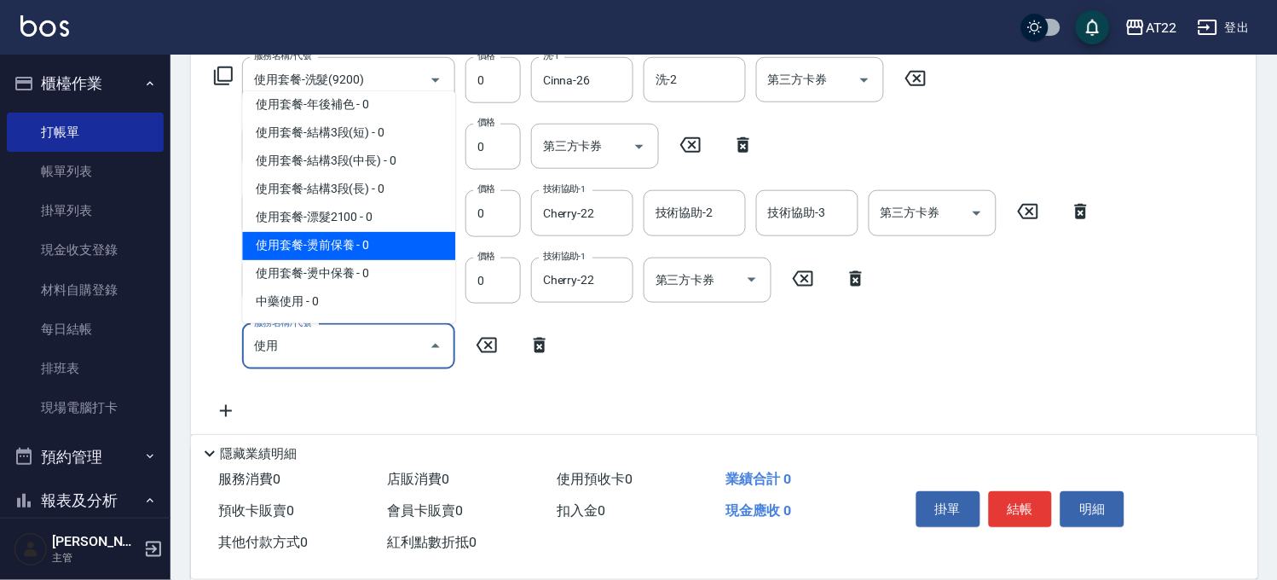
click at [401, 253] on span "使用套餐-燙前保養 - 0" at bounding box center [348, 246] width 213 height 28
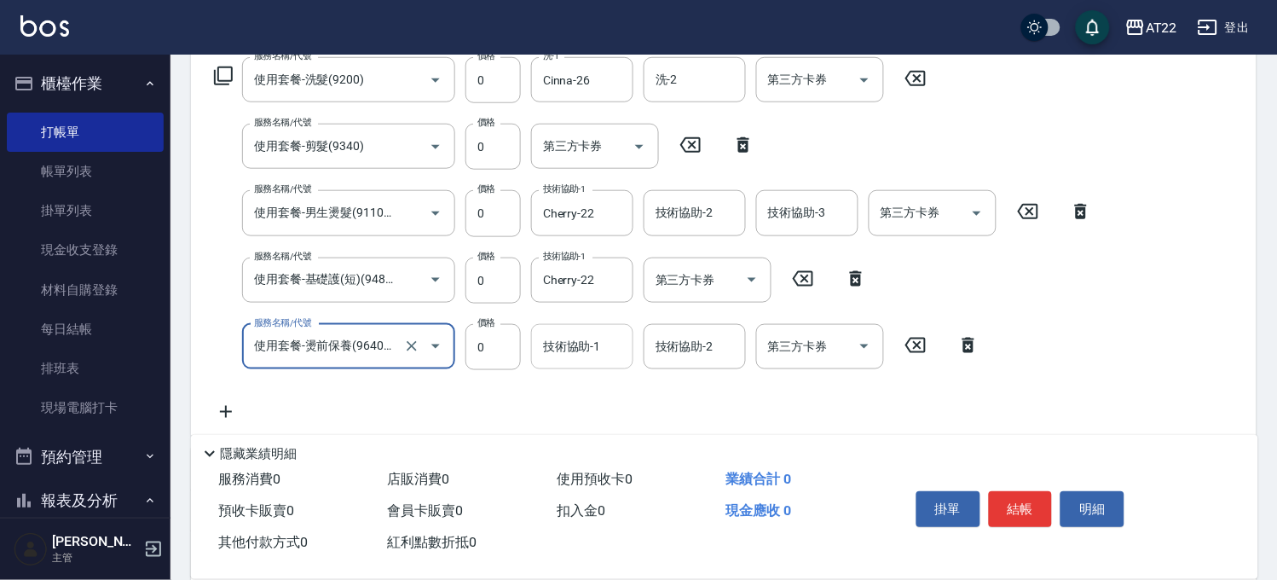
type input "使用套餐-燙前保養(9640001)"
click at [572, 346] on div "技術協助-1 技術協助-1" at bounding box center [582, 346] width 102 height 45
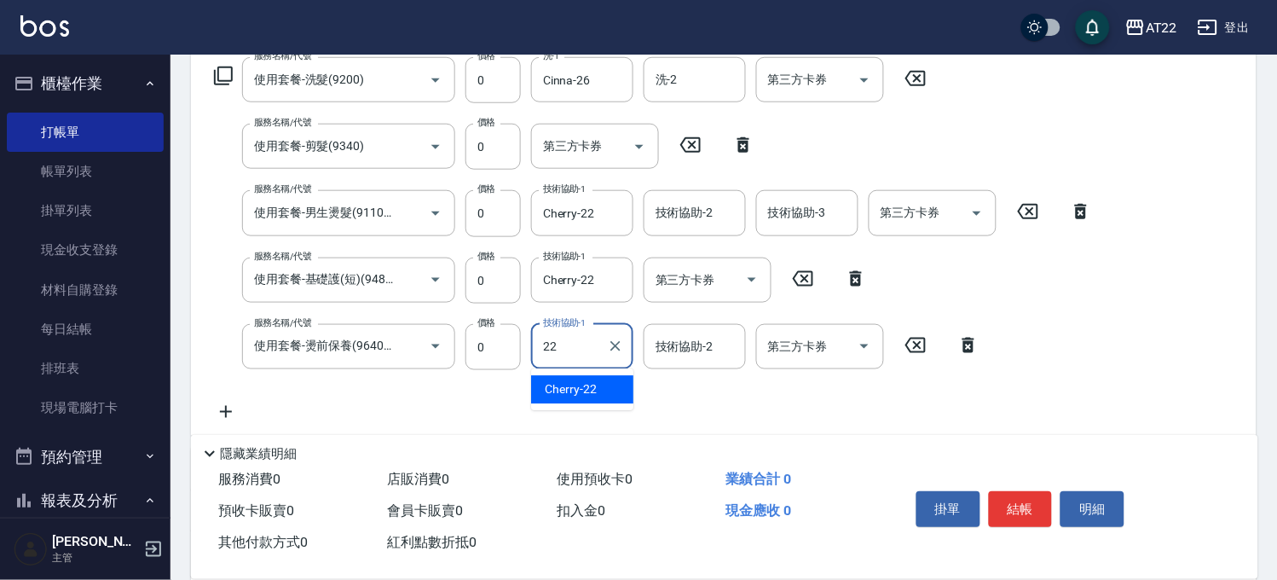
type input "Cherry-22"
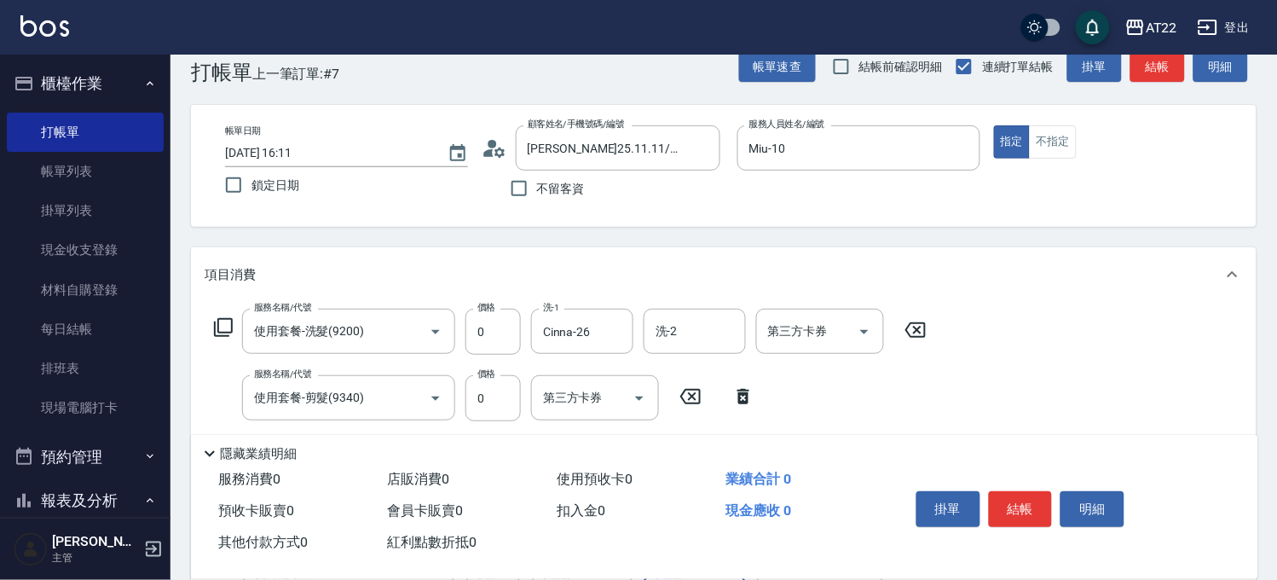
scroll to position [0, 0]
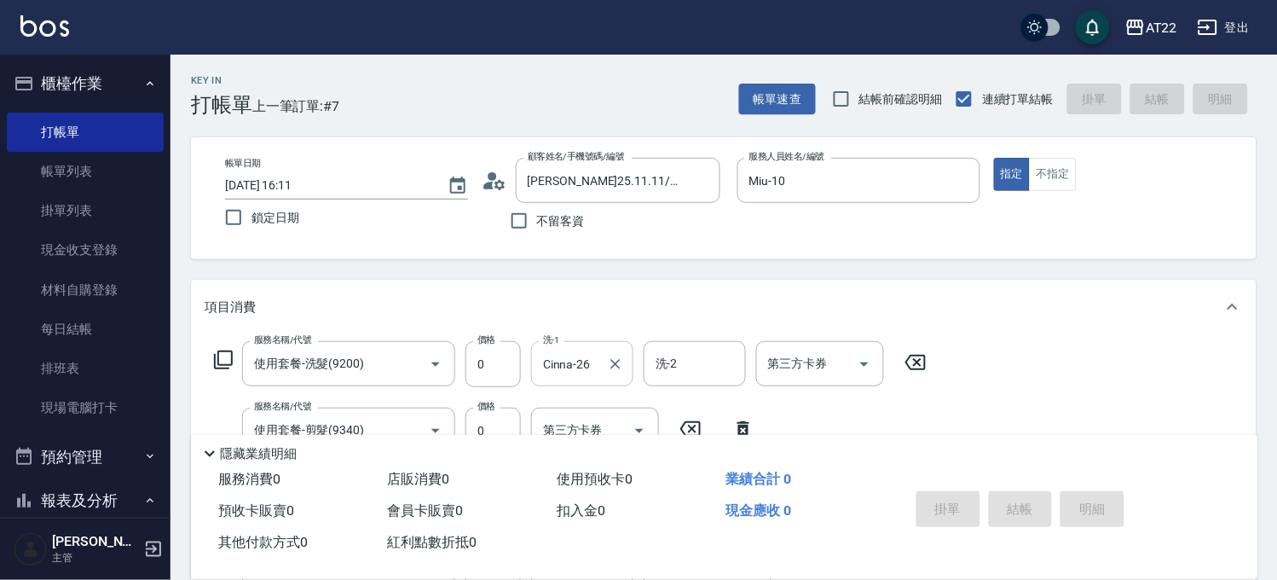
type input "[DATE] 16:12"
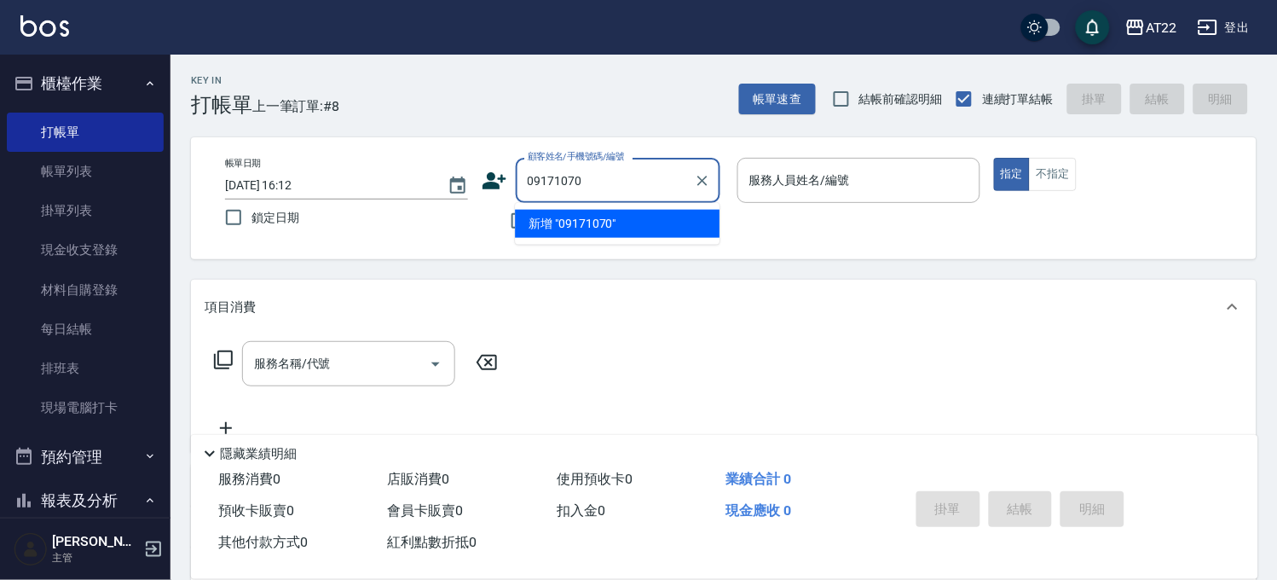
type input "09171070"
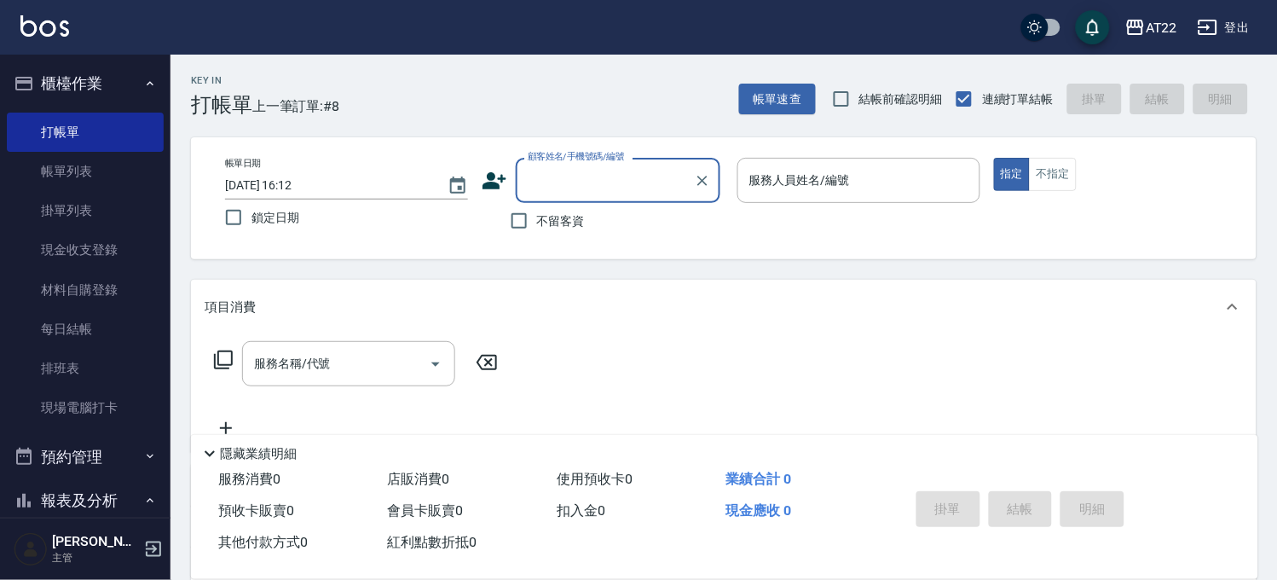
paste input "0917107393"
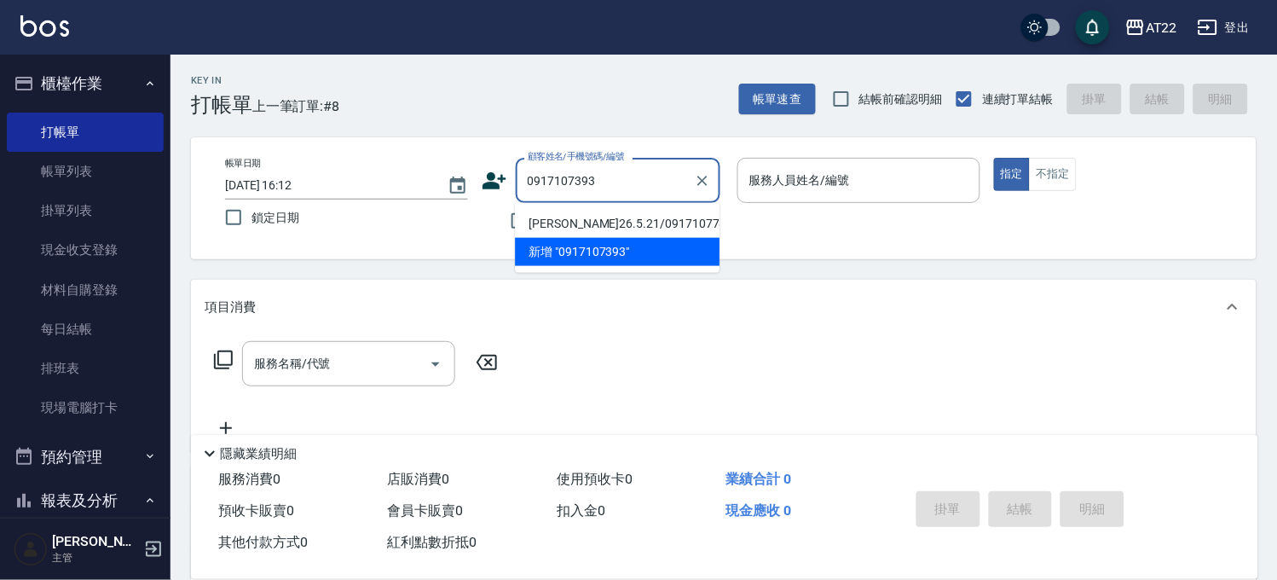
click at [592, 217] on li "[PERSON_NAME]26.5.21/0917107781/0917107393" at bounding box center [617, 224] width 205 height 28
type input "[PERSON_NAME]26.5.21/0917107781/0917107393"
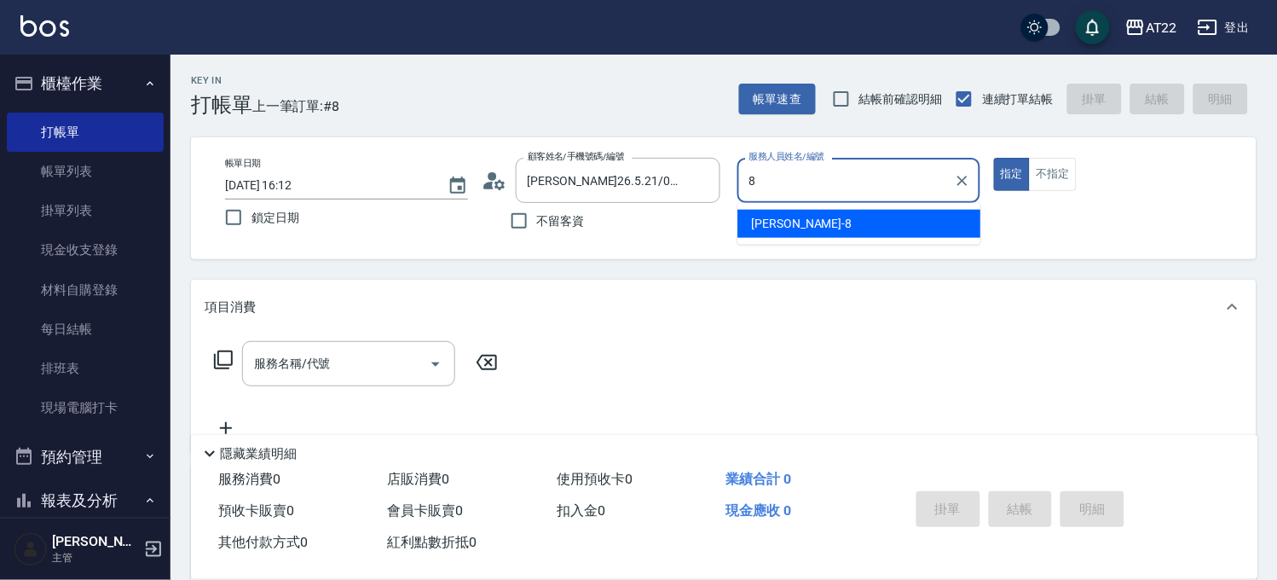
type input "Zoe-8"
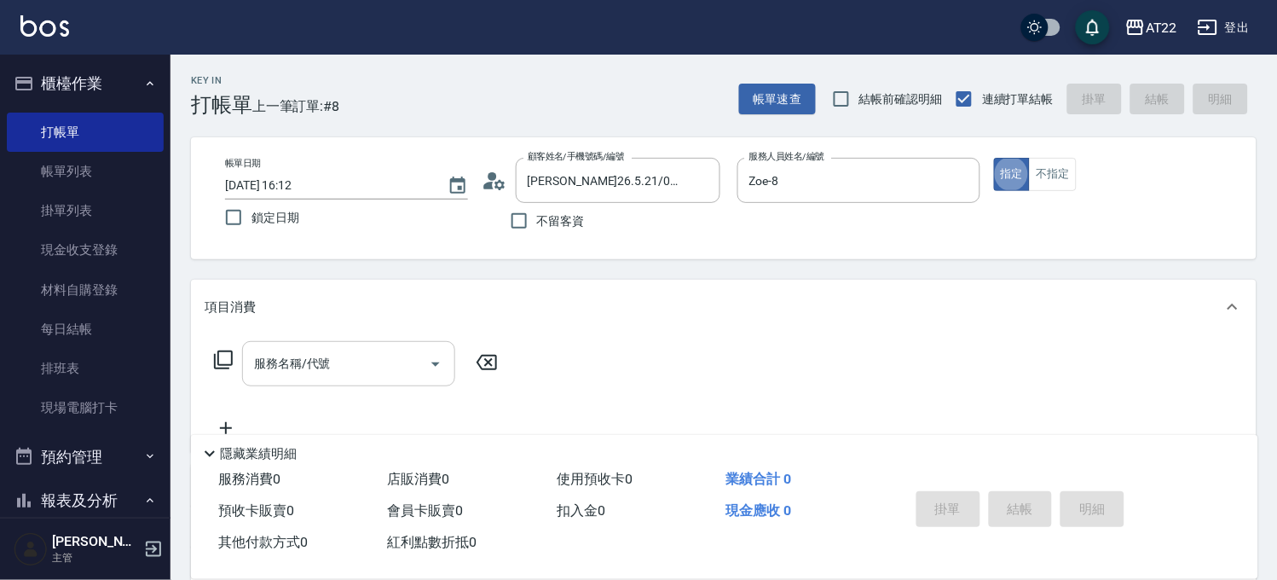
click at [365, 380] on div "服務名稱/代號" at bounding box center [348, 363] width 213 height 45
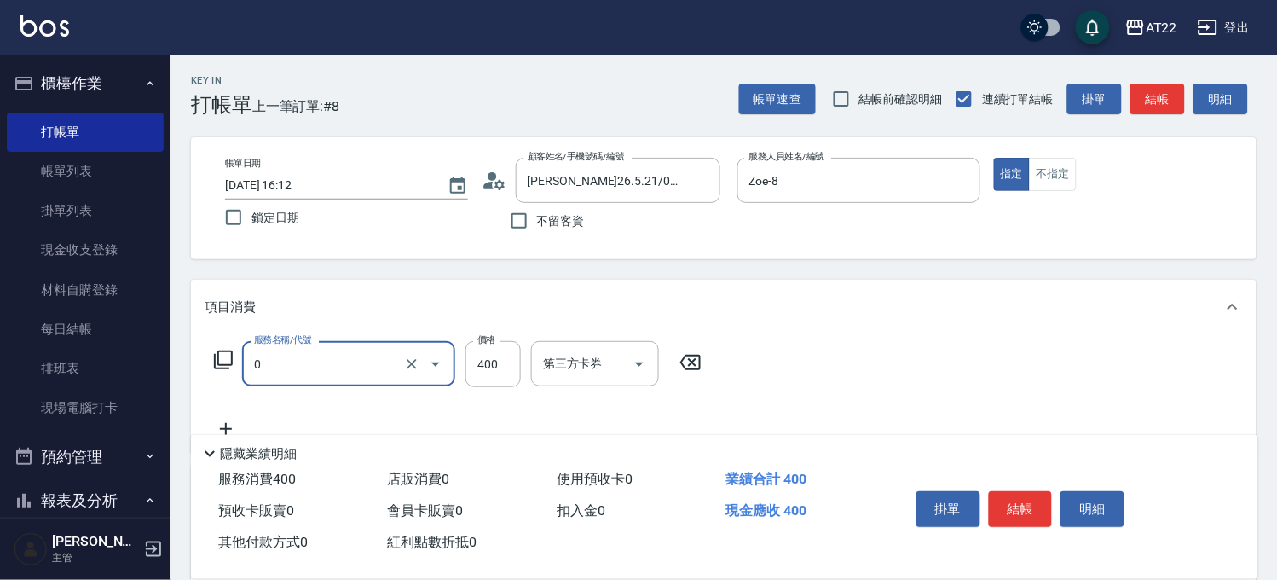
type input "有機洗髮(0)"
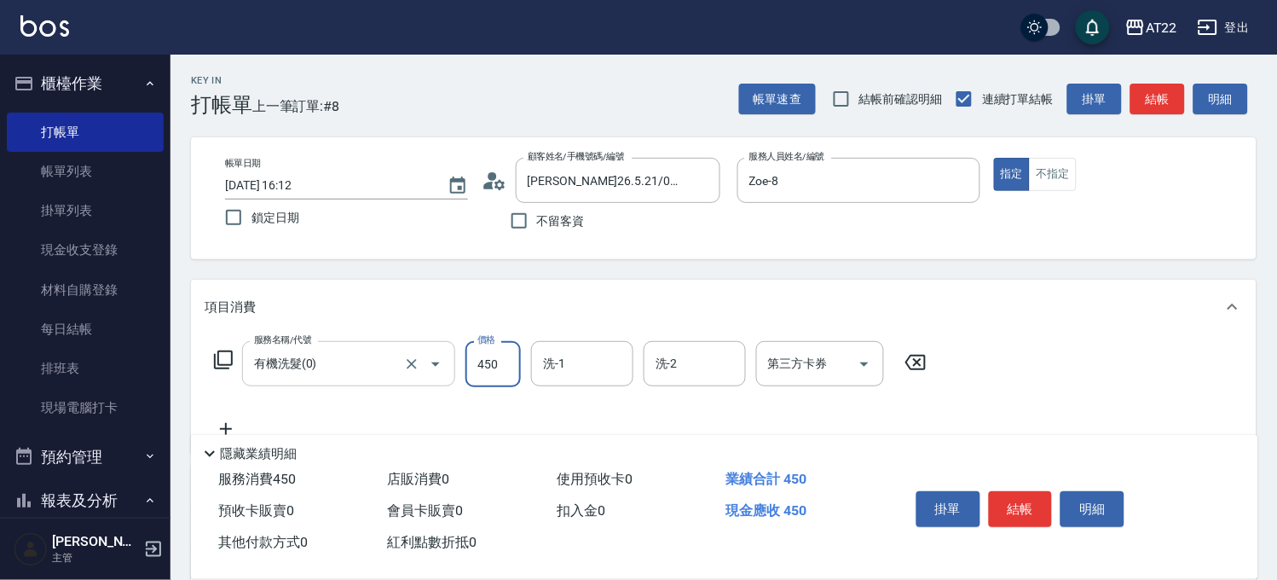
type input "450"
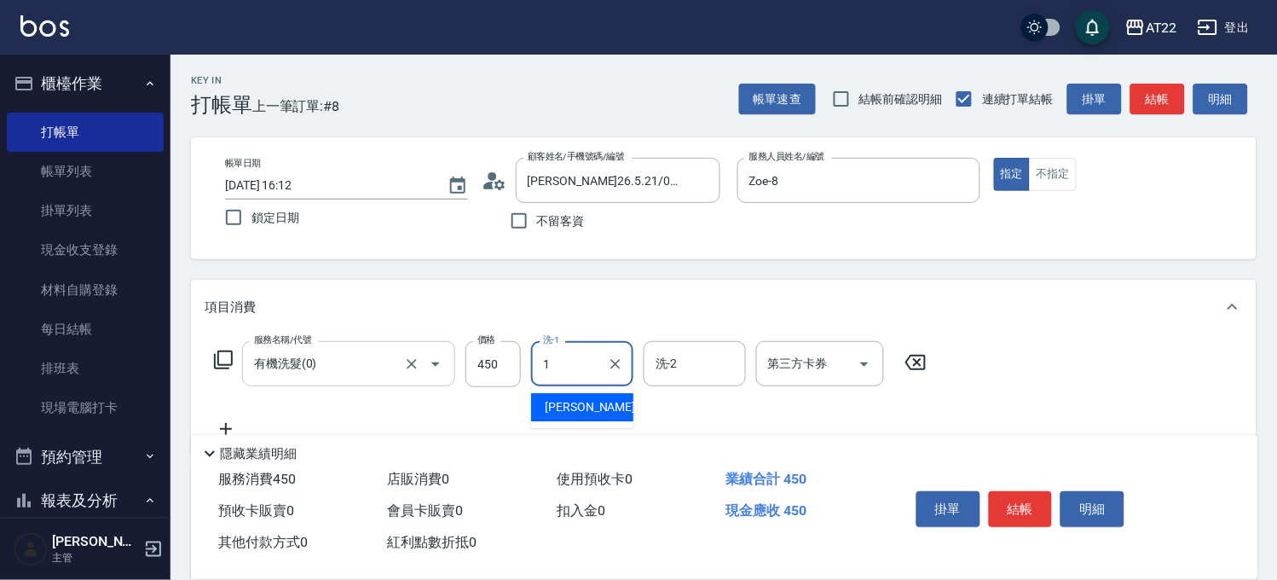
type input "[PERSON_NAME]-1"
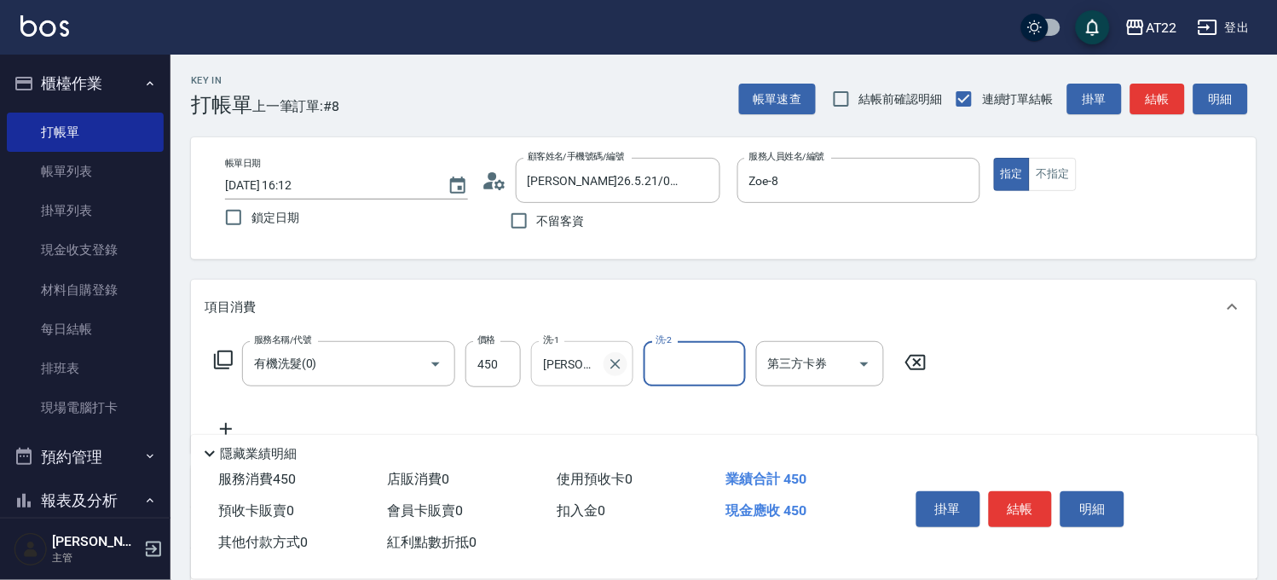
click at [626, 358] on button "Clear" at bounding box center [616, 364] width 24 height 24
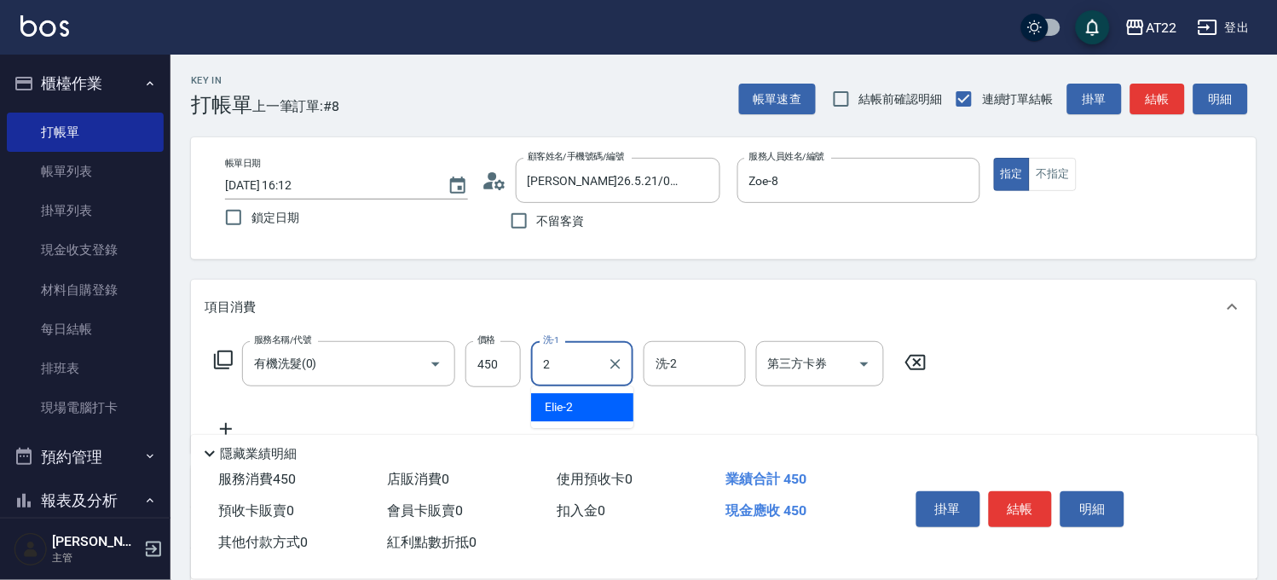
type input "Elie-2"
click at [220, 425] on icon at bounding box center [226, 429] width 43 height 20
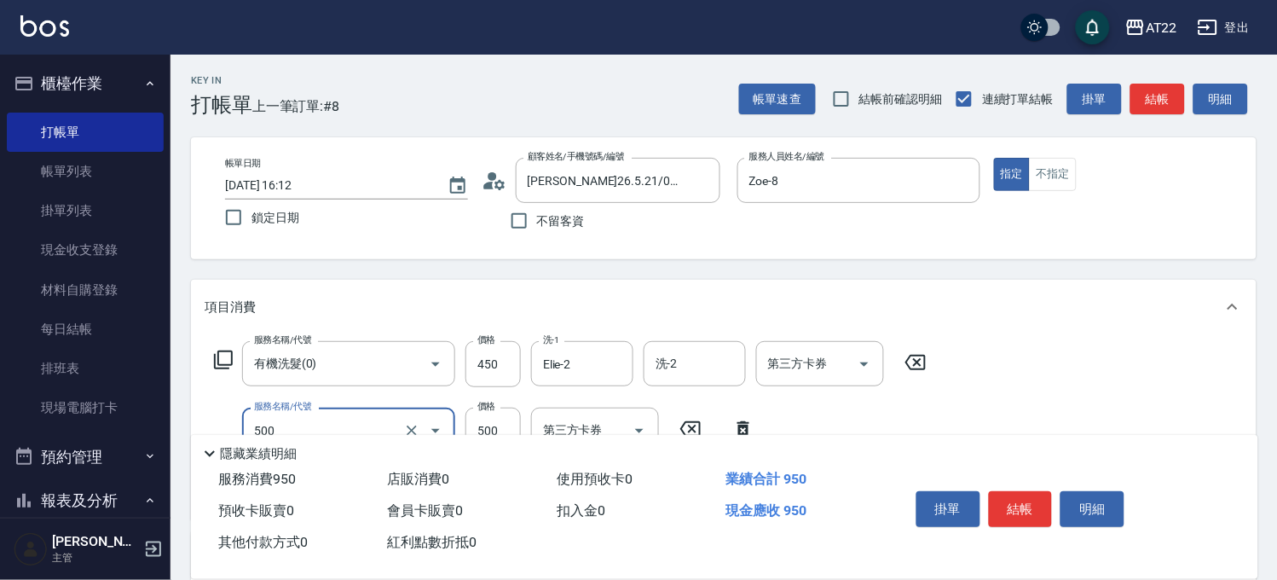
type input "剪髮(500)"
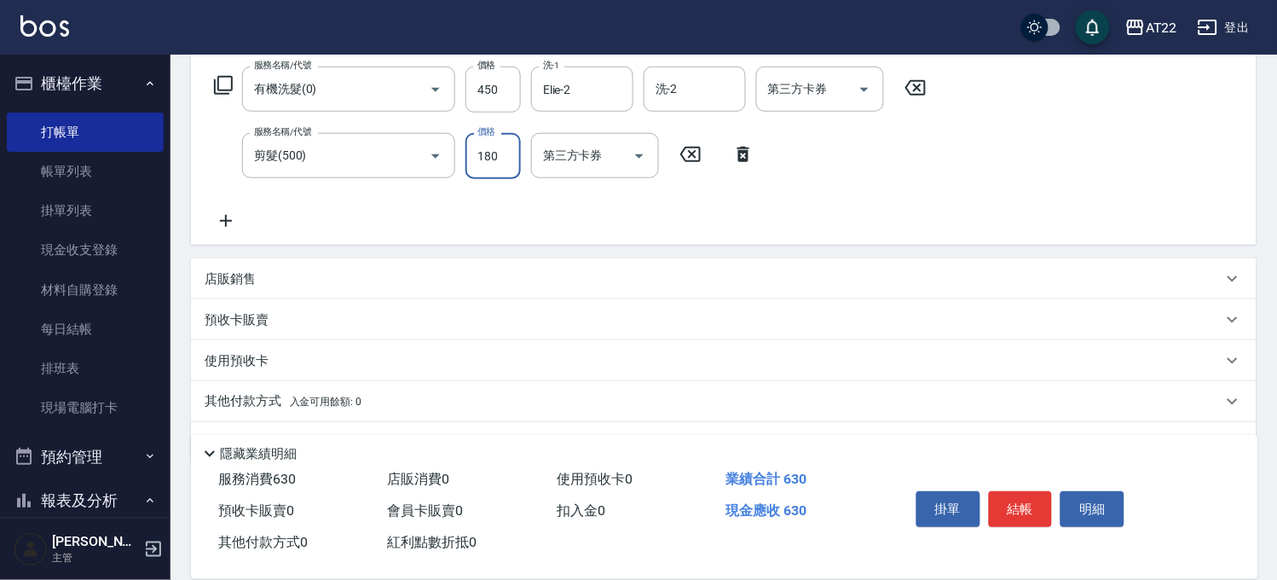
scroll to position [284, 0]
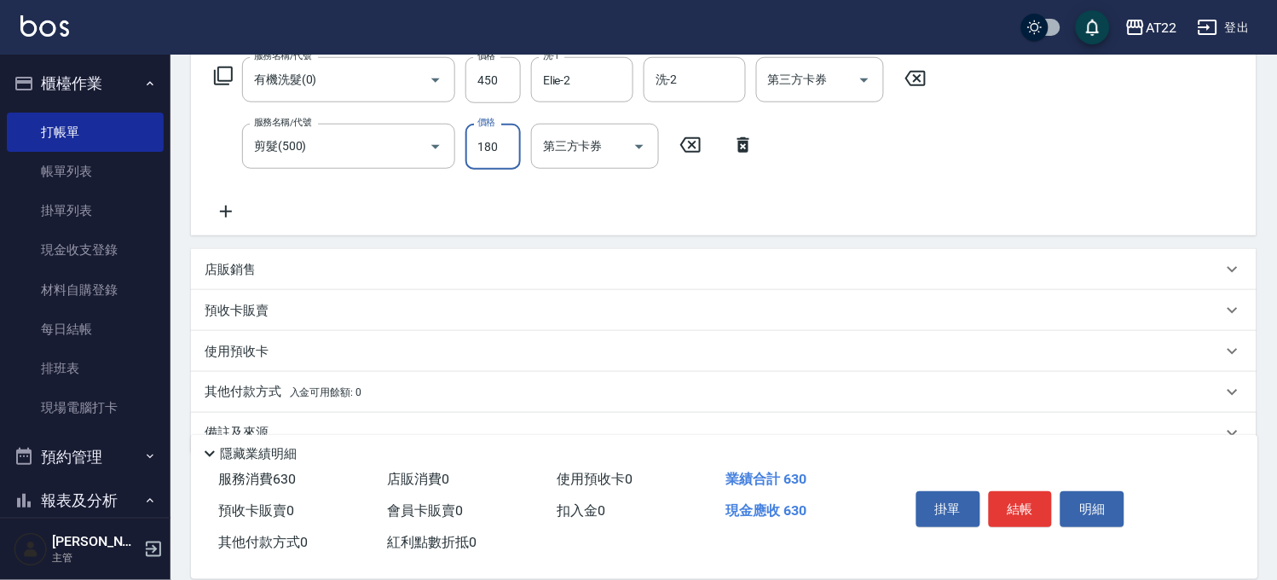
type input "180"
click at [224, 202] on icon at bounding box center [226, 211] width 43 height 20
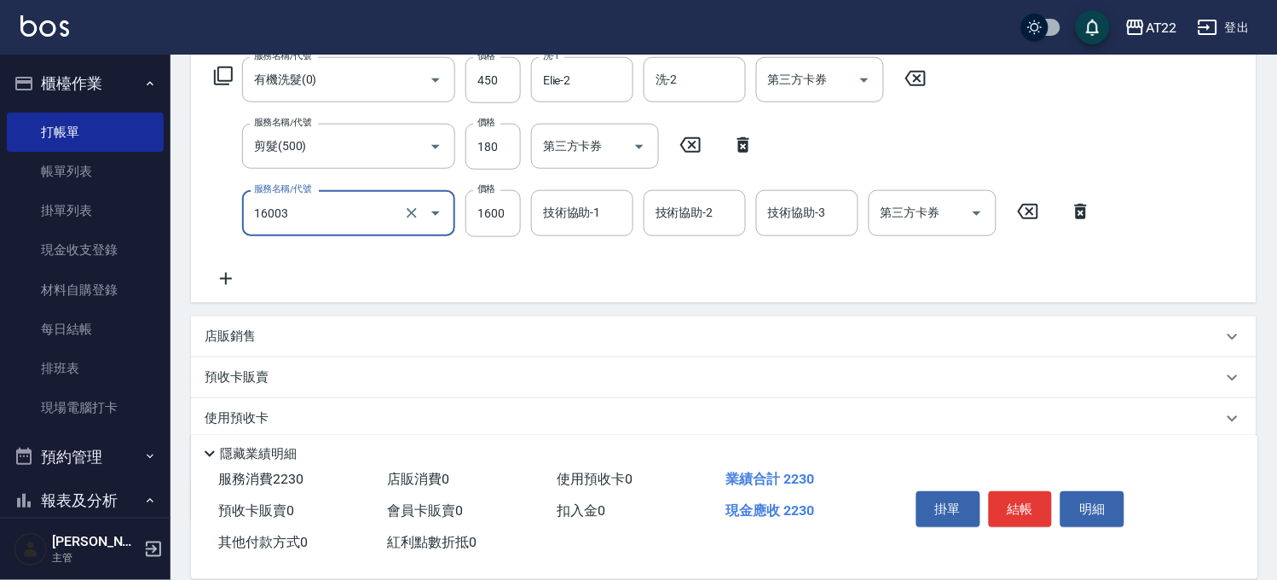
type input "[PERSON_NAME](16003)"
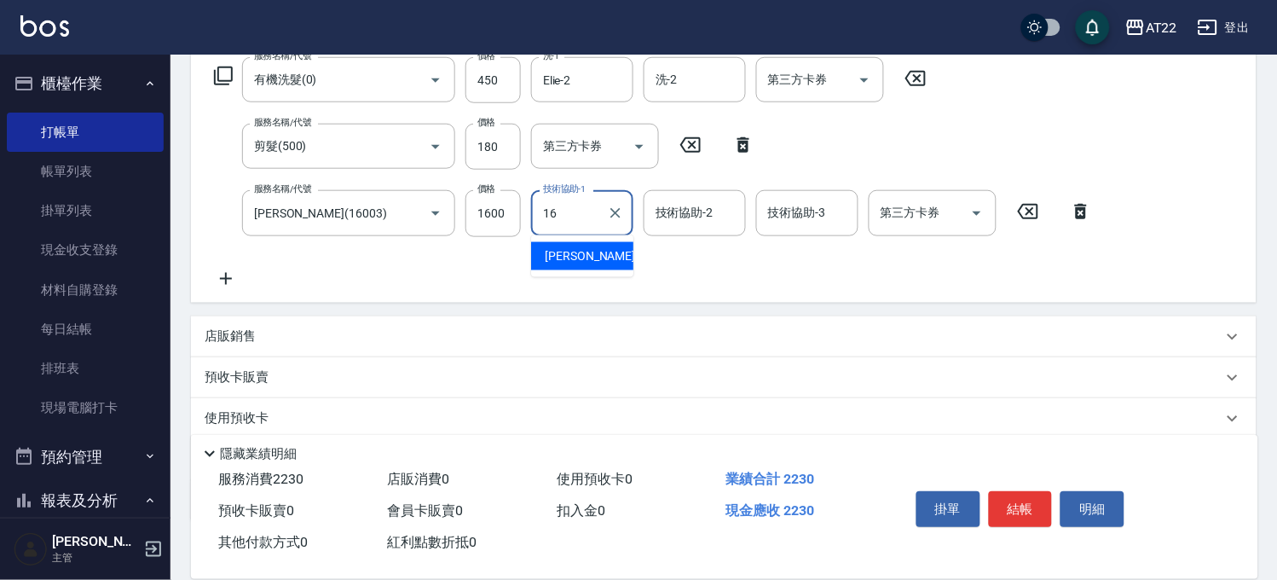
type input "[PERSON_NAME]-16"
click at [269, 333] on div "店販銷售" at bounding box center [714, 336] width 1018 height 18
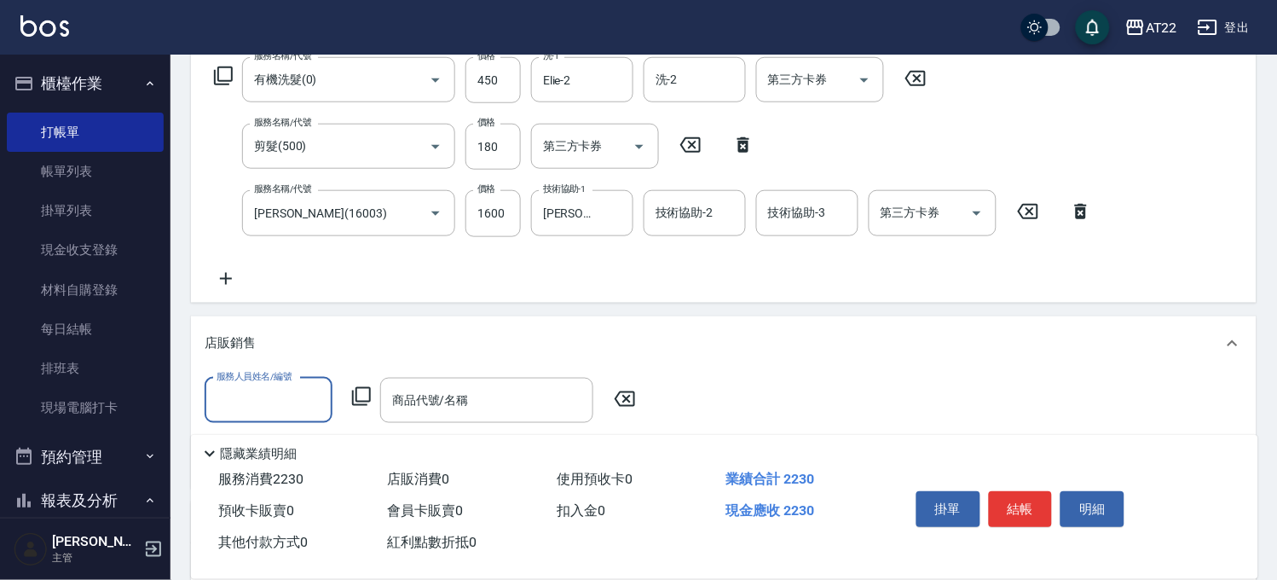
scroll to position [0, 0]
type input "Zoe-8"
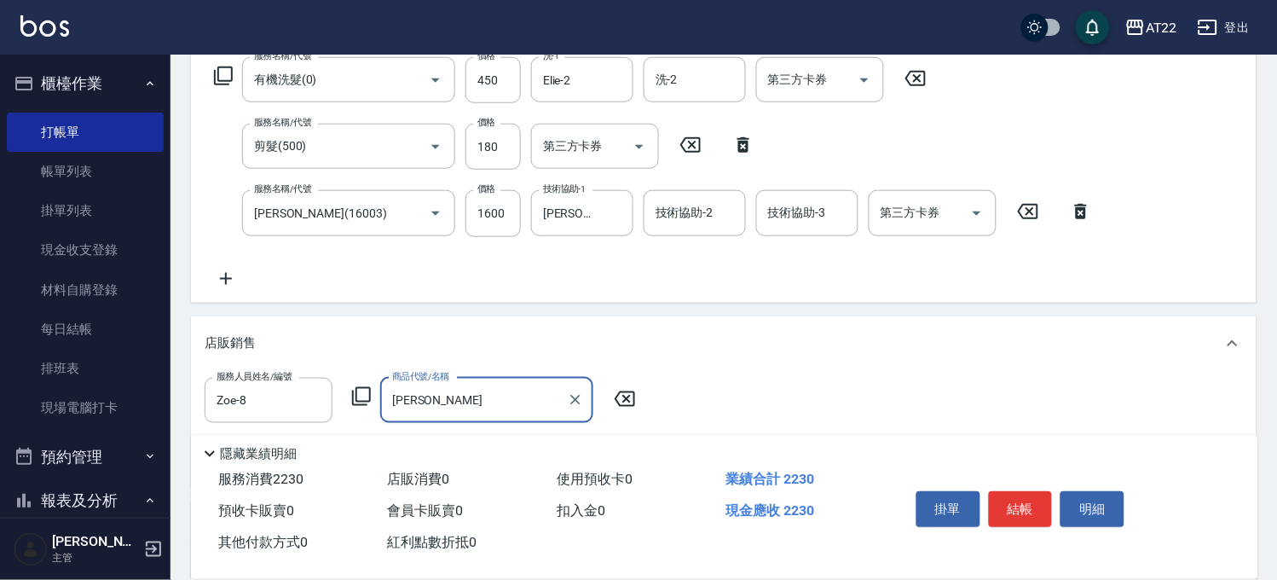
type input "[PERSON_NAME]"
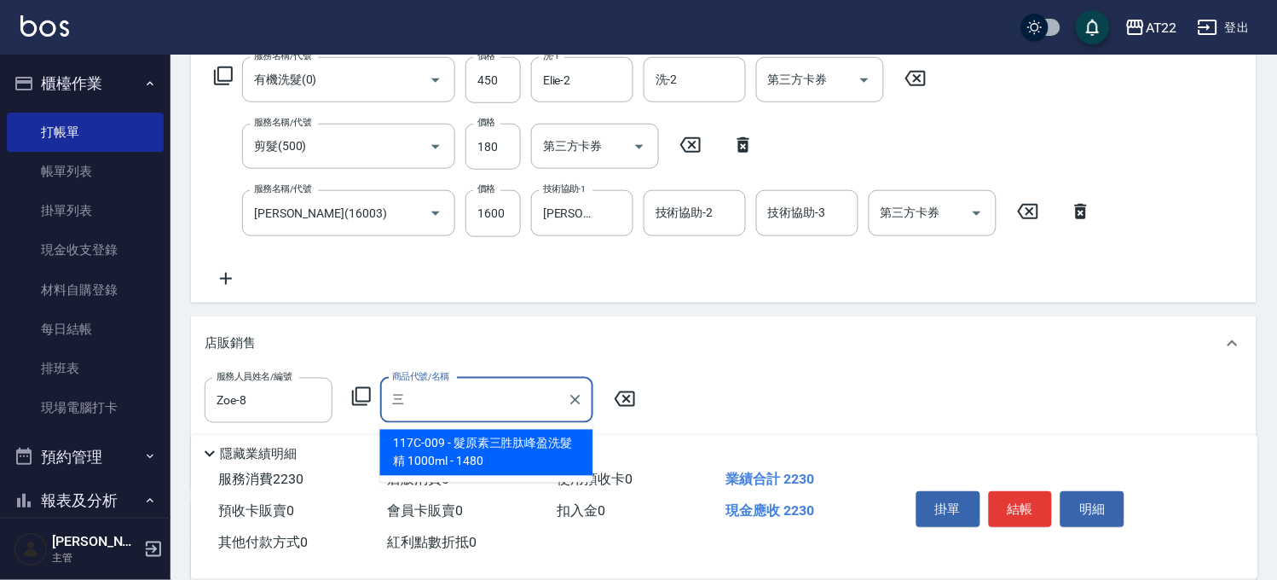
type input "髮原素三胜肽峰盈洗髮精 1000ml"
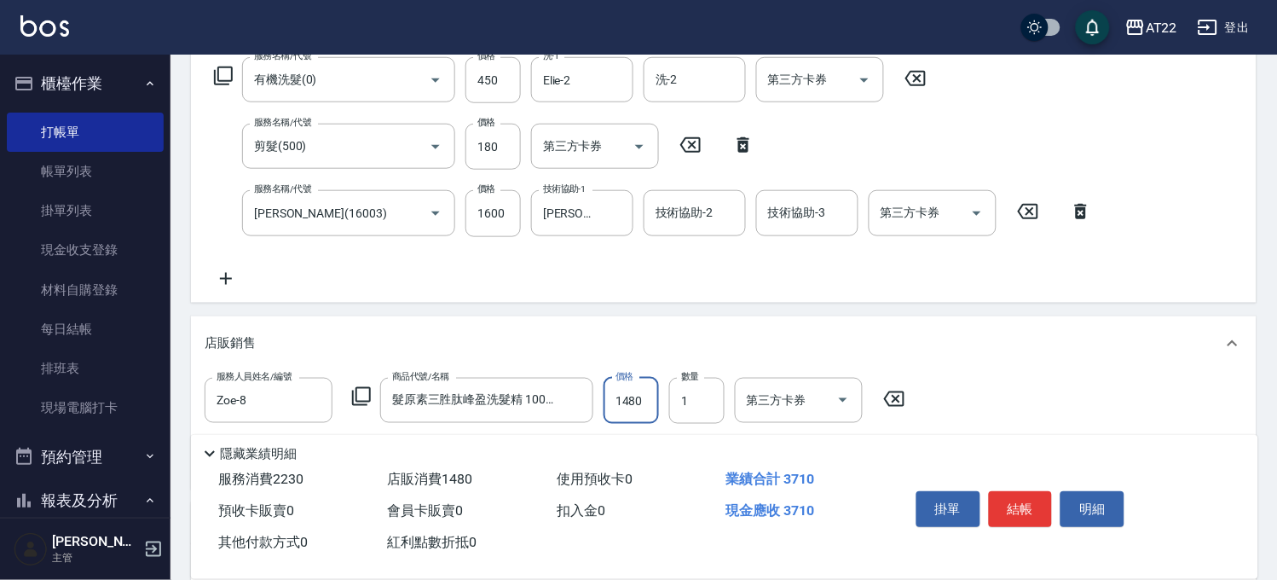
click at [635, 402] on input "1480" at bounding box center [631, 401] width 55 height 46
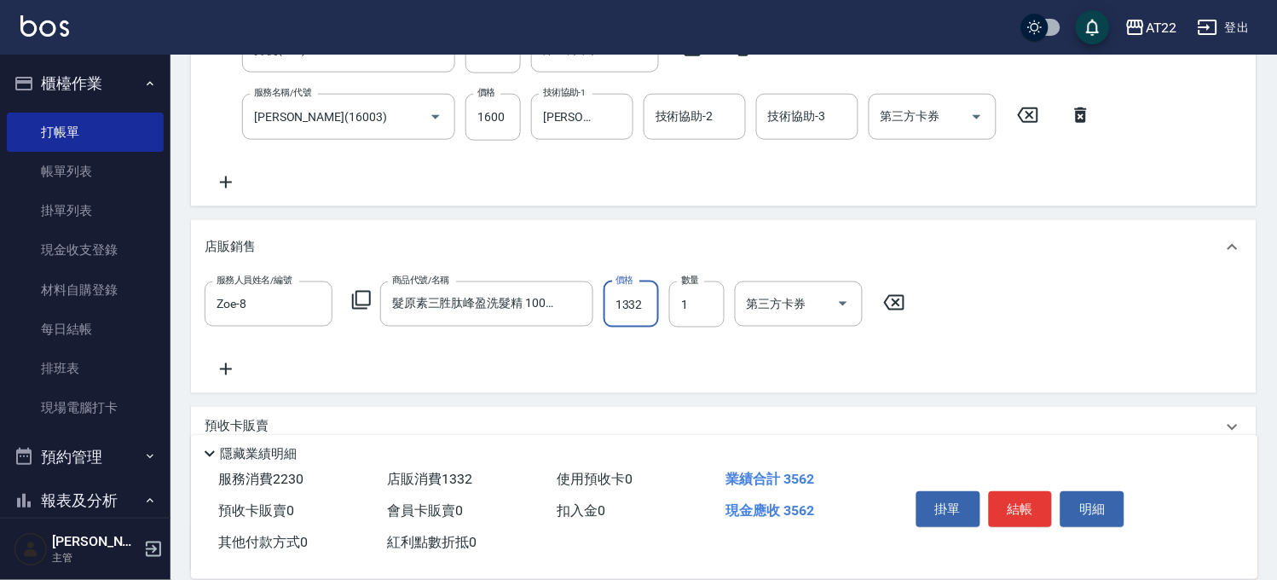
scroll to position [532, 0]
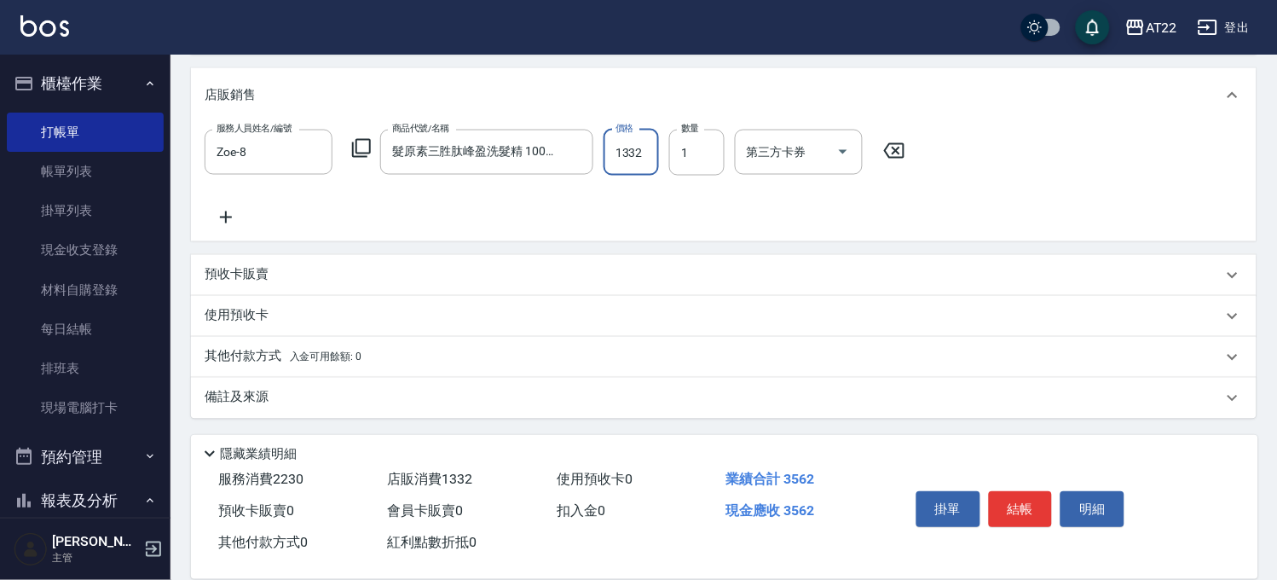
type input "1332"
click at [235, 211] on icon at bounding box center [226, 217] width 43 height 20
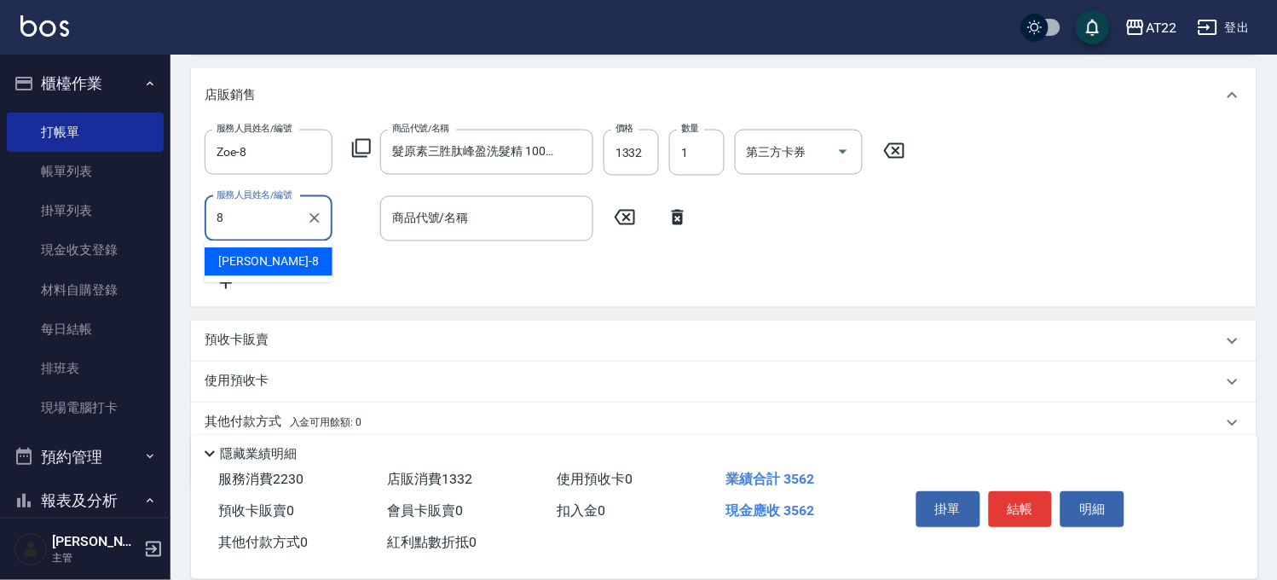
type input "Zoe-8"
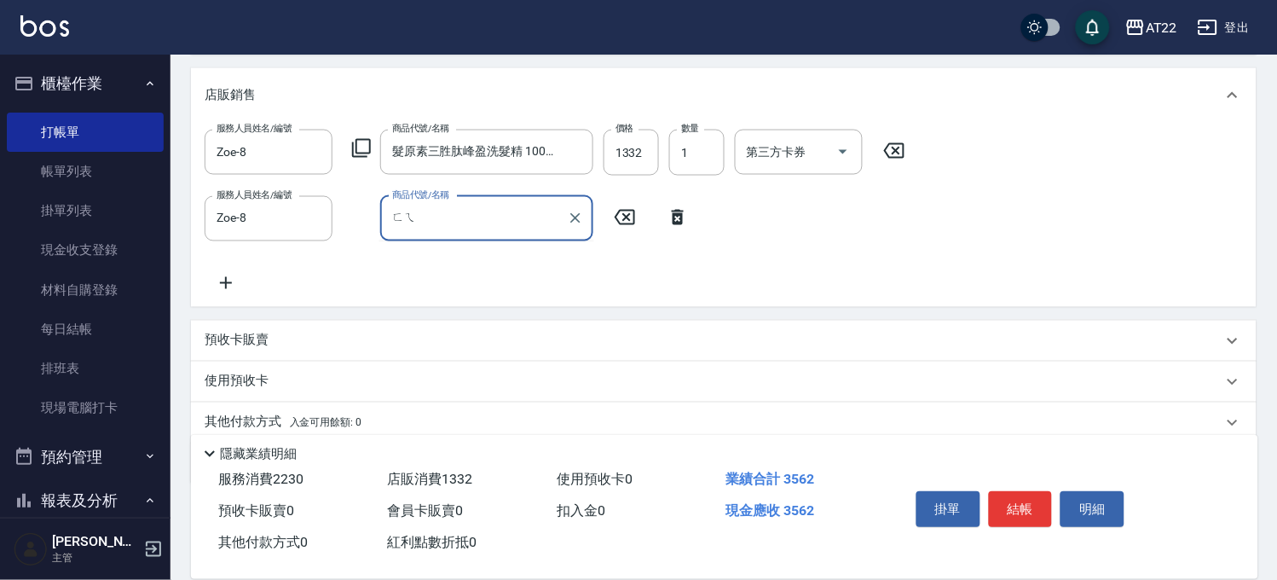
type input "非"
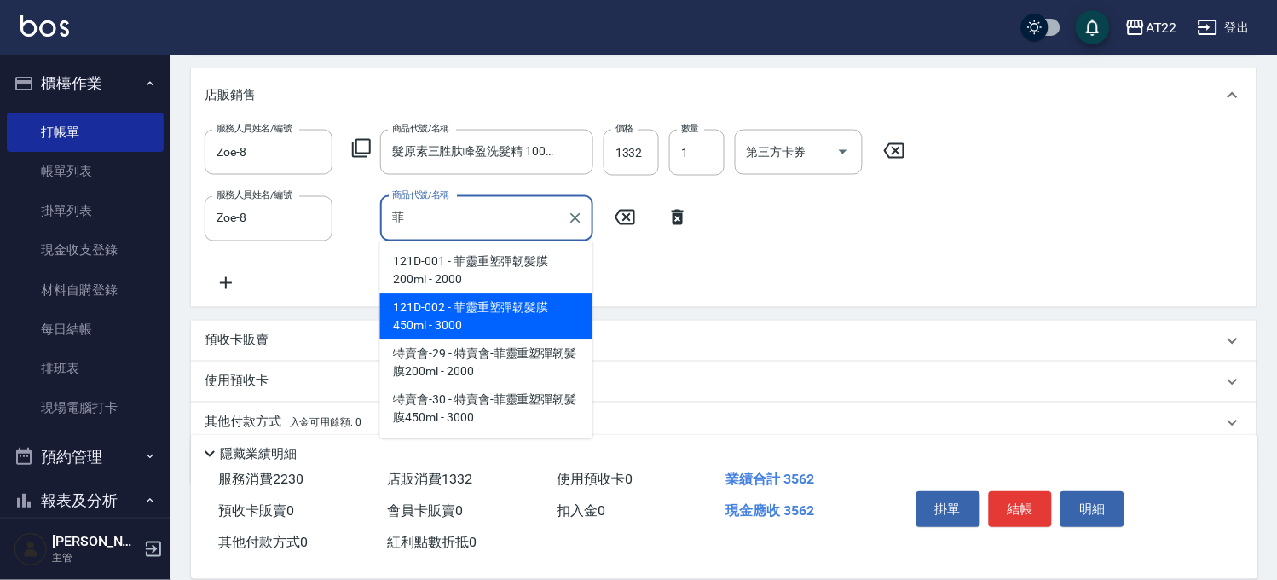
click at [422, 303] on span "121D-002 - 菲靈重塑彈韌髪膜450ml - 3000" at bounding box center [486, 317] width 213 height 46
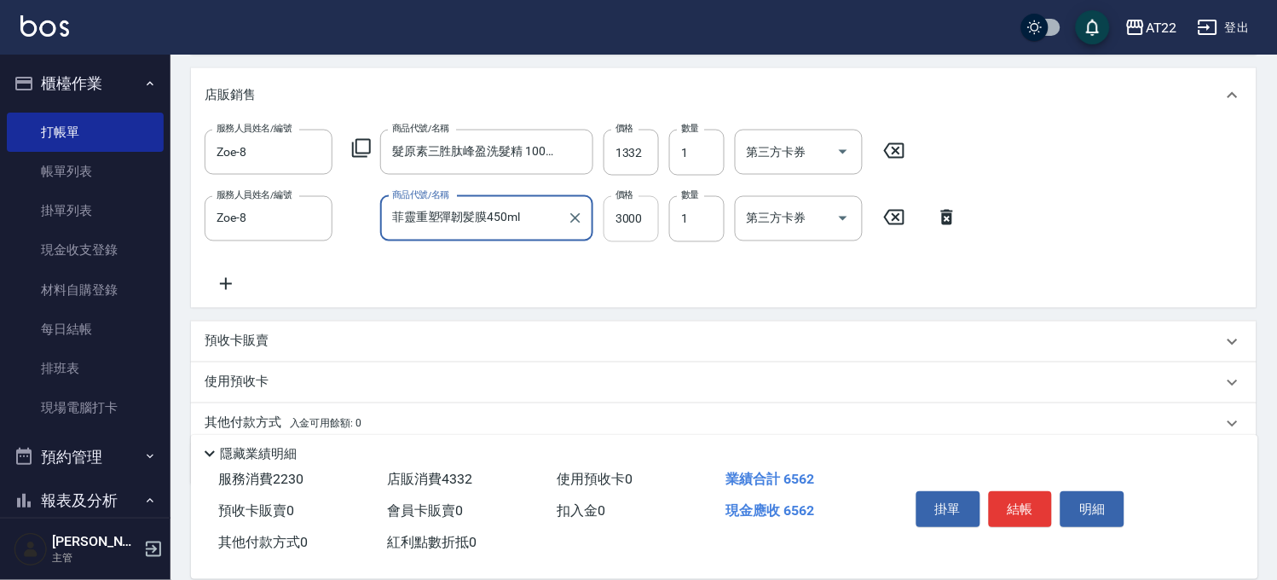
type input "菲靈重塑彈韌髪膜450ml"
click at [620, 211] on input "3000" at bounding box center [631, 219] width 55 height 46
type input "2700"
click at [324, 407] on div "其他付款方式 入金可用餘額: 0" at bounding box center [724, 423] width 1066 height 41
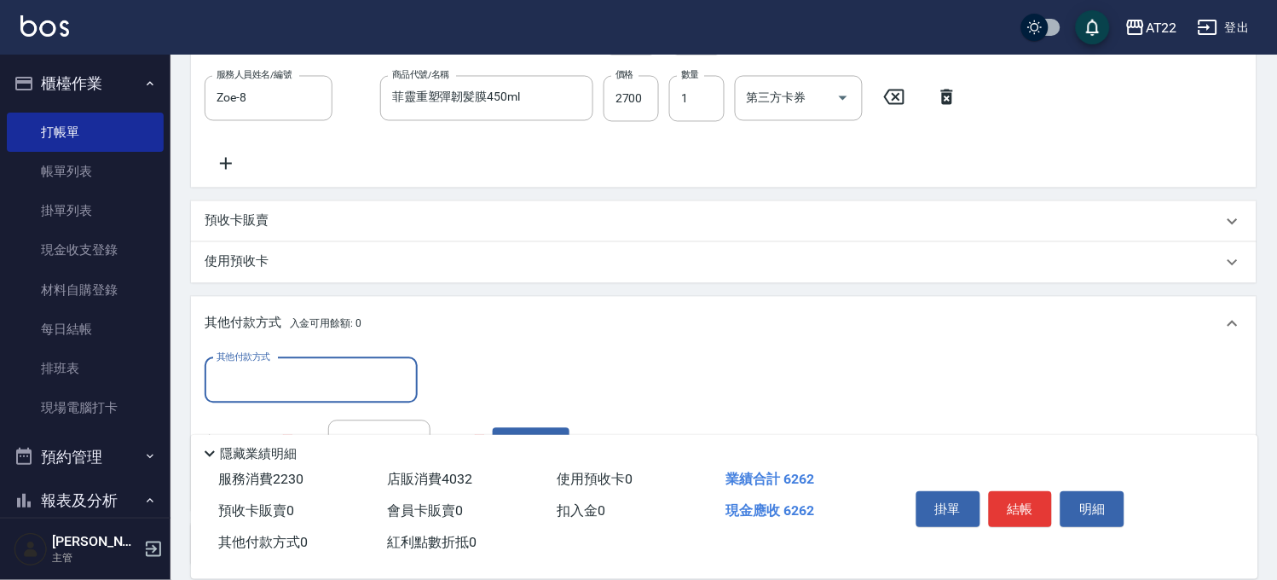
scroll to position [721, 0]
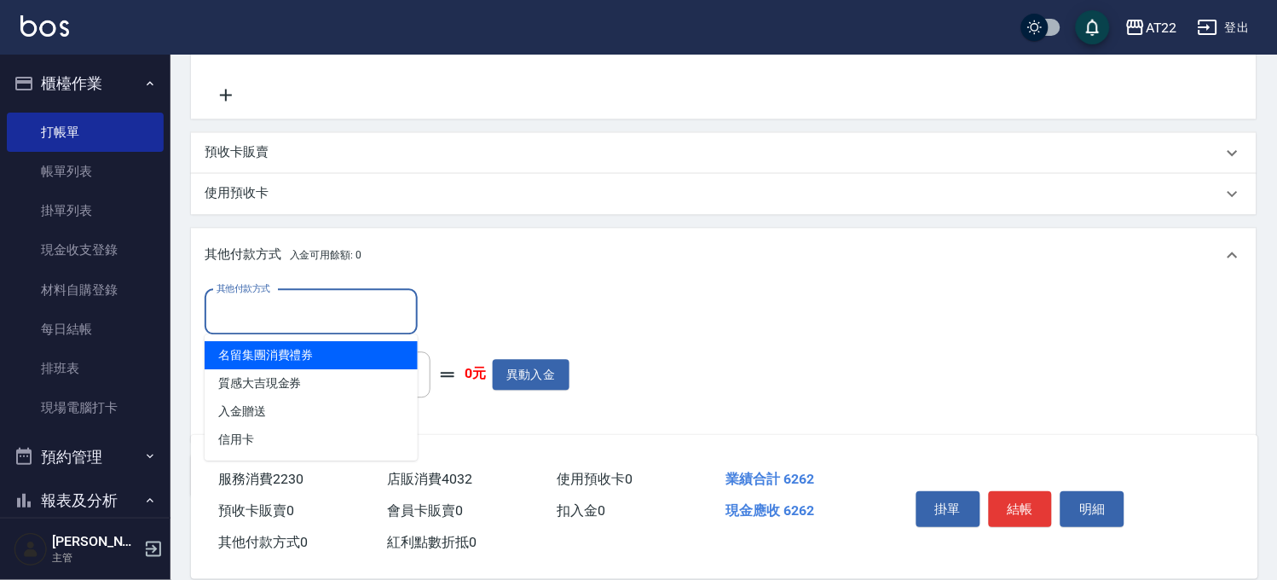
click at [369, 314] on input "其他付款方式" at bounding box center [311, 312] width 198 height 30
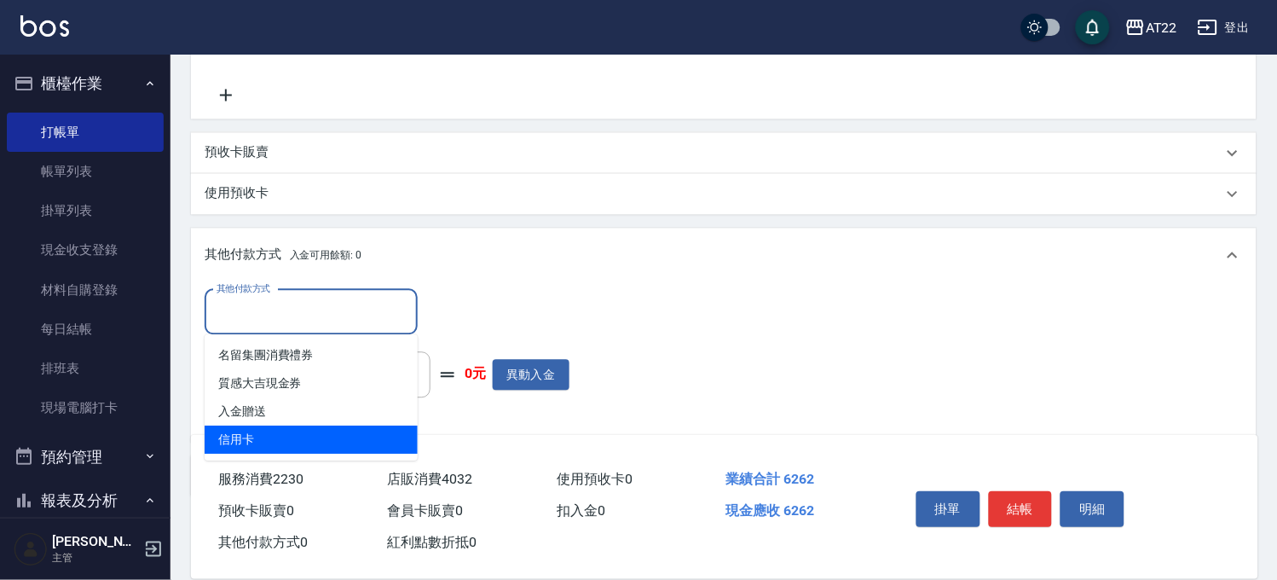
click at [336, 432] on span "信用卡" at bounding box center [311, 439] width 213 height 28
type input "信用卡"
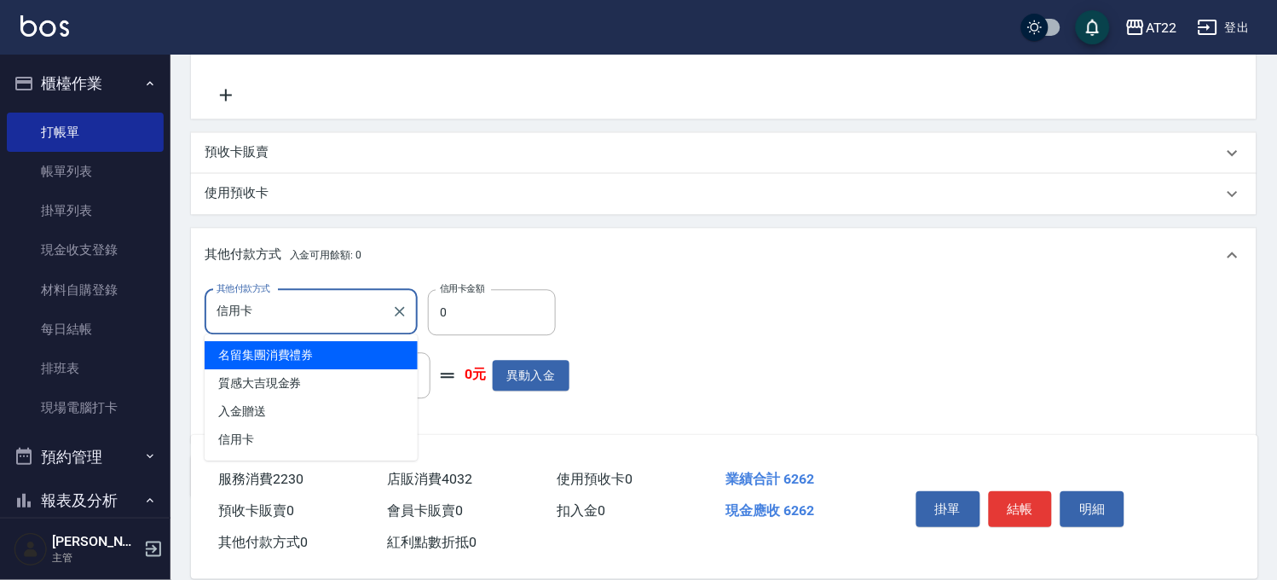
click at [283, 317] on input "信用卡" at bounding box center [298, 312] width 172 height 30
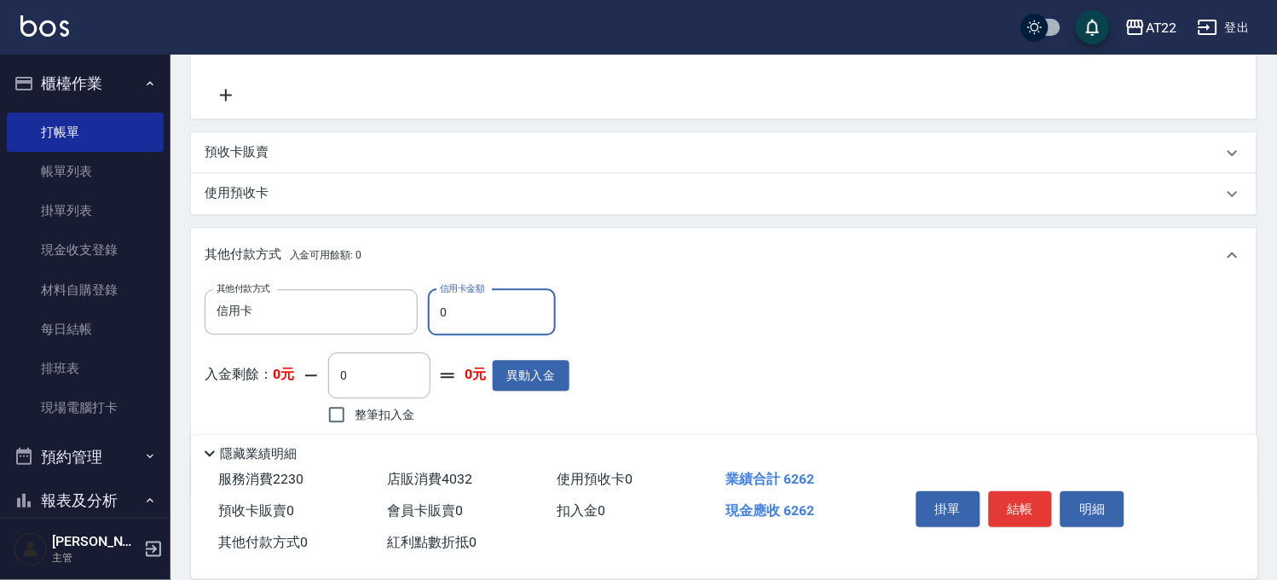
click at [441, 316] on input "0" at bounding box center [492, 312] width 128 height 46
type input "6262"
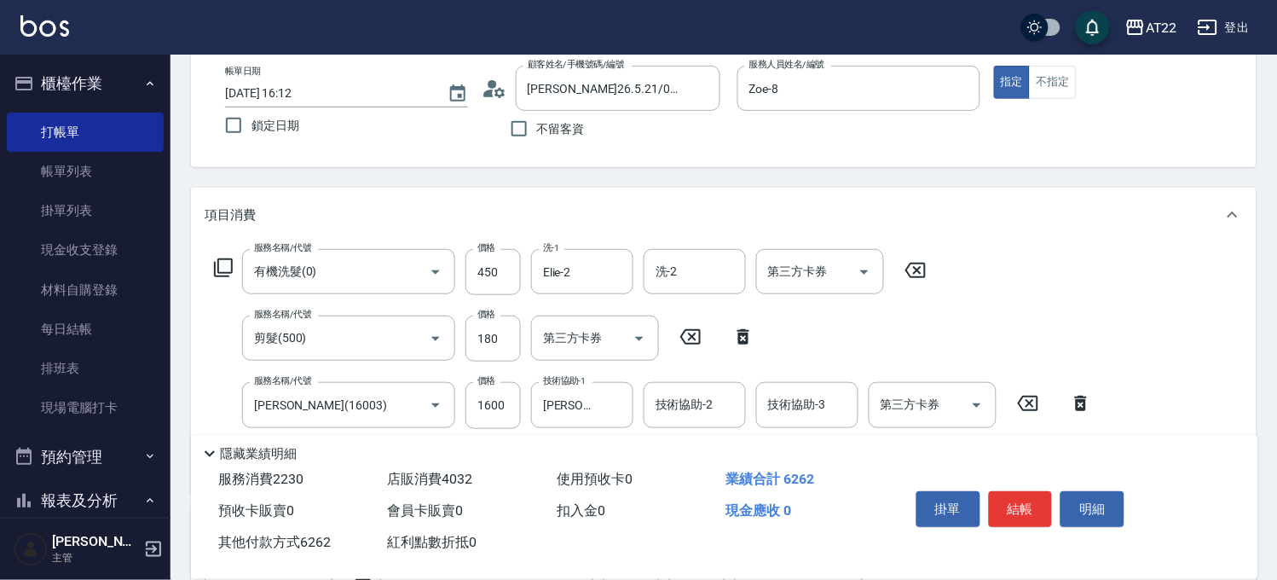
scroll to position [0, 0]
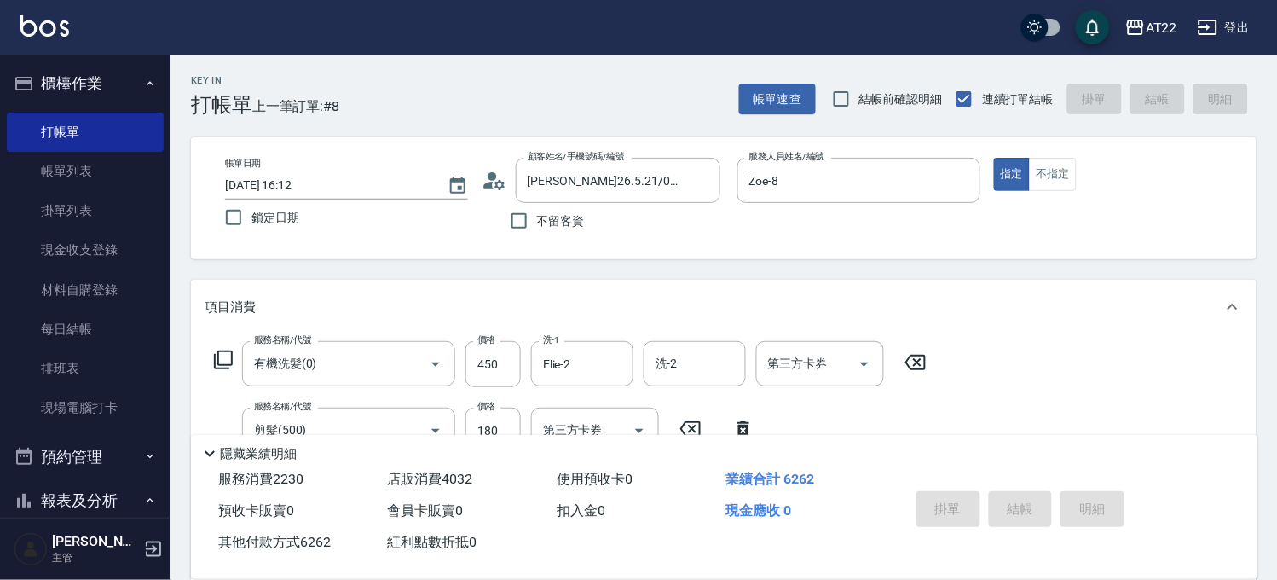
type input "[DATE] 16:14"
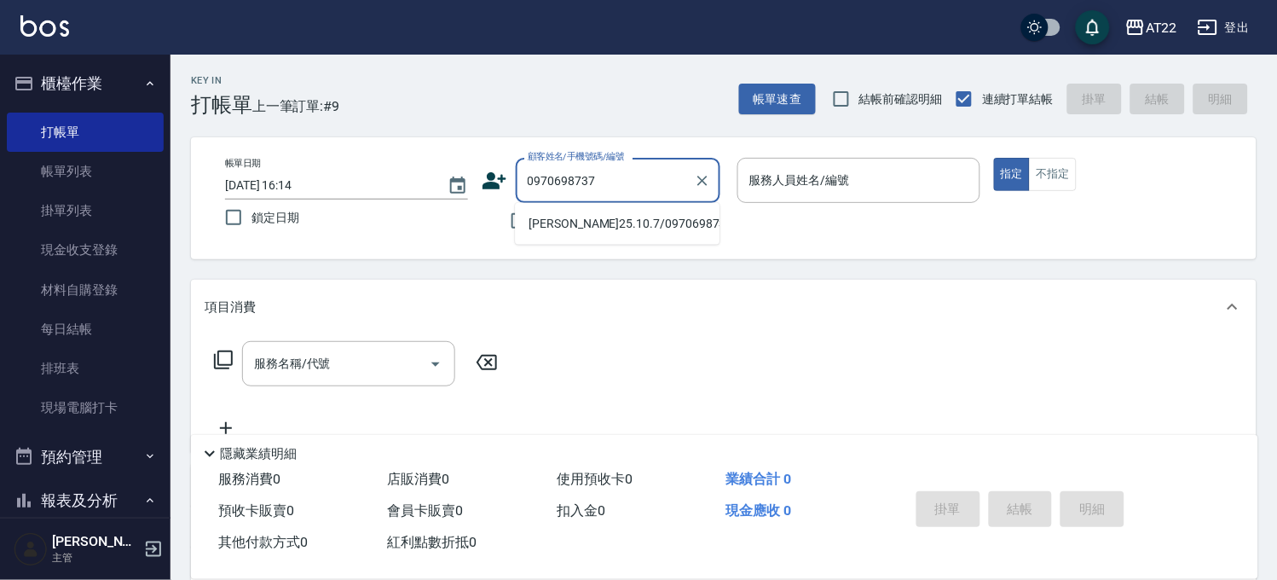
click at [631, 223] on li "[PERSON_NAME]25.10.7/0970698737/V84059" at bounding box center [617, 224] width 205 height 28
type input "[PERSON_NAME]25.10.7/0970698737/V84059"
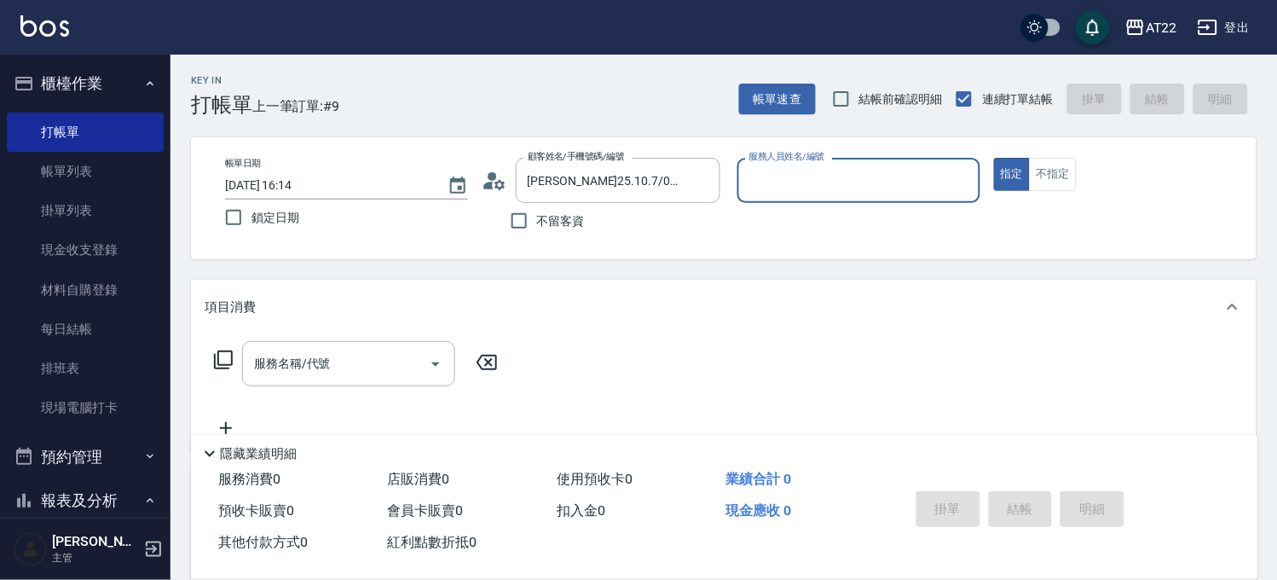
type input "Zoe-8"
click at [406, 351] on input "服務名稱/代號" at bounding box center [336, 364] width 172 height 30
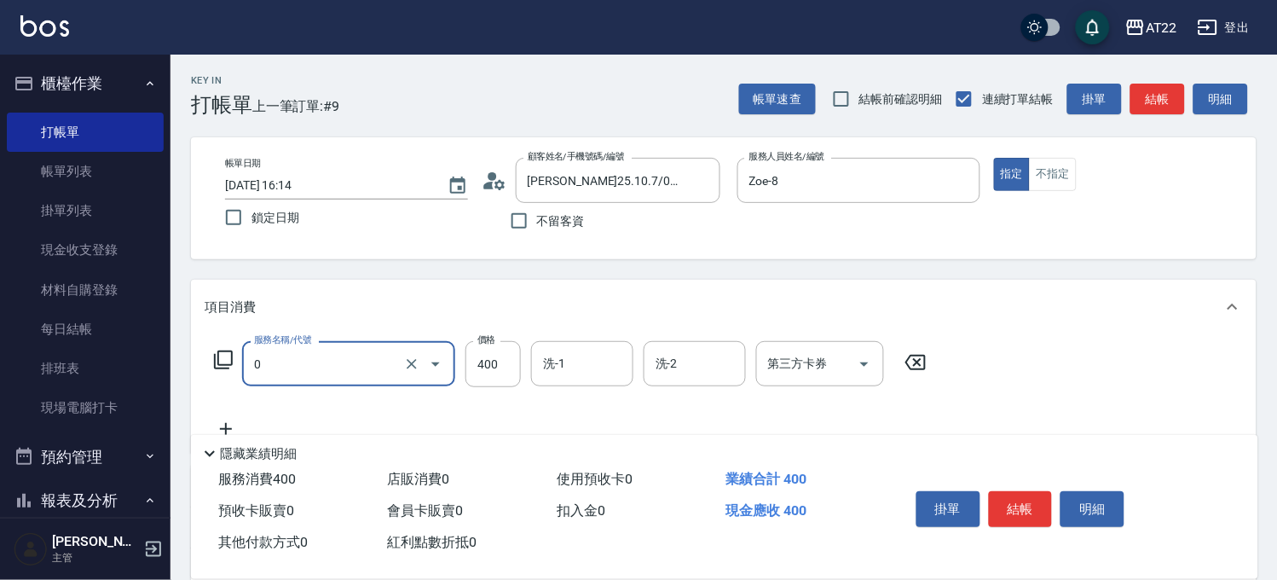
type input "有機洗髮(0)"
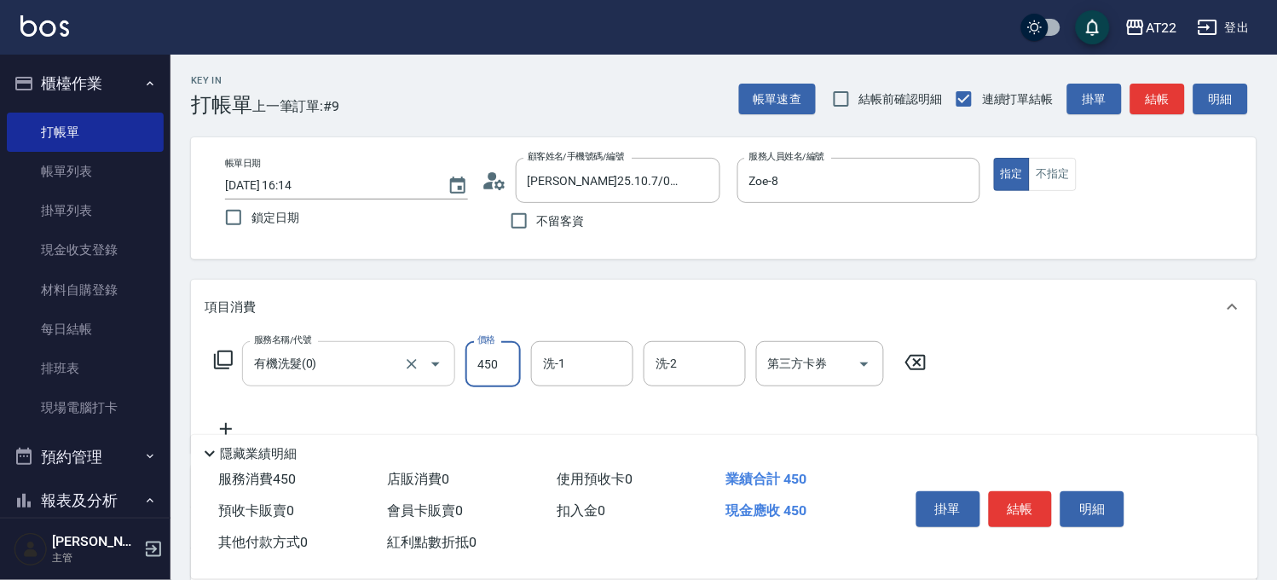
type input "450"
click at [230, 423] on icon at bounding box center [226, 429] width 43 height 20
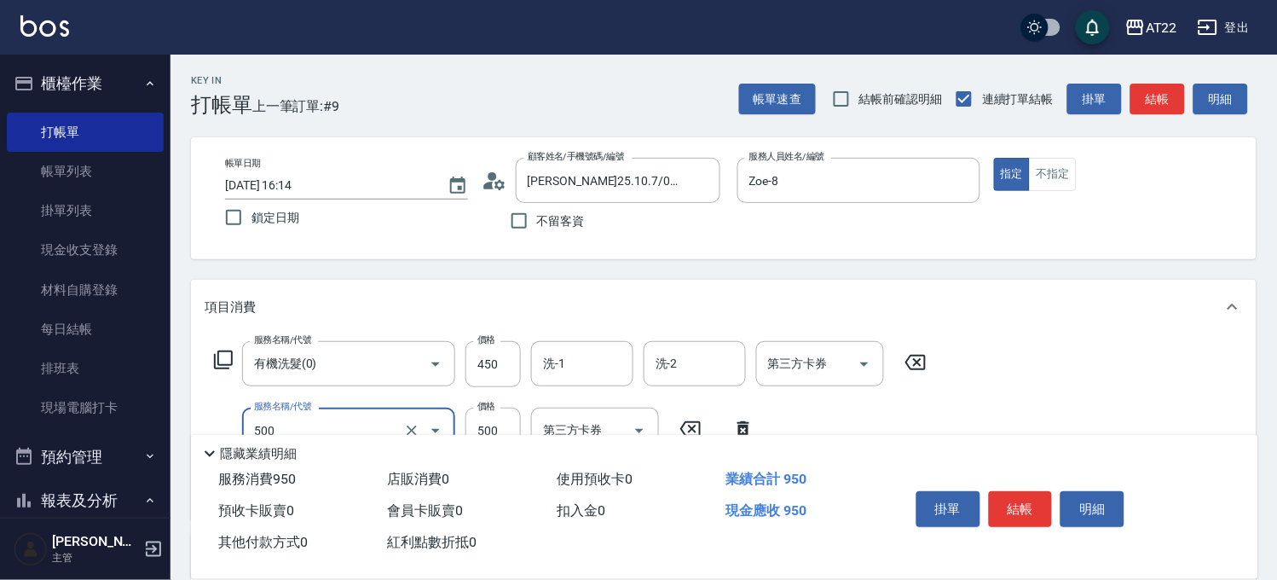
type input "剪髮(500)"
type input "200"
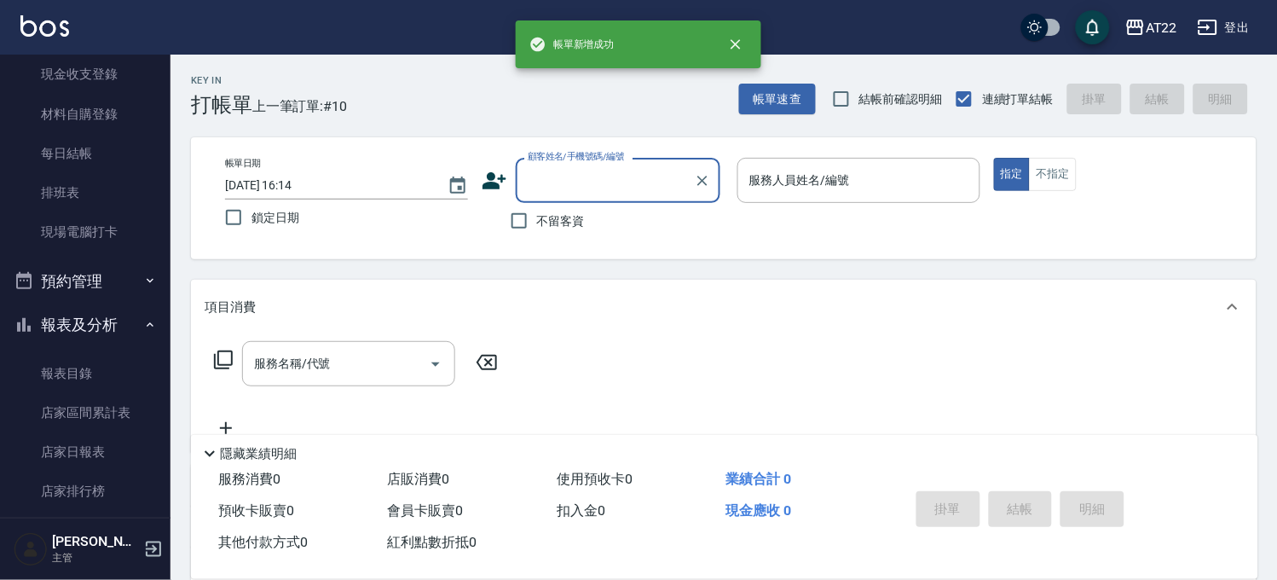
scroll to position [379, 0]
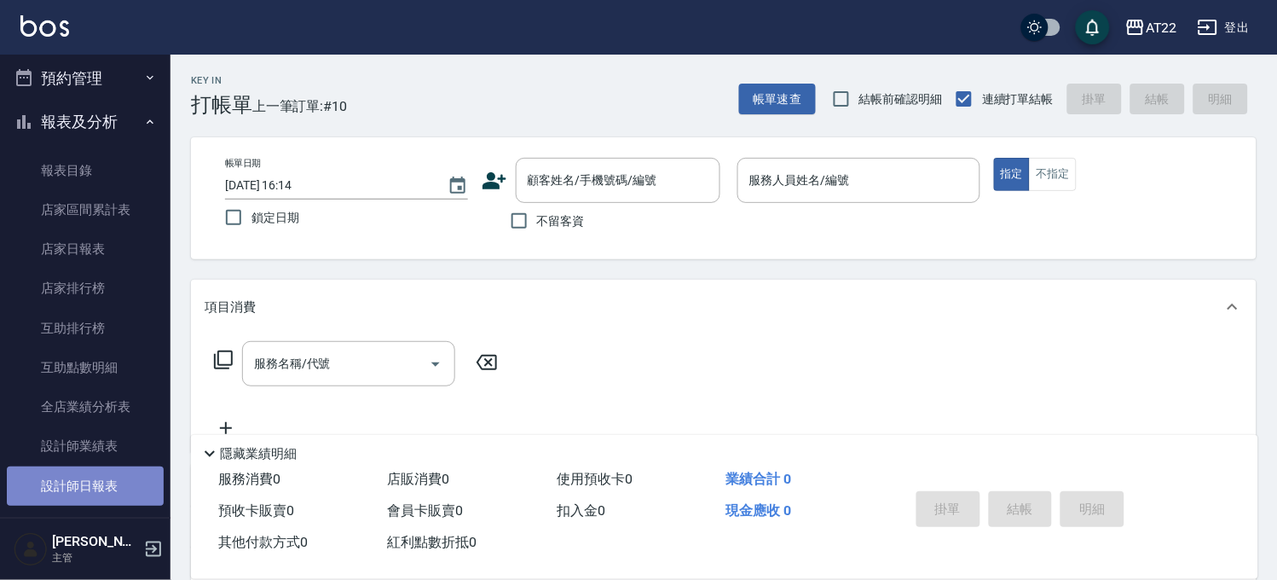
click at [107, 466] on link "設計師日報表" at bounding box center [85, 485] width 157 height 39
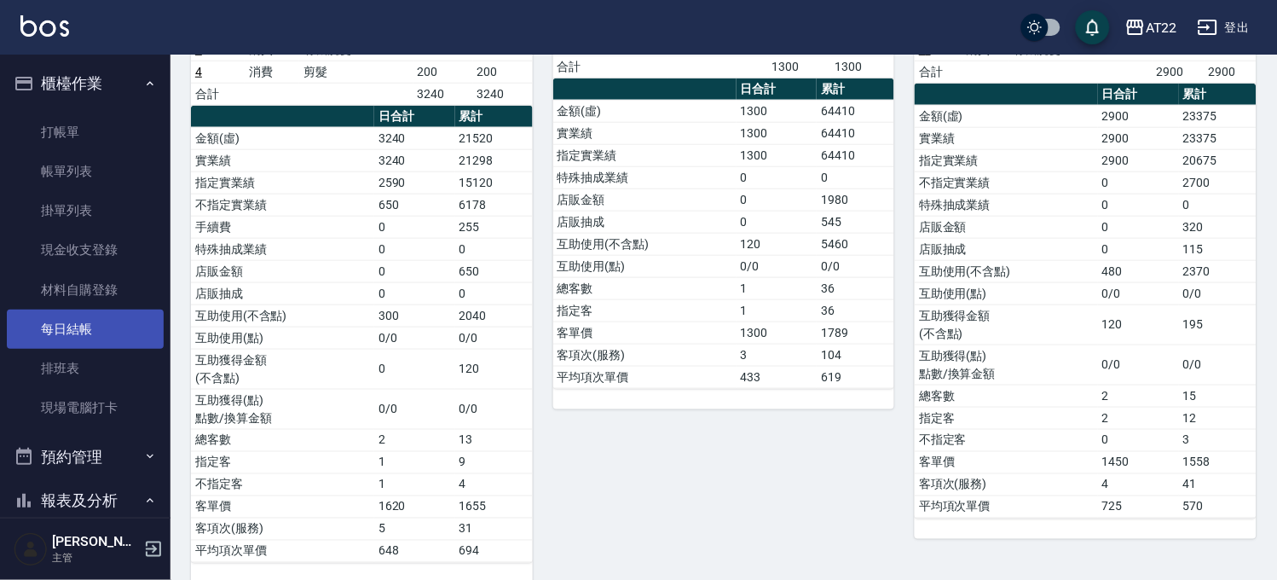
click at [100, 324] on link "每日結帳" at bounding box center [85, 328] width 157 height 39
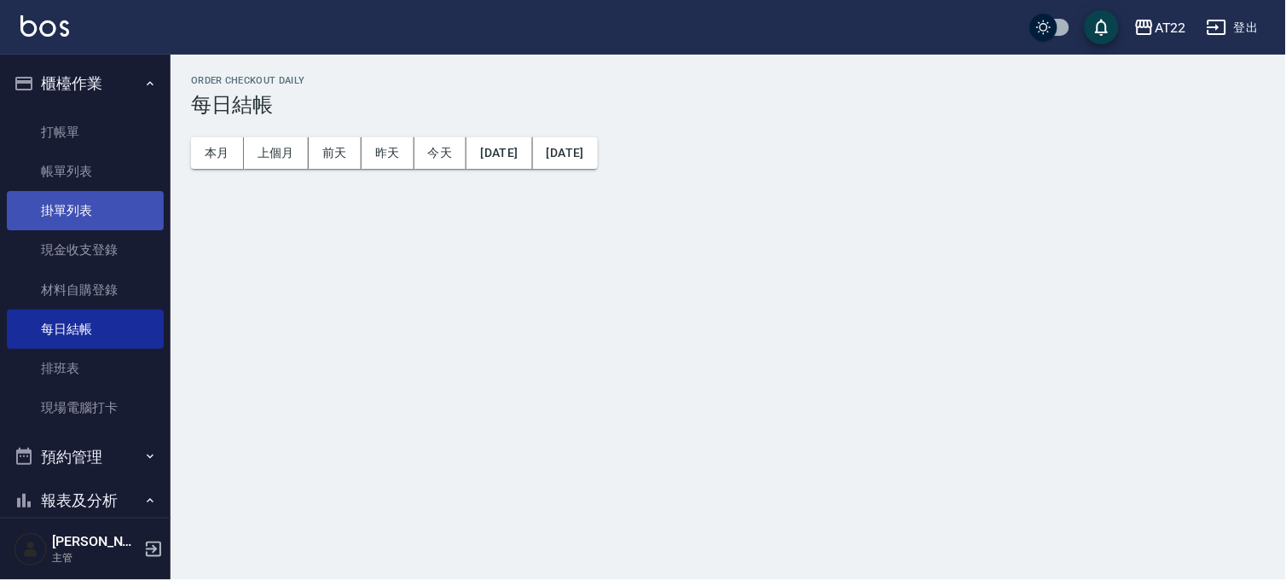
click at [88, 202] on link "掛單列表" at bounding box center [85, 210] width 157 height 39
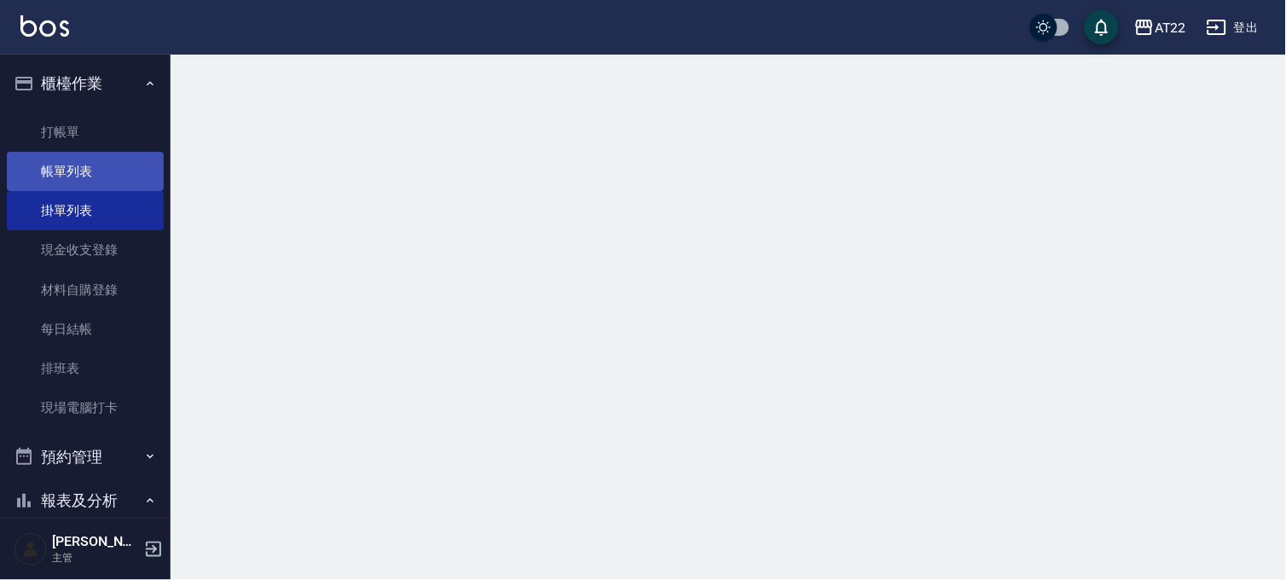
click at [90, 188] on link "帳單列表" at bounding box center [85, 171] width 157 height 39
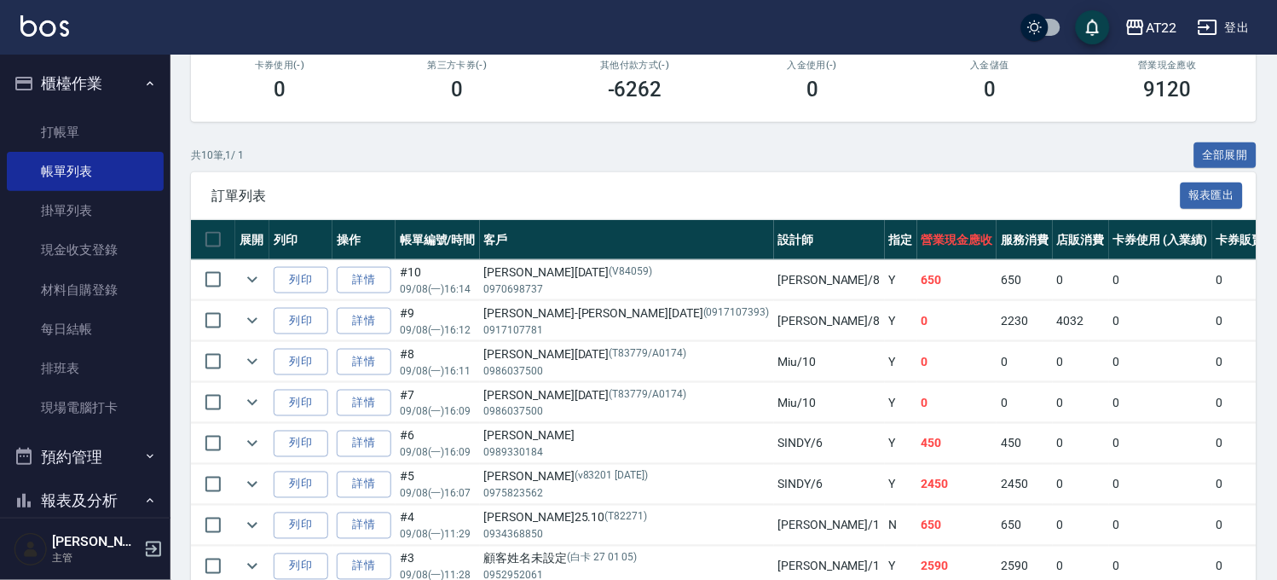
scroll to position [473, 0]
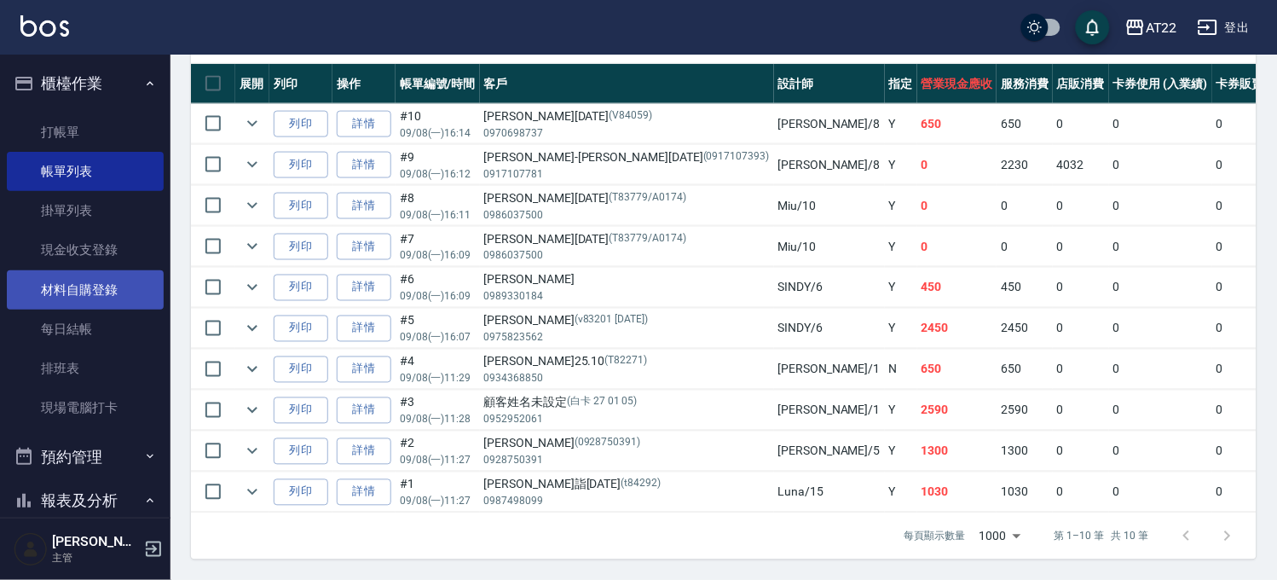
click at [120, 285] on link "材料自購登錄" at bounding box center [85, 289] width 157 height 39
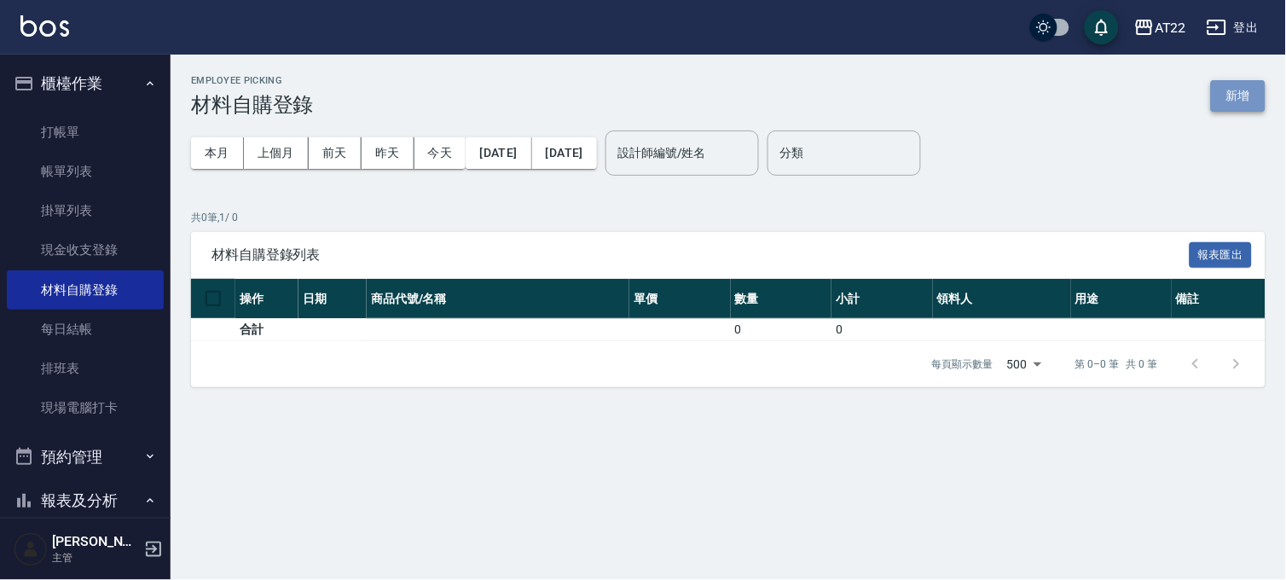
click at [1256, 89] on button "新增" at bounding box center [1238, 96] width 55 height 32
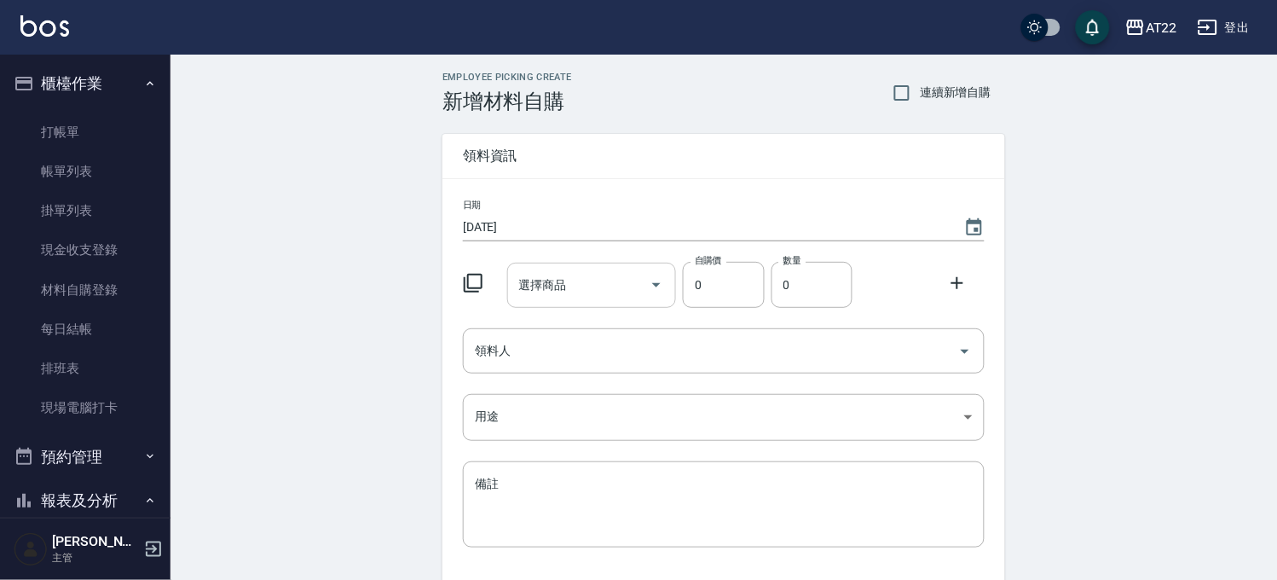
click at [604, 280] on input "選擇商品" at bounding box center [579, 285] width 129 height 30
type input "[PERSON_NAME]"
type input "X"
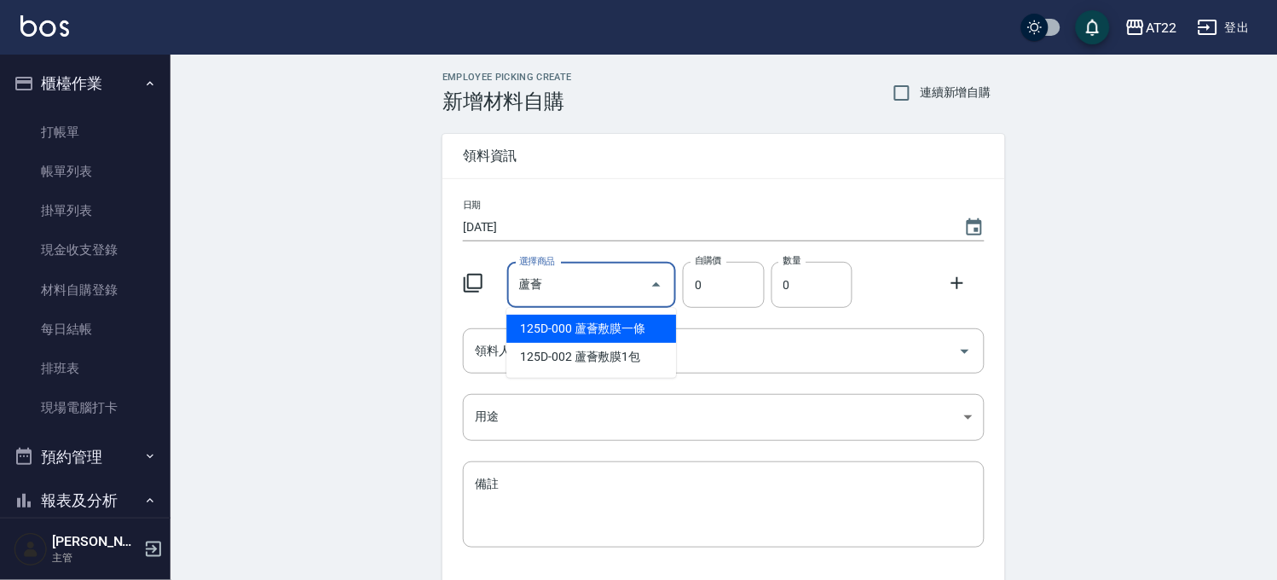
type input "蘆薈"
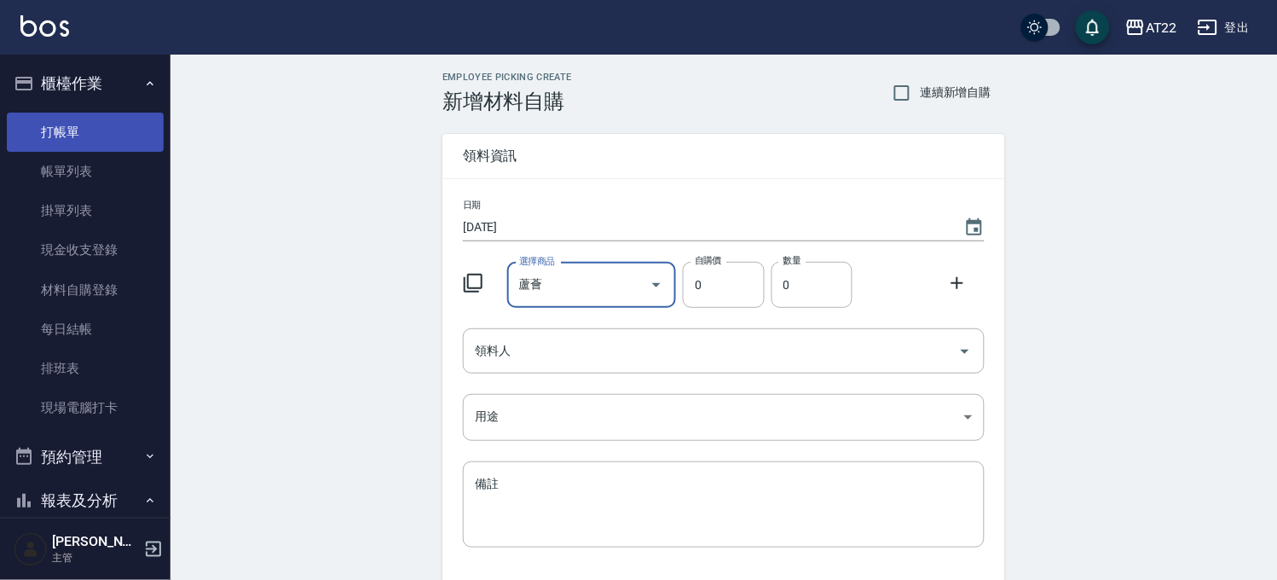
click at [71, 141] on link "打帳單" at bounding box center [85, 132] width 157 height 39
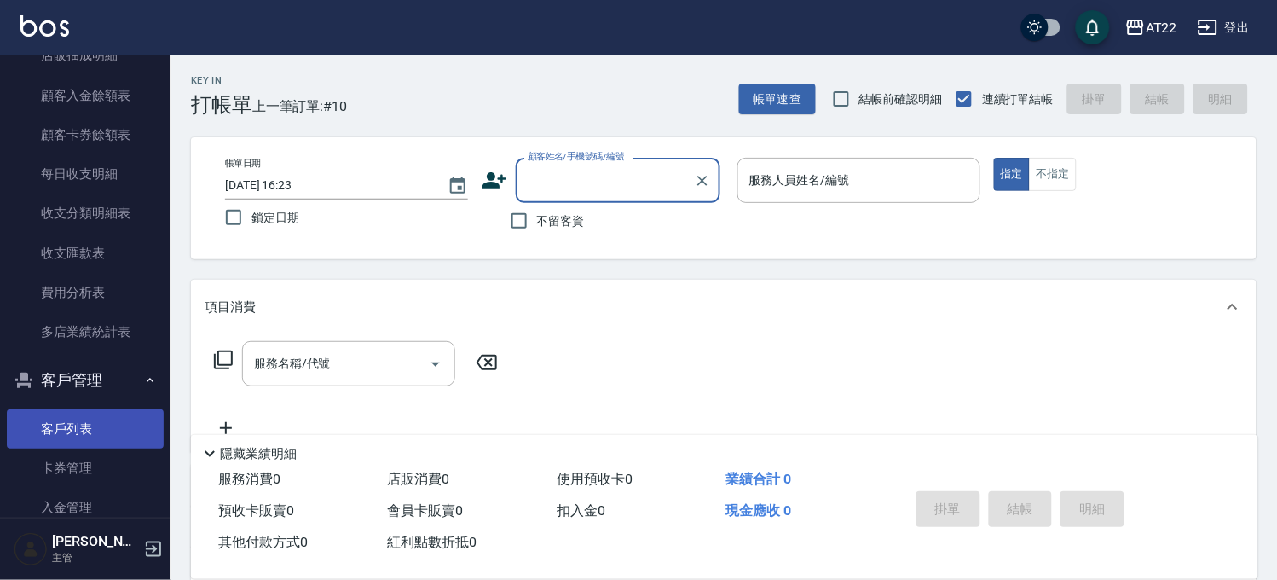
scroll to position [1253, 0]
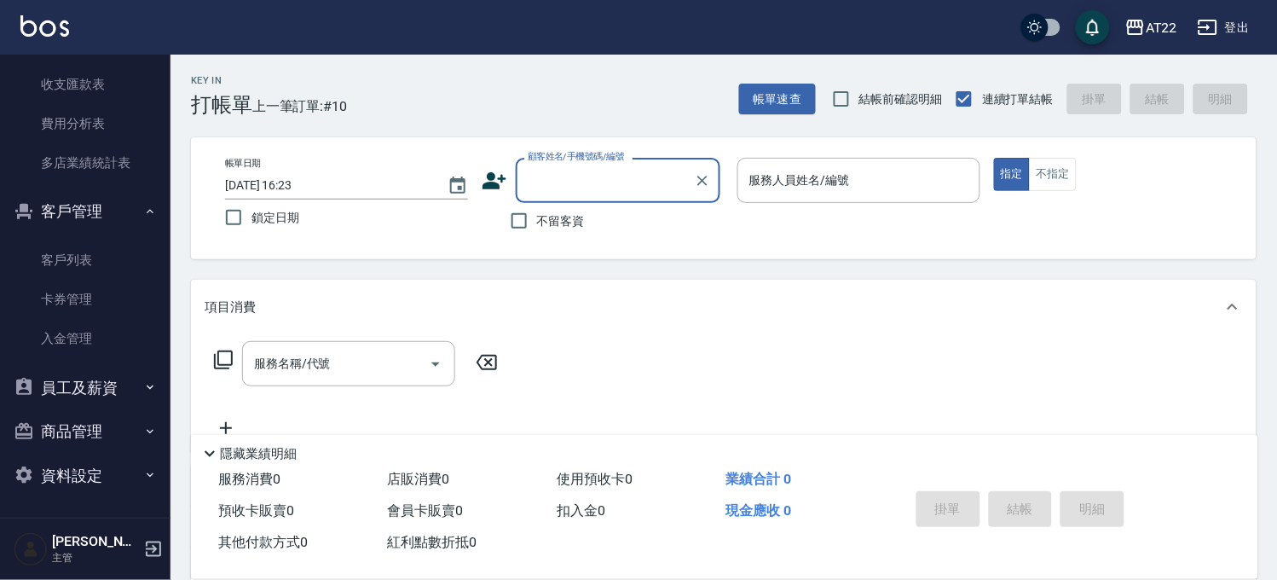
click at [102, 432] on button "商品管理" at bounding box center [85, 431] width 157 height 44
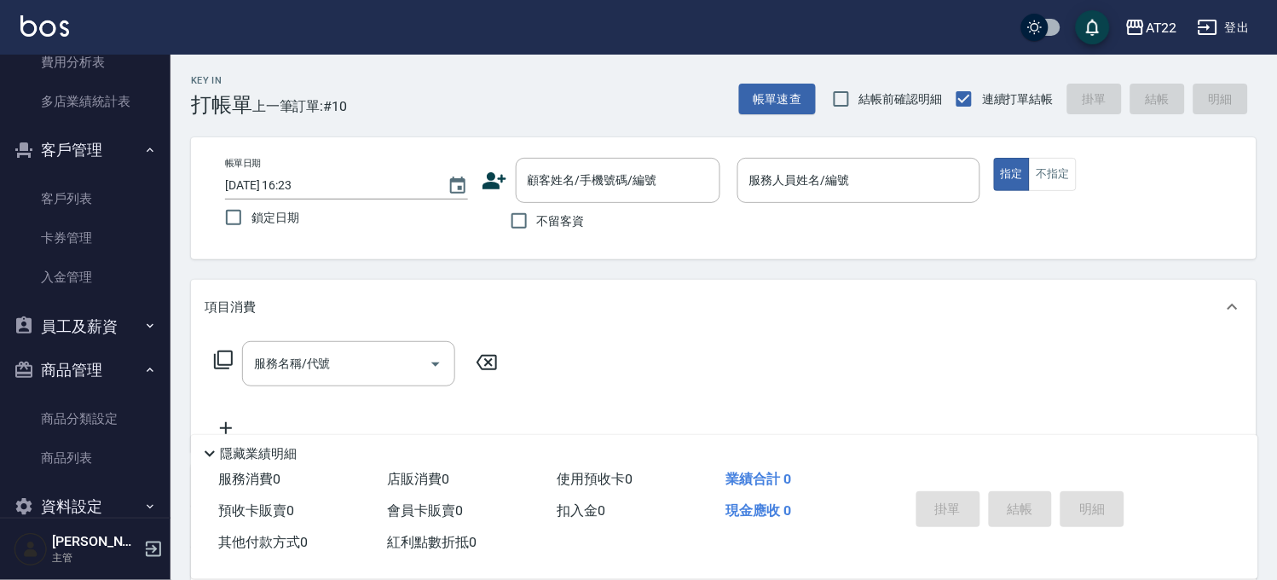
scroll to position [1344, 0]
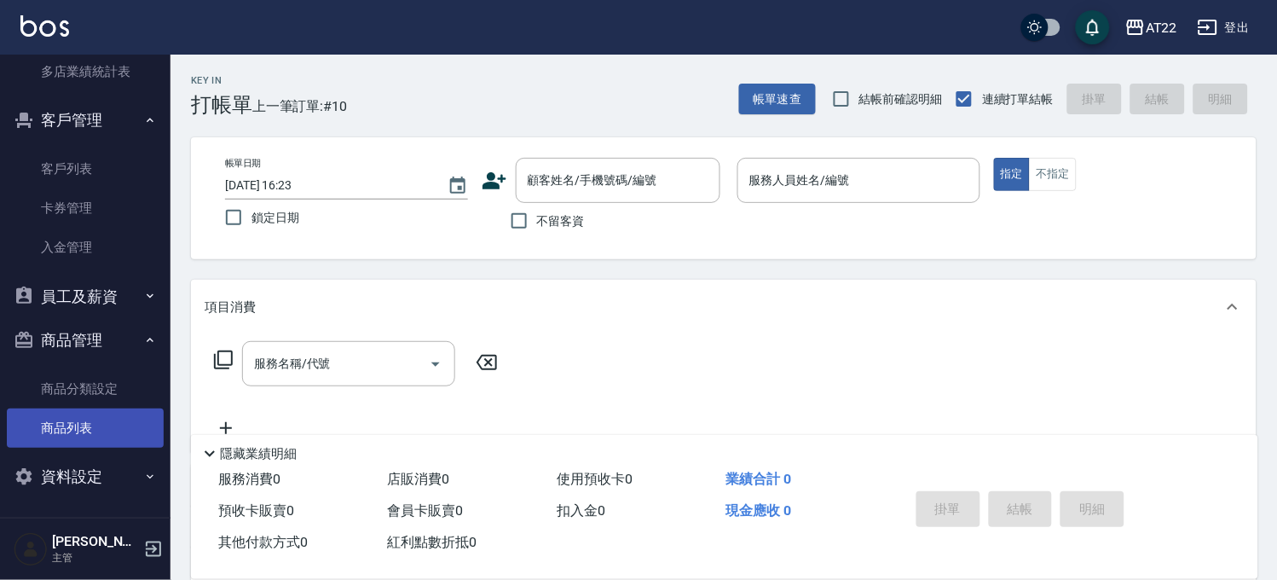
click at [107, 424] on link "商品列表" at bounding box center [85, 427] width 157 height 39
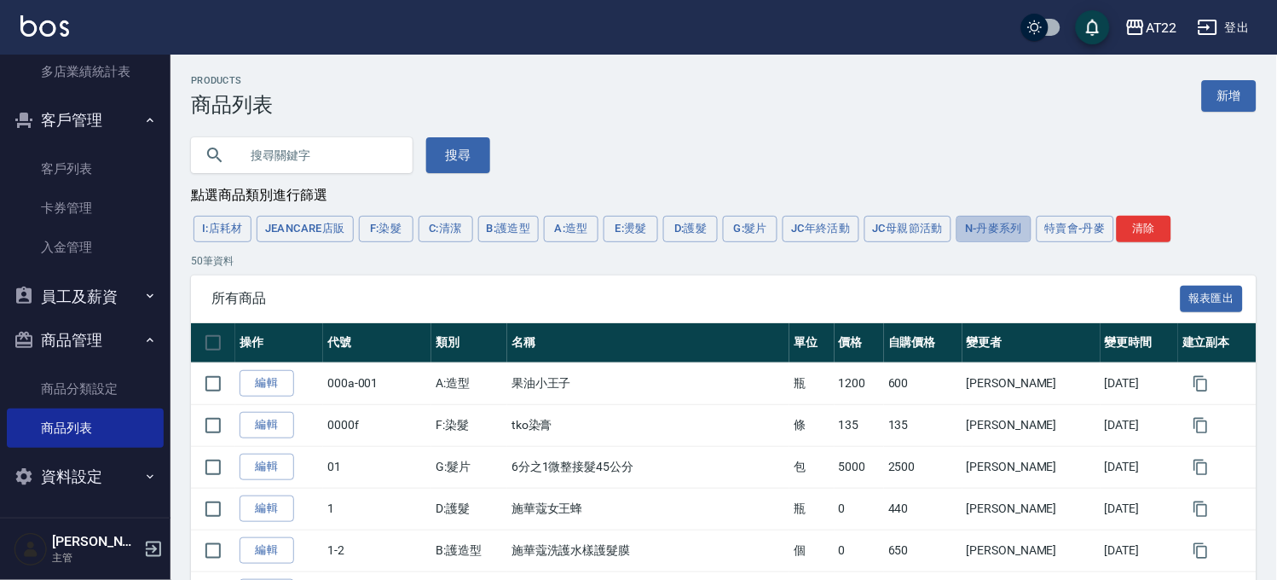
drag, startPoint x: 961, startPoint y: 228, endPoint x: 878, endPoint y: 154, distance: 110.5
click at [966, 228] on button "N-丹麥系列" at bounding box center [993, 229] width 74 height 26
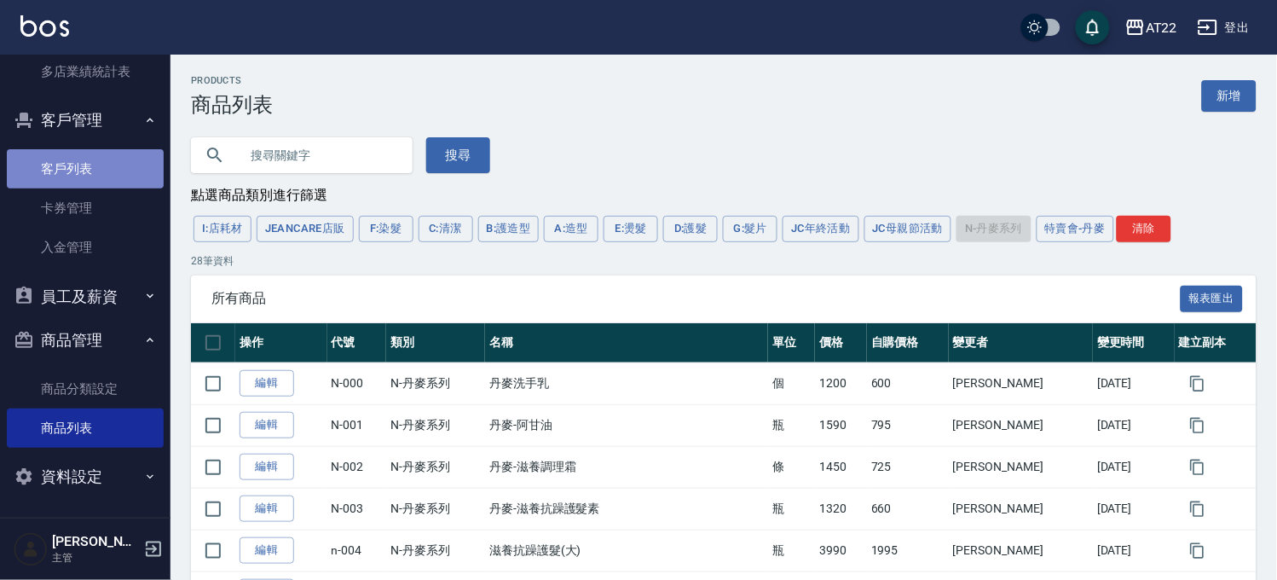
click at [104, 151] on link "客戶列表" at bounding box center [85, 168] width 157 height 39
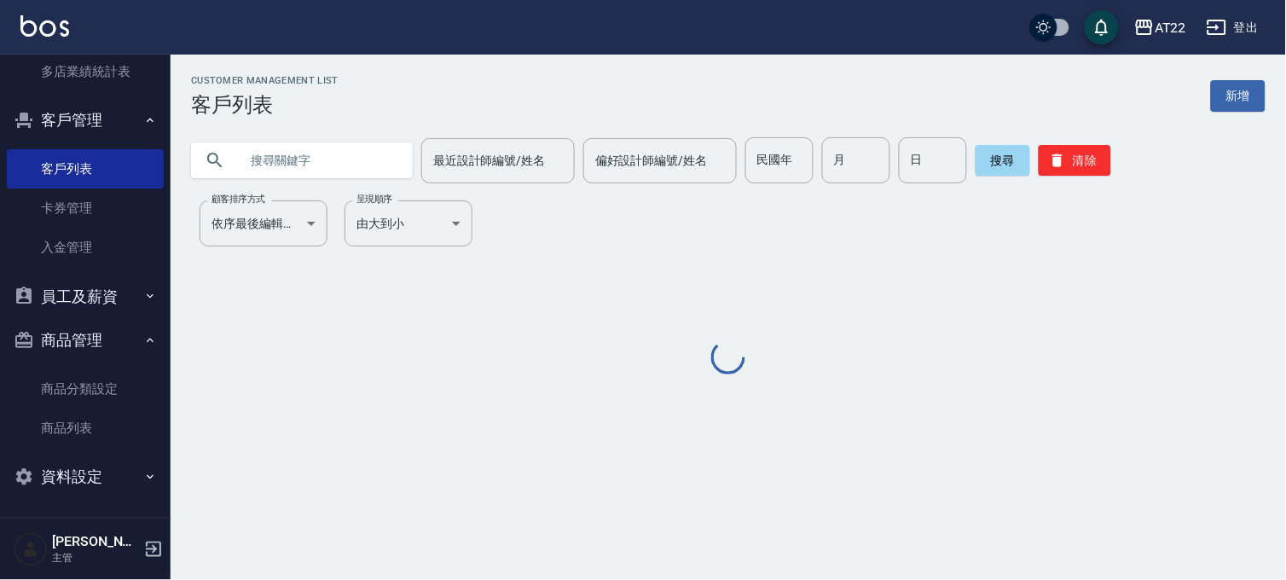
drag, startPoint x: 339, startPoint y: 174, endPoint x: 339, endPoint y: 163, distance: 11.1
click at [339, 163] on input "text" at bounding box center [319, 160] width 160 height 46
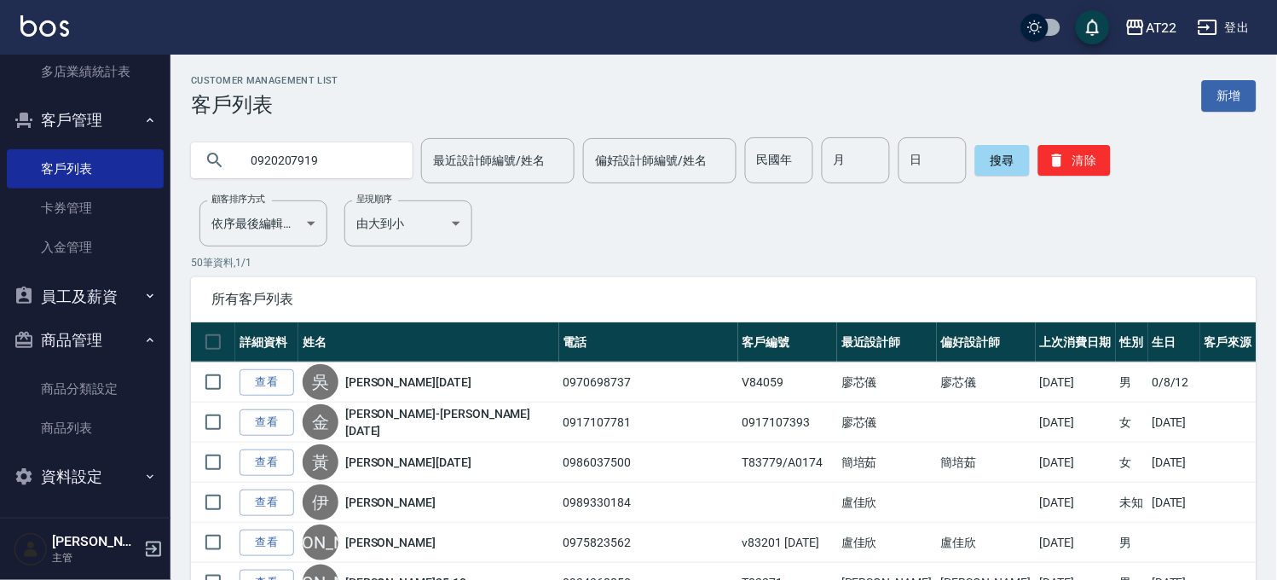
type input "0920207919"
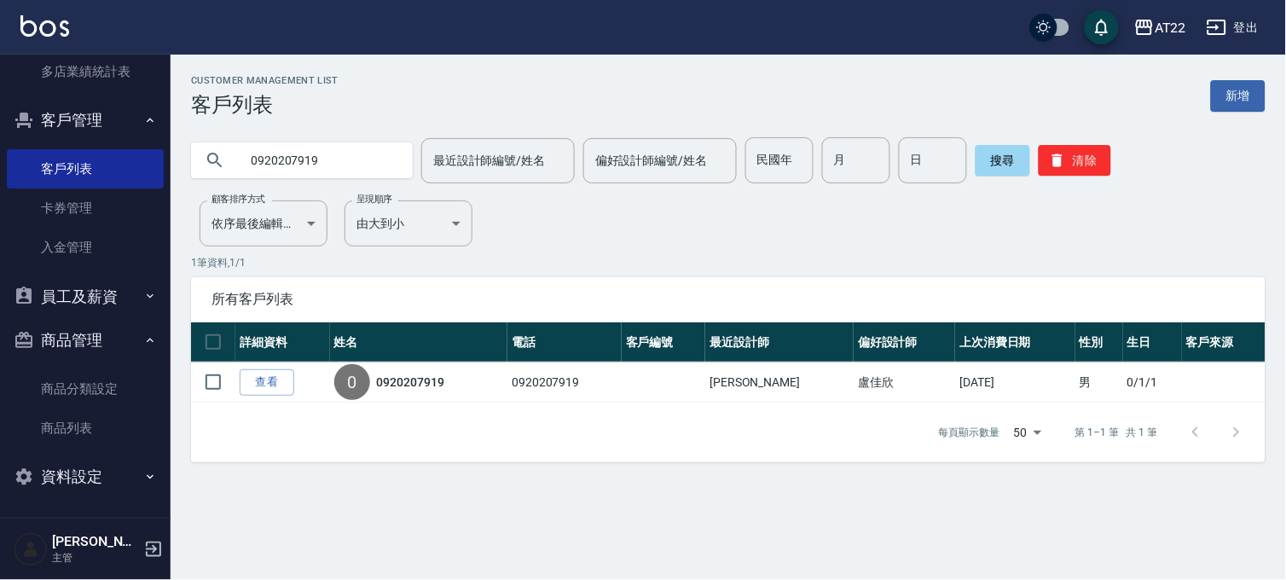
click at [252, 376] on link "查看" at bounding box center [267, 382] width 55 height 26
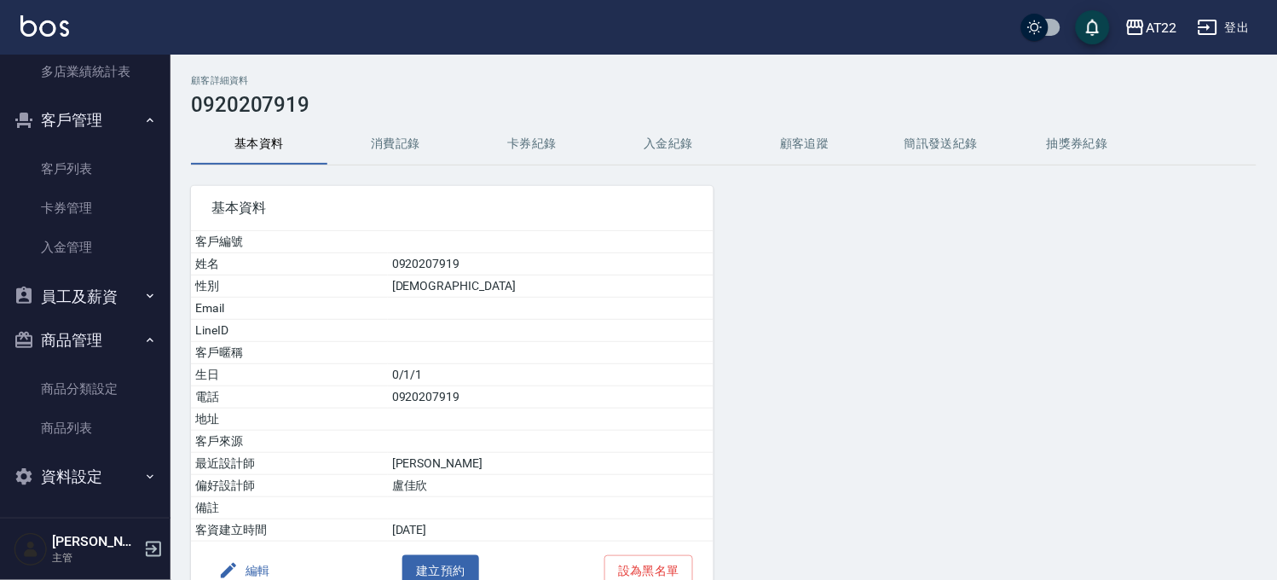
click at [431, 148] on button "消費記錄" at bounding box center [395, 144] width 136 height 41
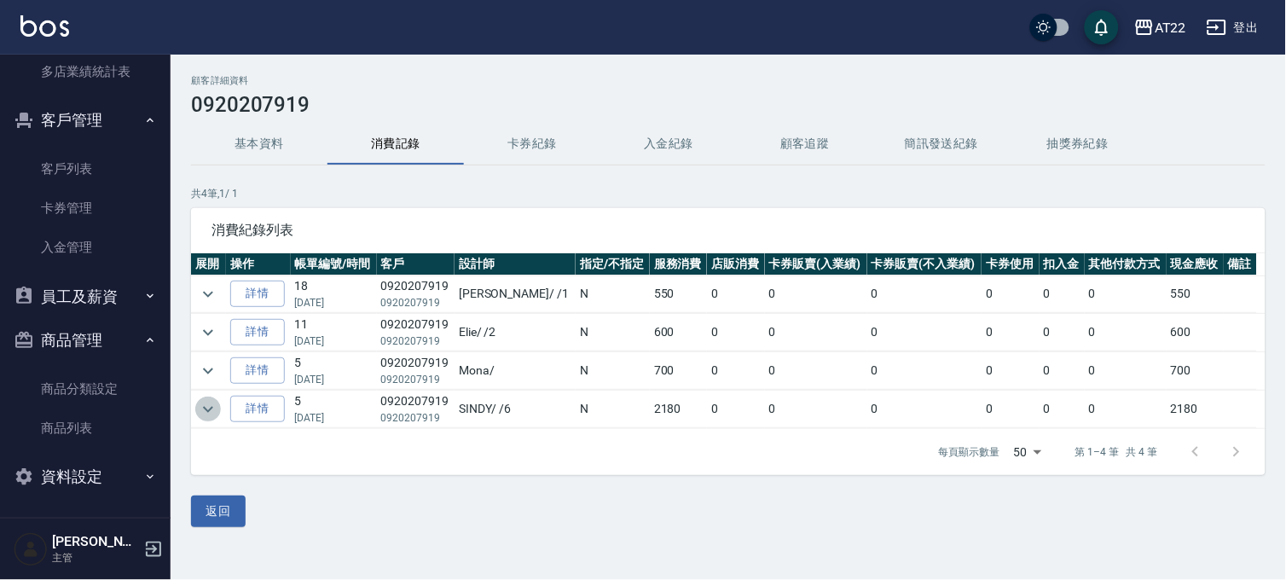
click at [213, 413] on icon "expand row" at bounding box center [208, 409] width 20 height 20
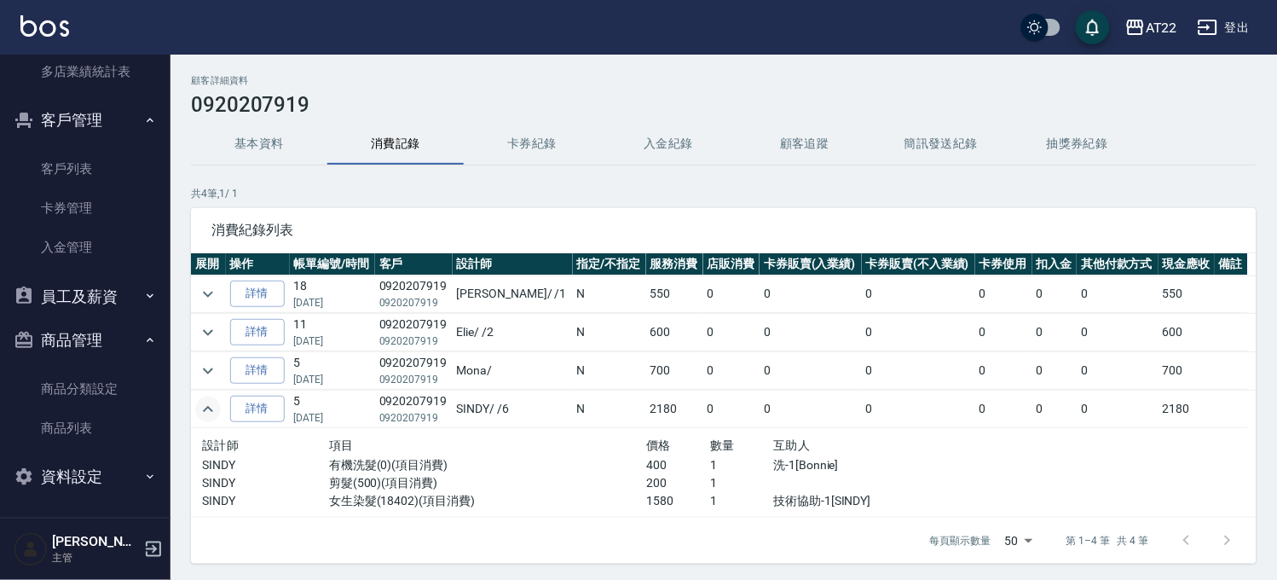
click at [205, 409] on icon "expand row" at bounding box center [208, 409] width 20 height 20
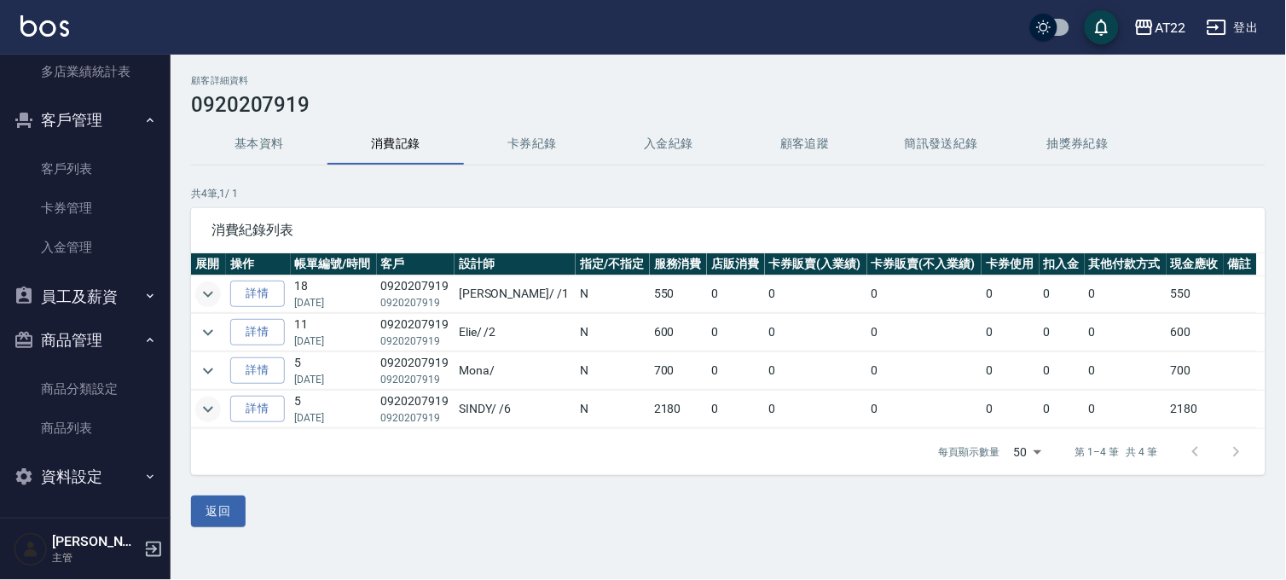
drag, startPoint x: 220, startPoint y: 302, endPoint x: 213, endPoint y: 294, distance: 10.3
click at [215, 298] on td at bounding box center [208, 294] width 35 height 38
click at [213, 294] on icon "expand row" at bounding box center [208, 294] width 20 height 20
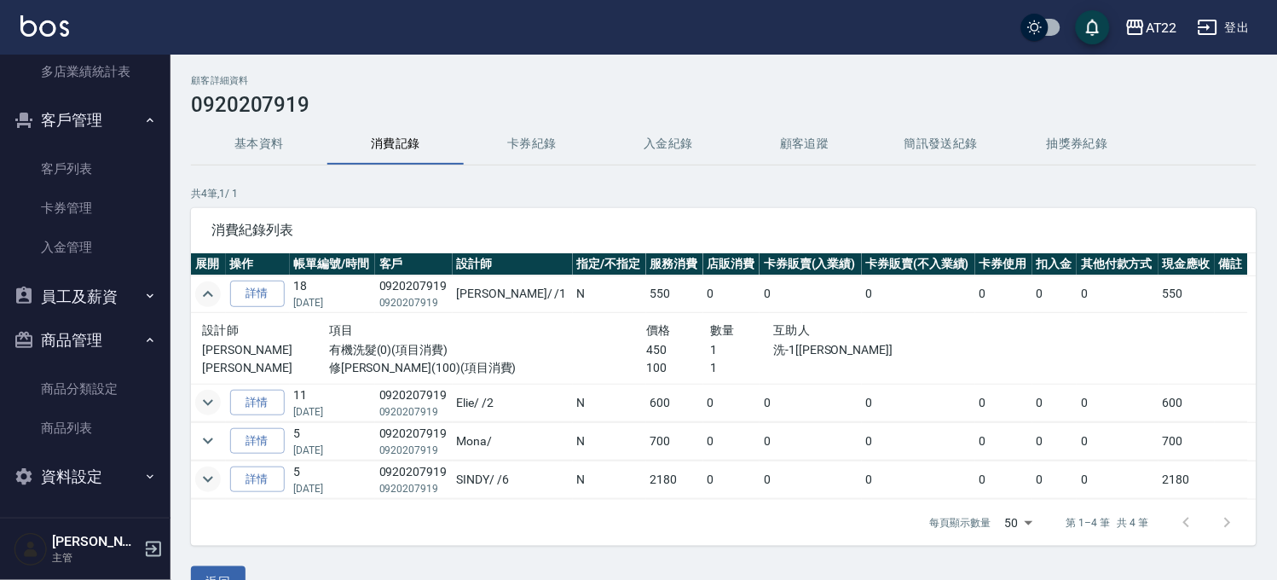
click at [202, 398] on icon "expand row" at bounding box center [208, 402] width 20 height 20
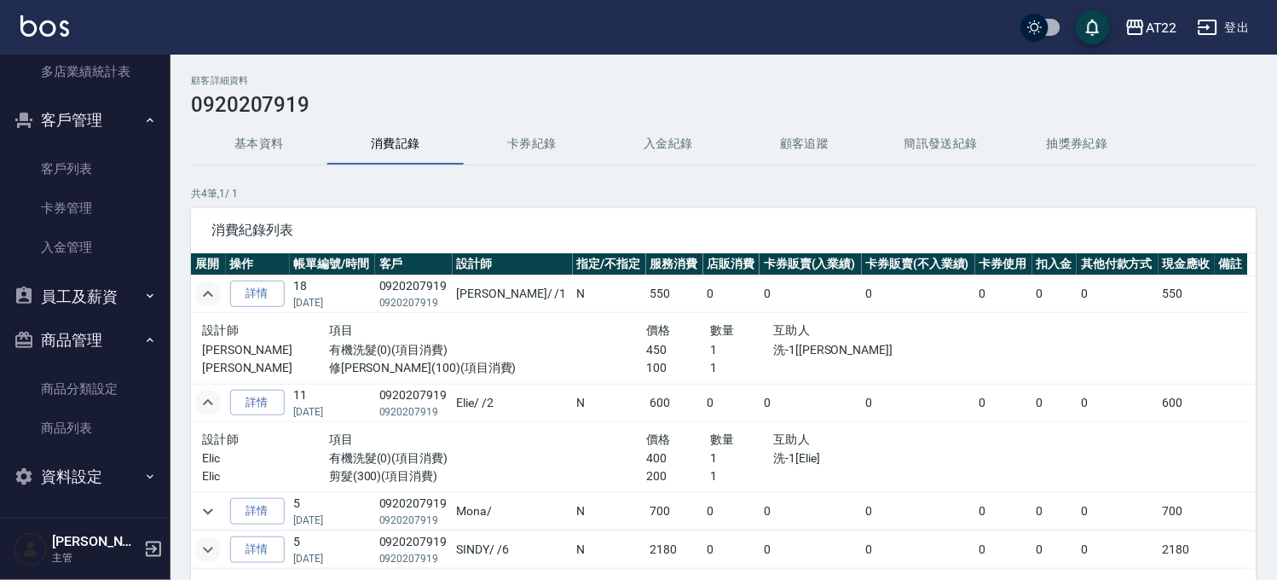
click at [280, 155] on button "基本資料" at bounding box center [259, 144] width 136 height 41
